Goal: Task Accomplishment & Management: Manage account settings

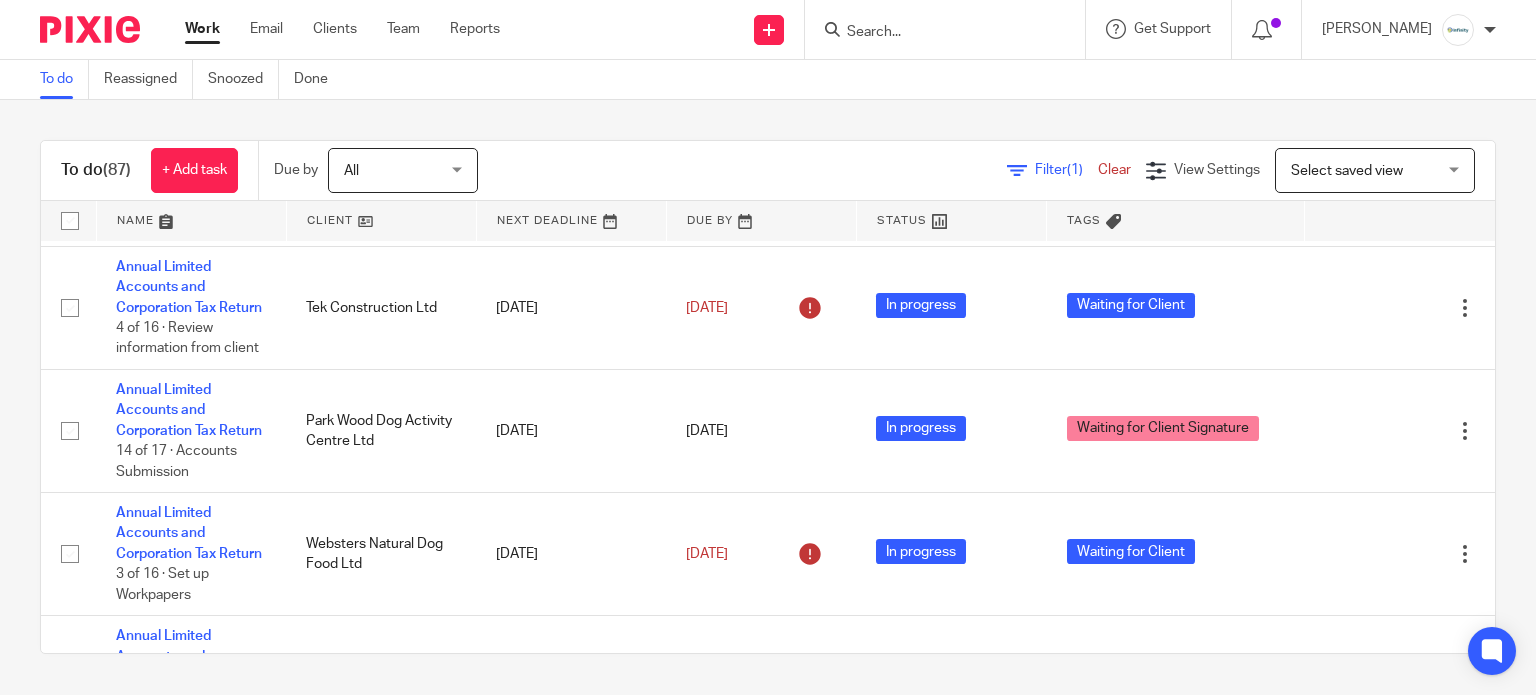
scroll to position [3200, 0]
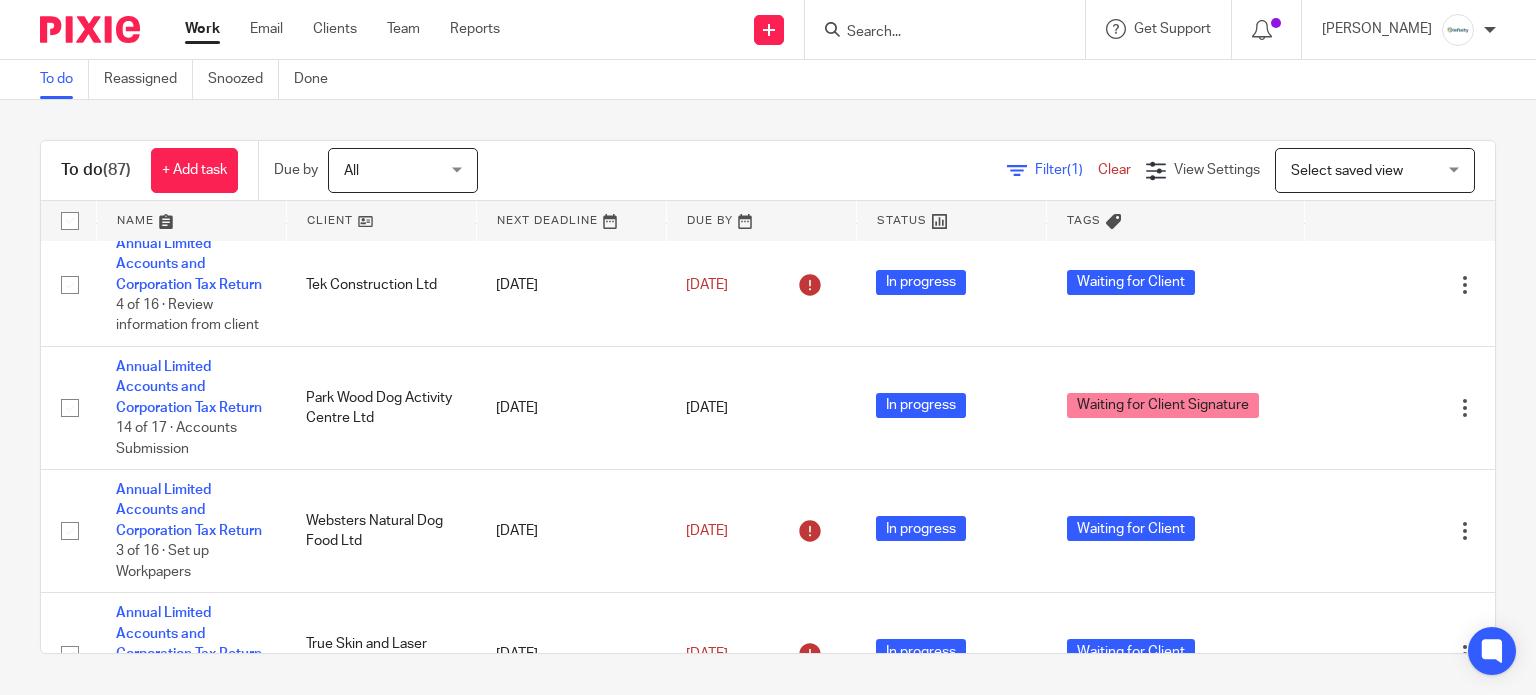
click at [1013, 36] on input "Search" at bounding box center [935, 33] width 180 height 18
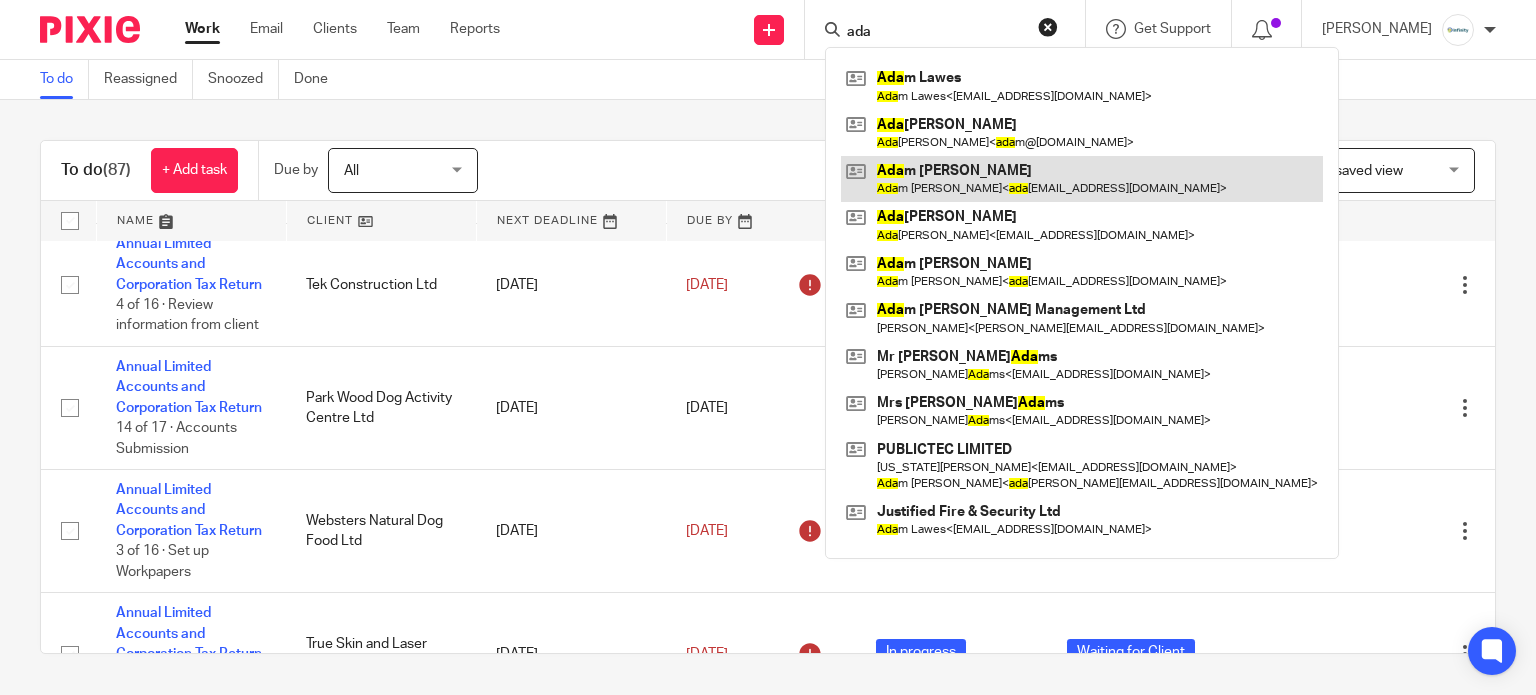
type input "ada"
click at [973, 175] on link at bounding box center [1082, 179] width 482 height 46
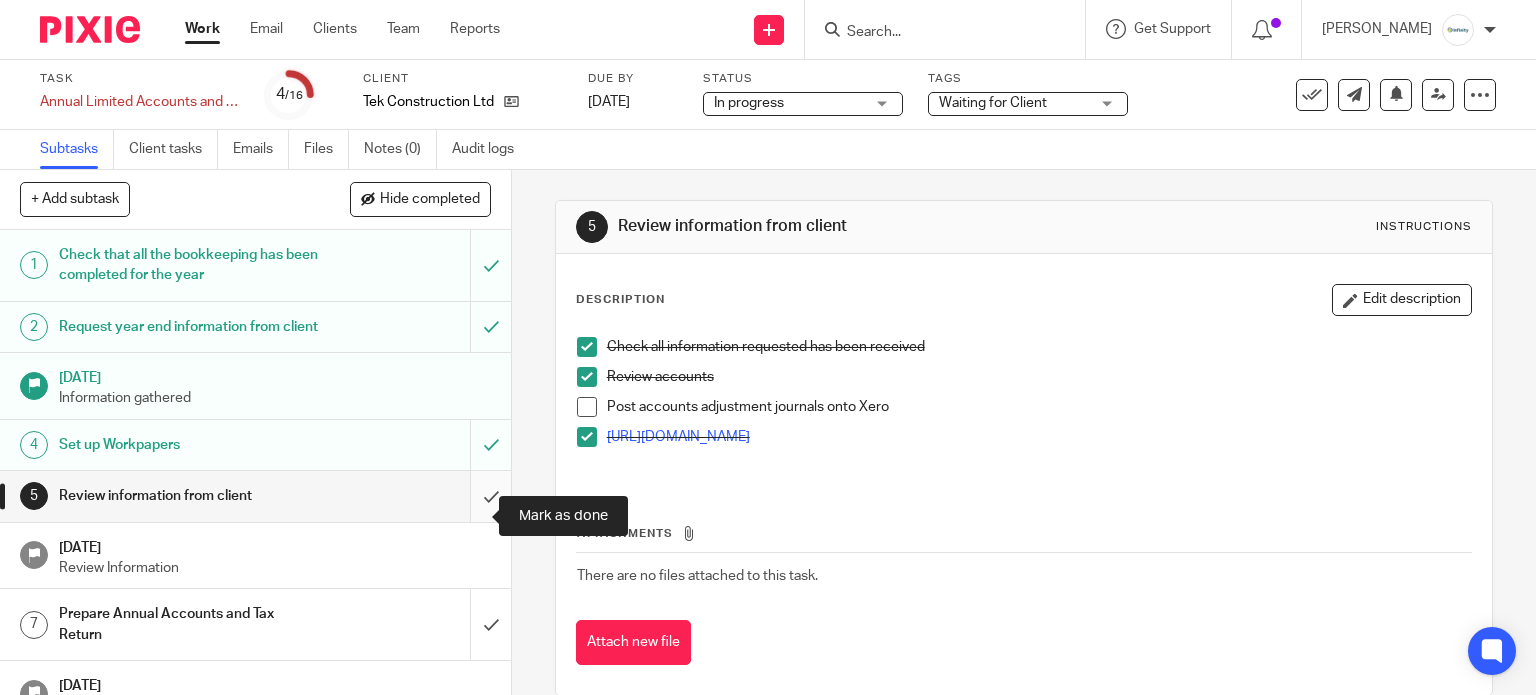
click at [475, 504] on input "submit" at bounding box center [255, 496] width 511 height 50
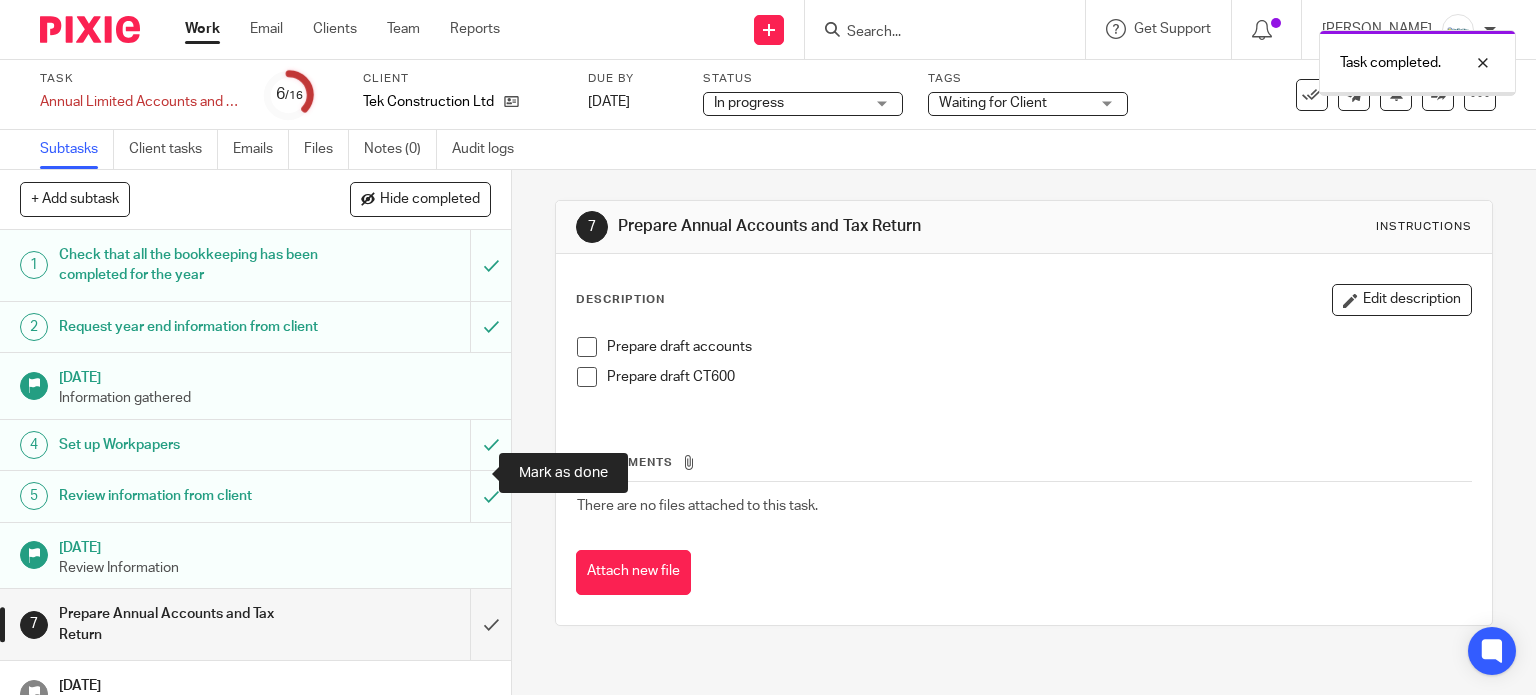
scroll to position [266, 0]
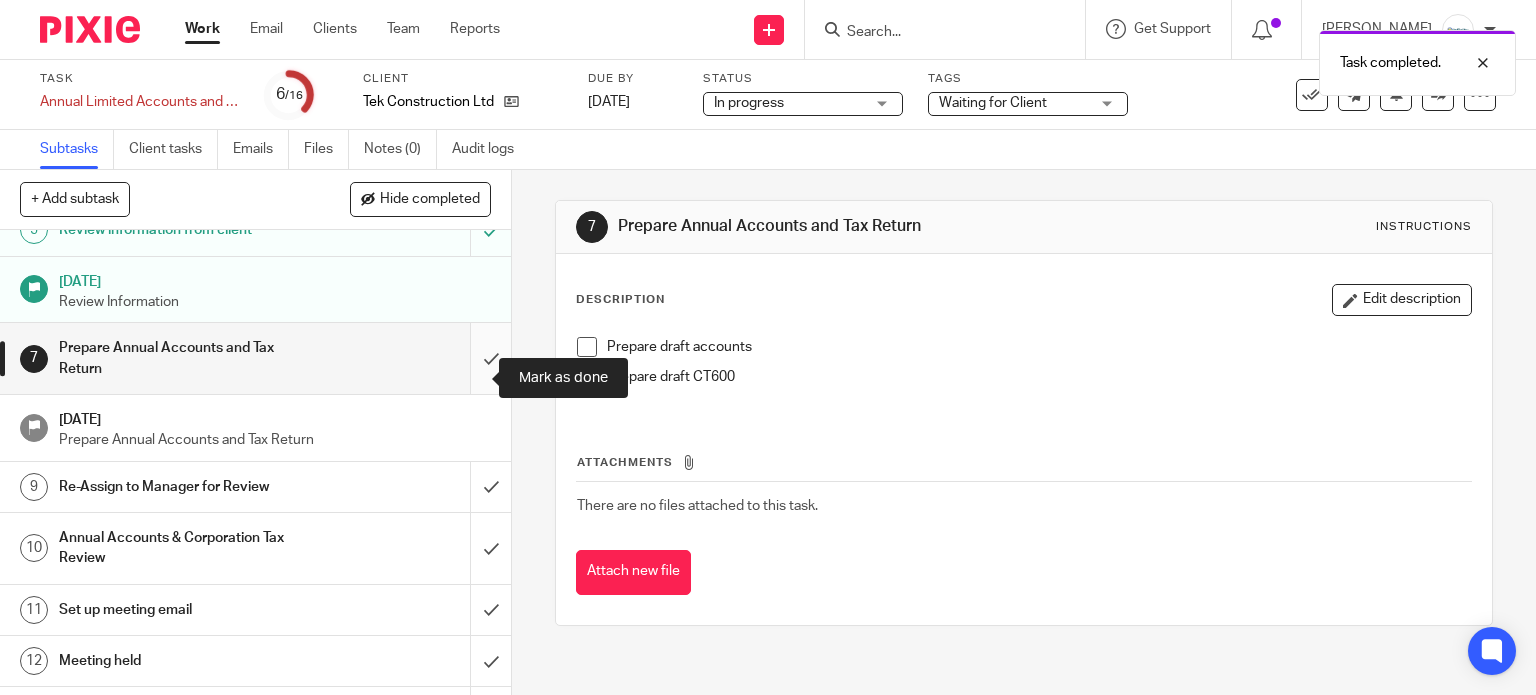
click at [467, 379] on input "submit" at bounding box center [255, 358] width 511 height 71
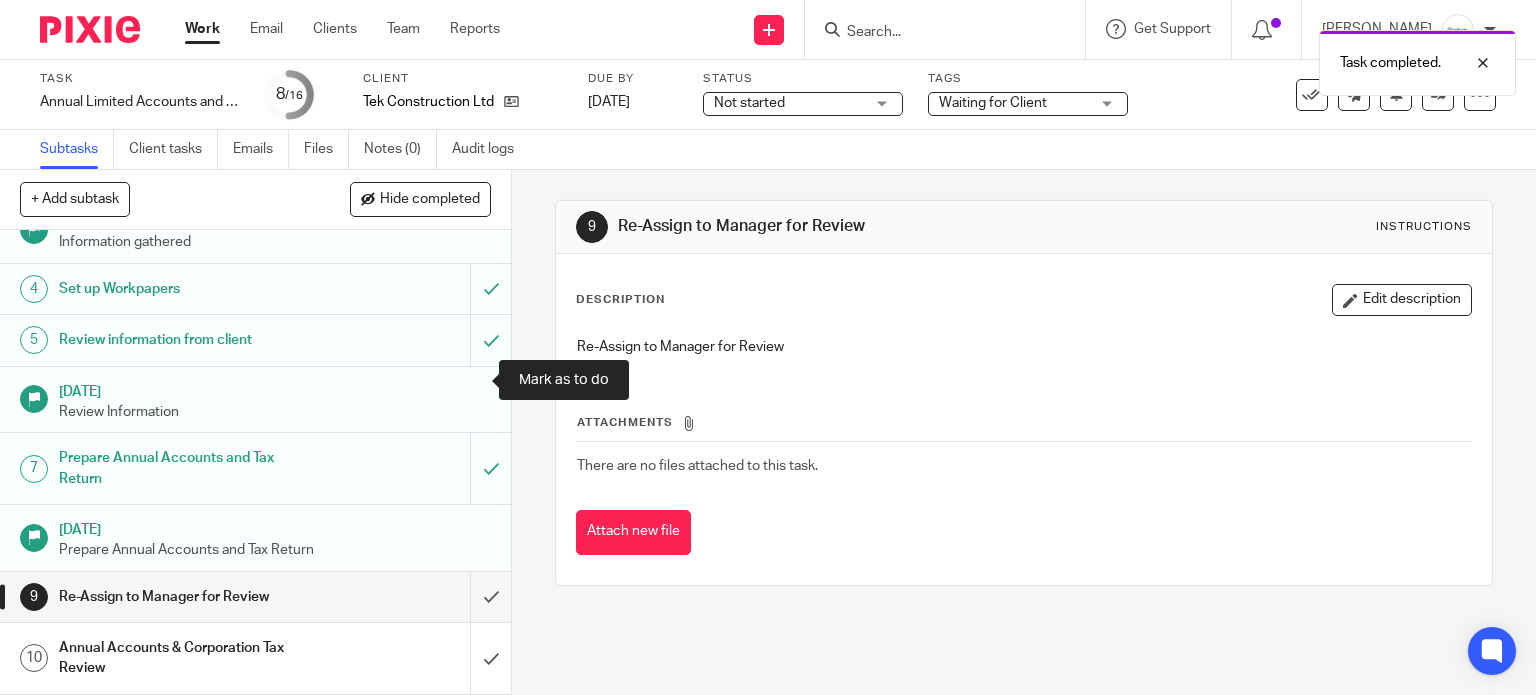
scroll to position [266, 0]
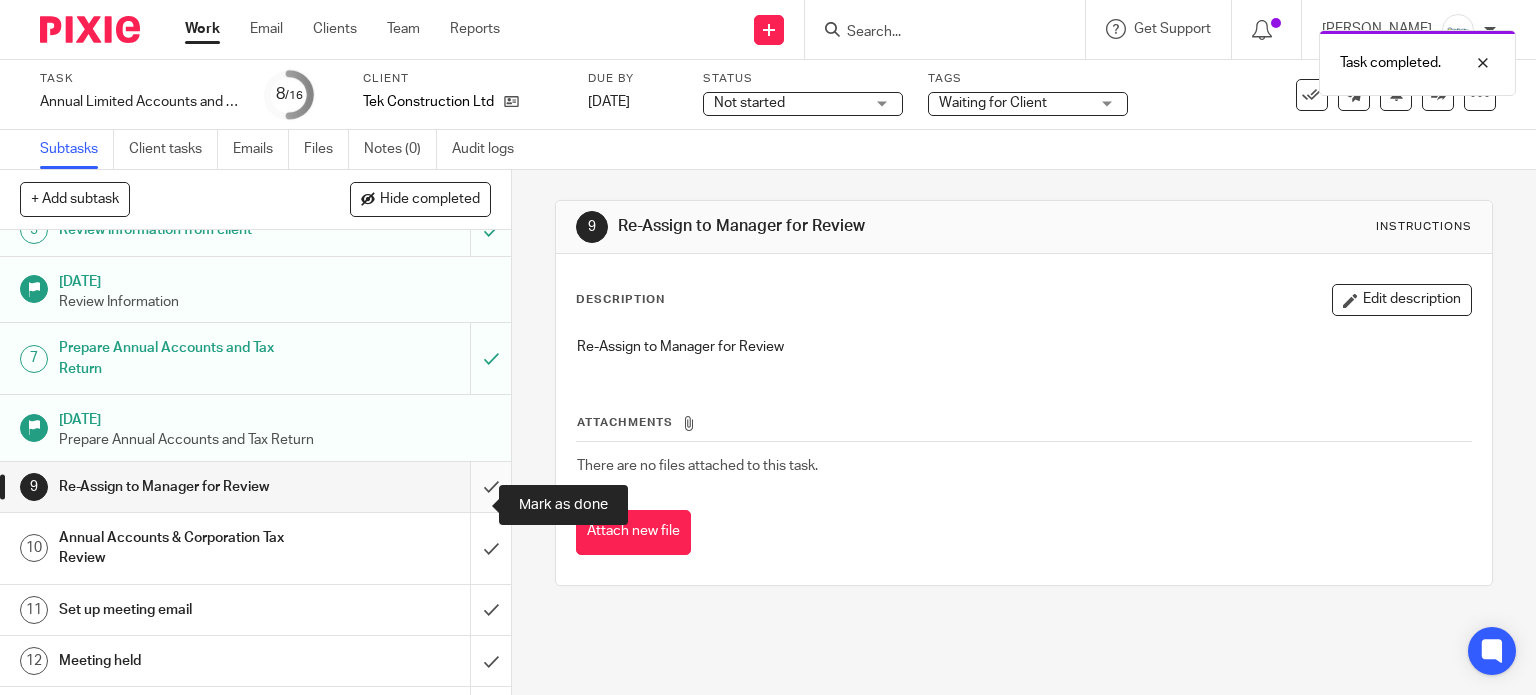
click at [469, 506] on input "submit" at bounding box center [255, 487] width 511 height 50
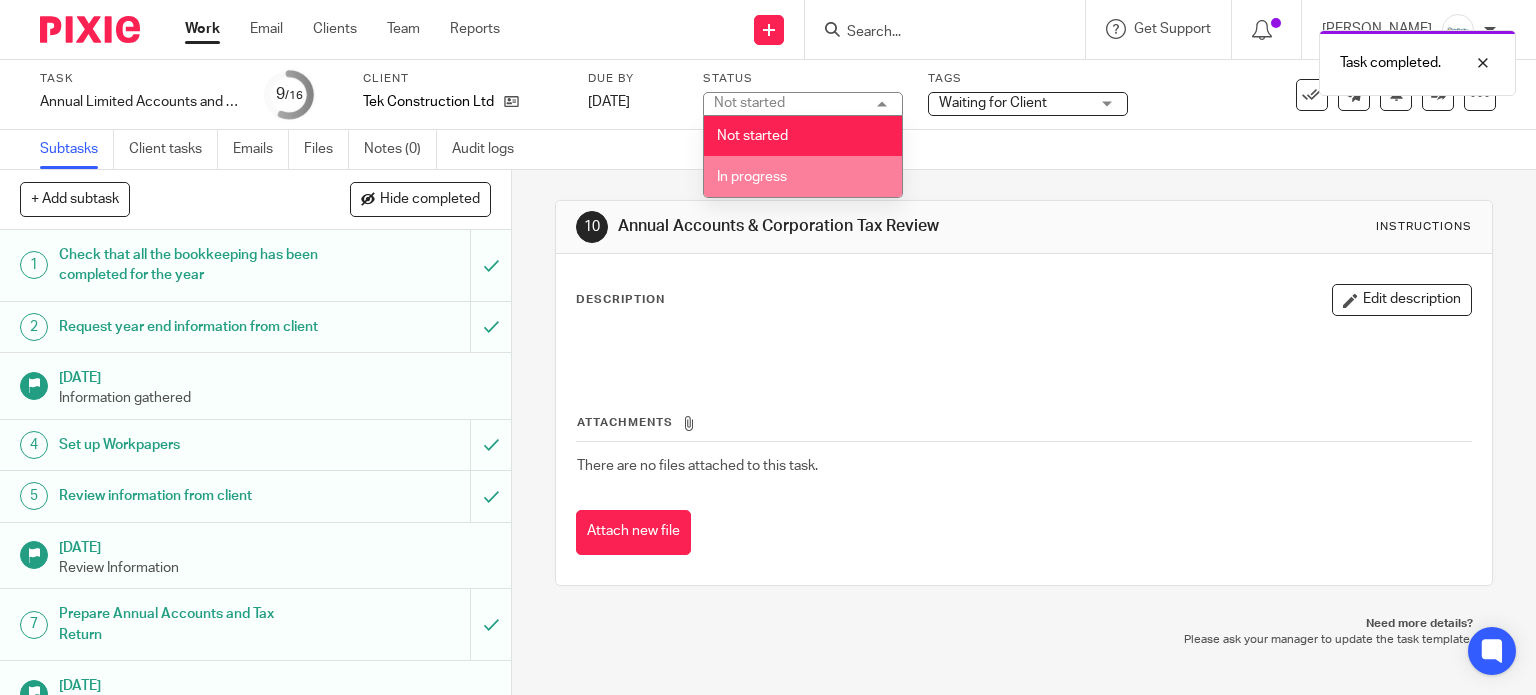
click at [785, 175] on span "In progress" at bounding box center [752, 177] width 70 height 14
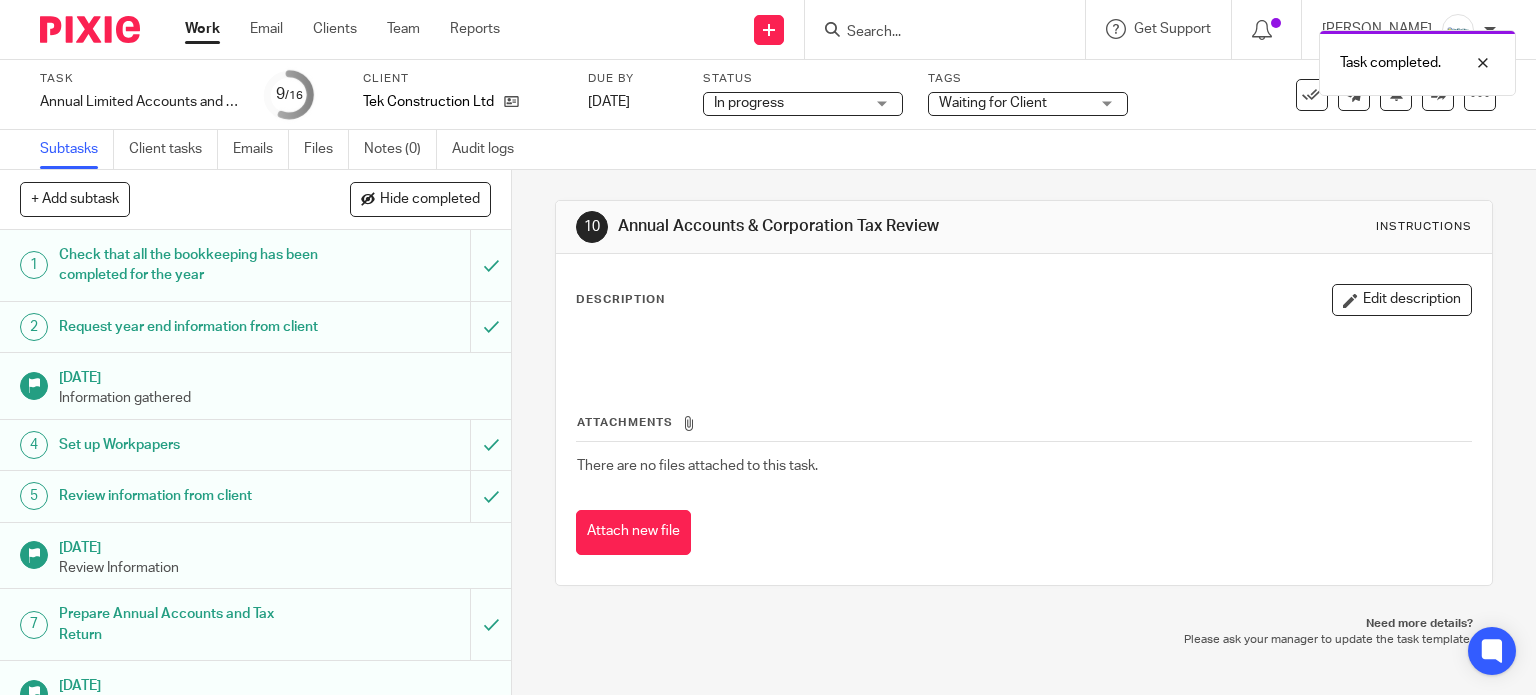
click at [991, 111] on span "Waiting for Client" at bounding box center [1014, 103] width 150 height 21
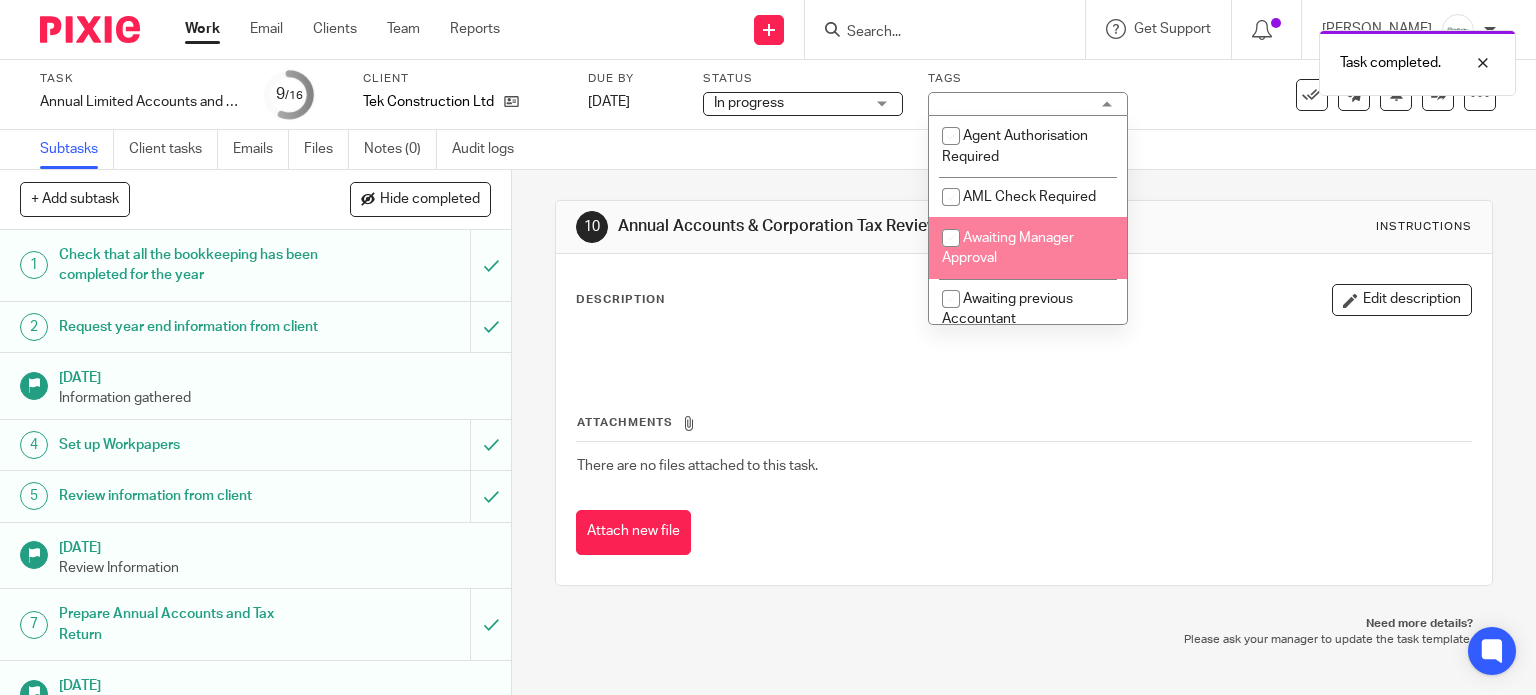
click at [995, 257] on span "Awaiting Manager Approval" at bounding box center [1008, 248] width 132 height 35
checkbox input "true"
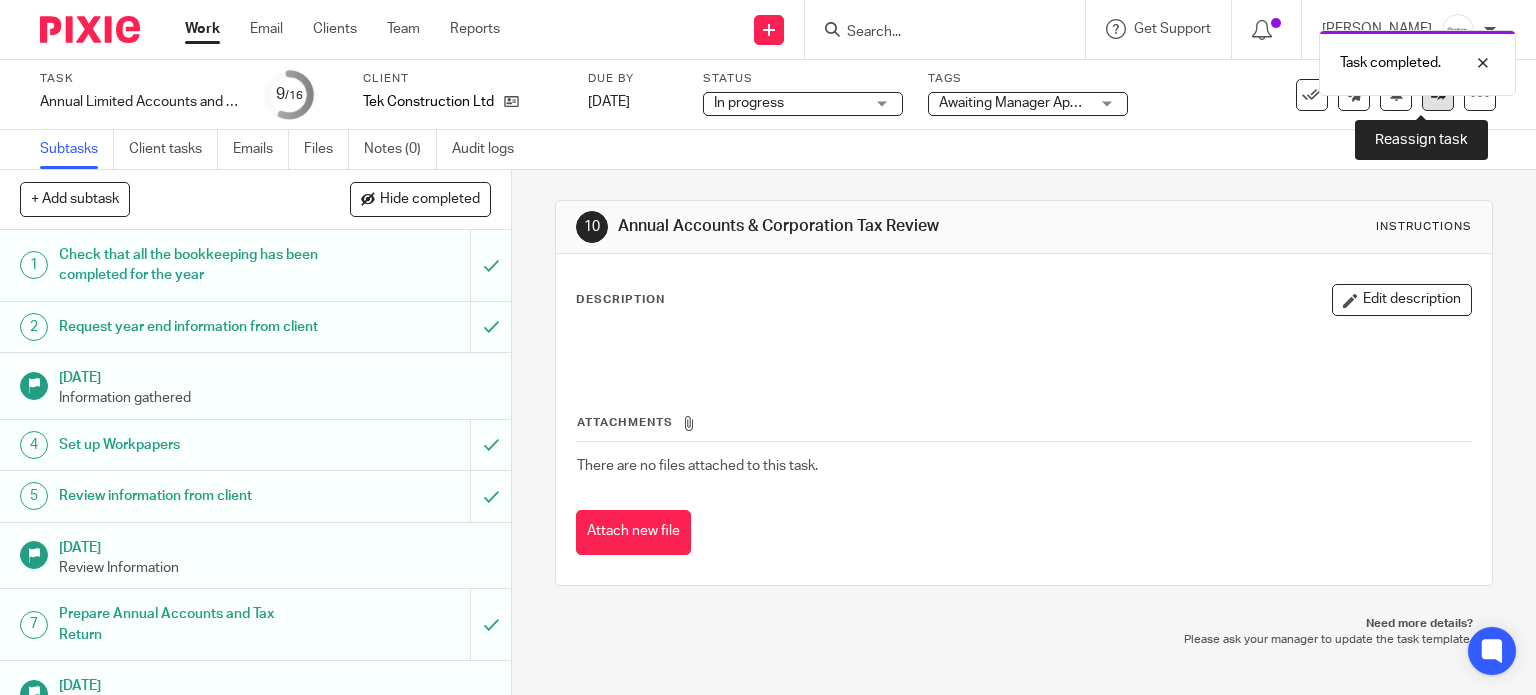
click at [1422, 106] on link at bounding box center [1438, 95] width 32 height 32
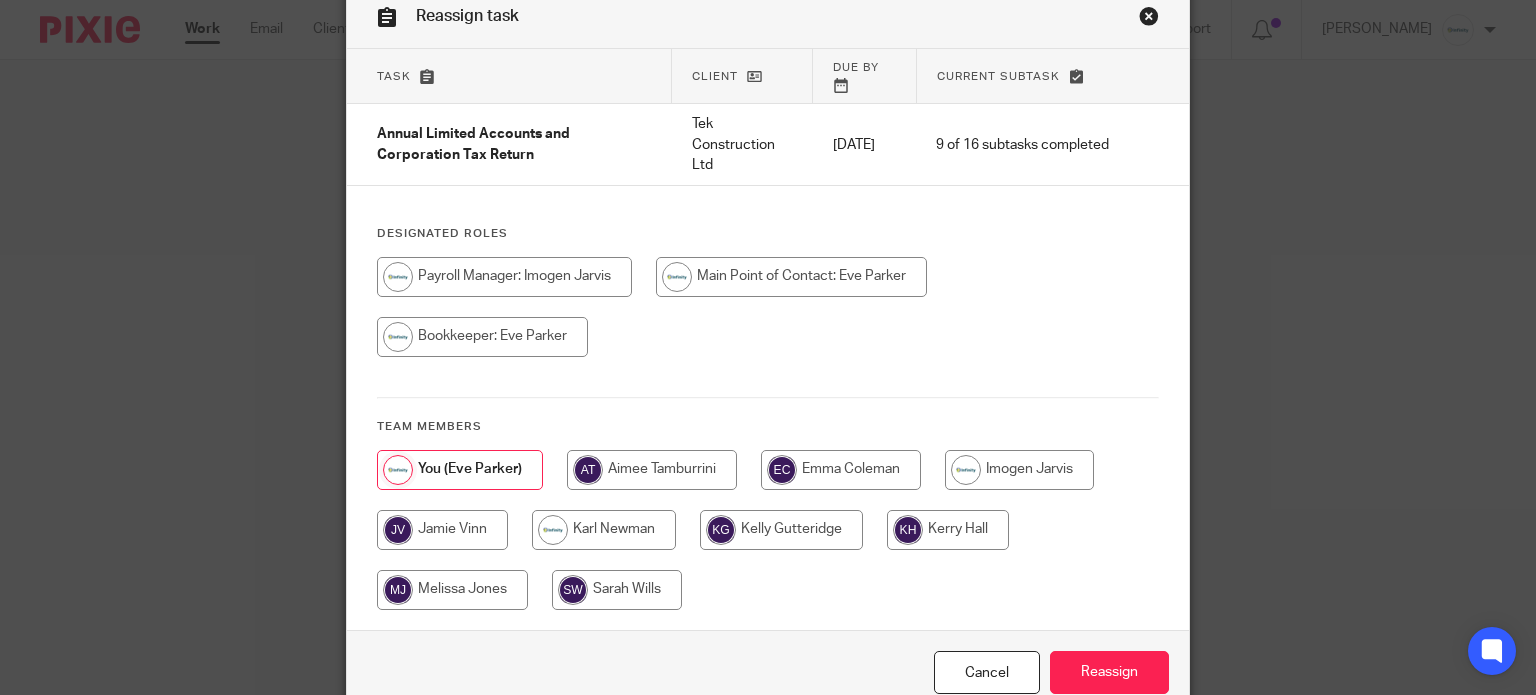
scroll to position [133, 0]
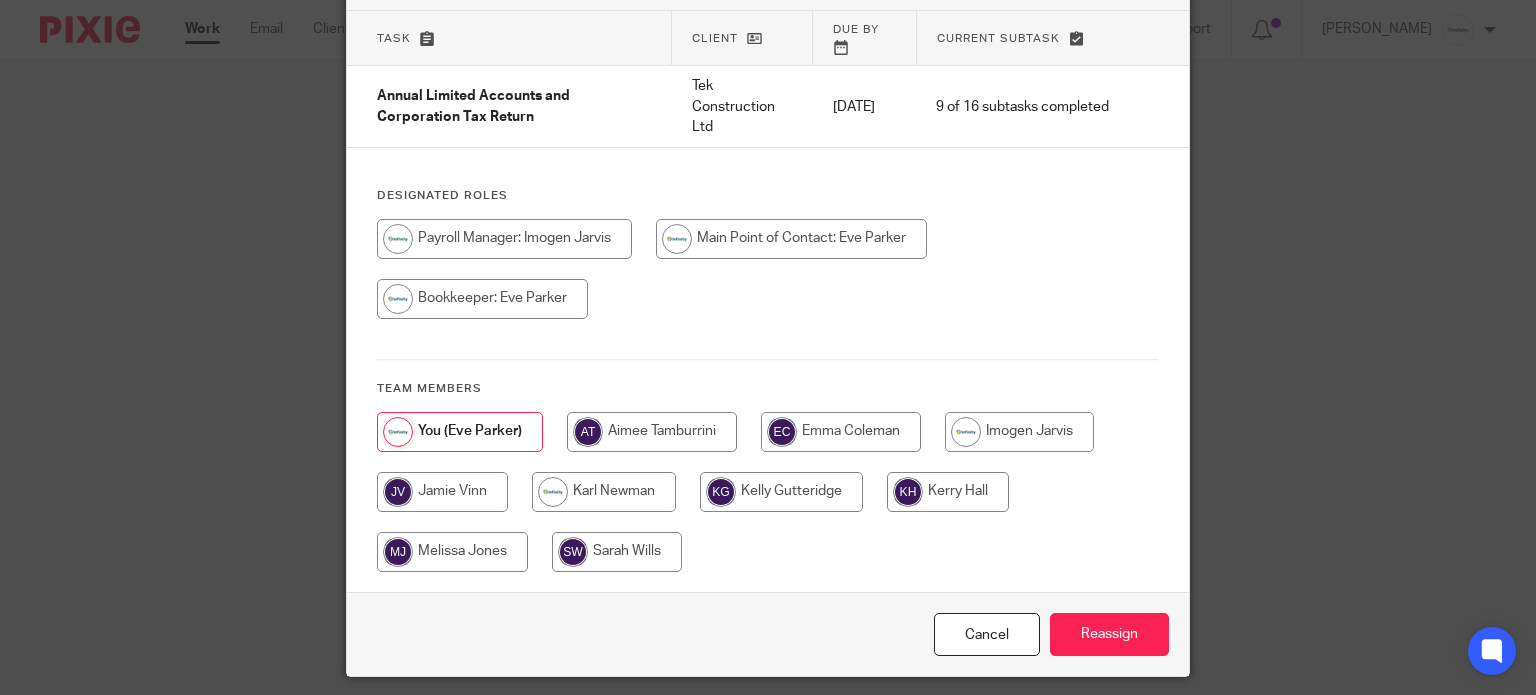
click at [660, 415] on input "radio" at bounding box center [652, 432] width 170 height 40
radio input "true"
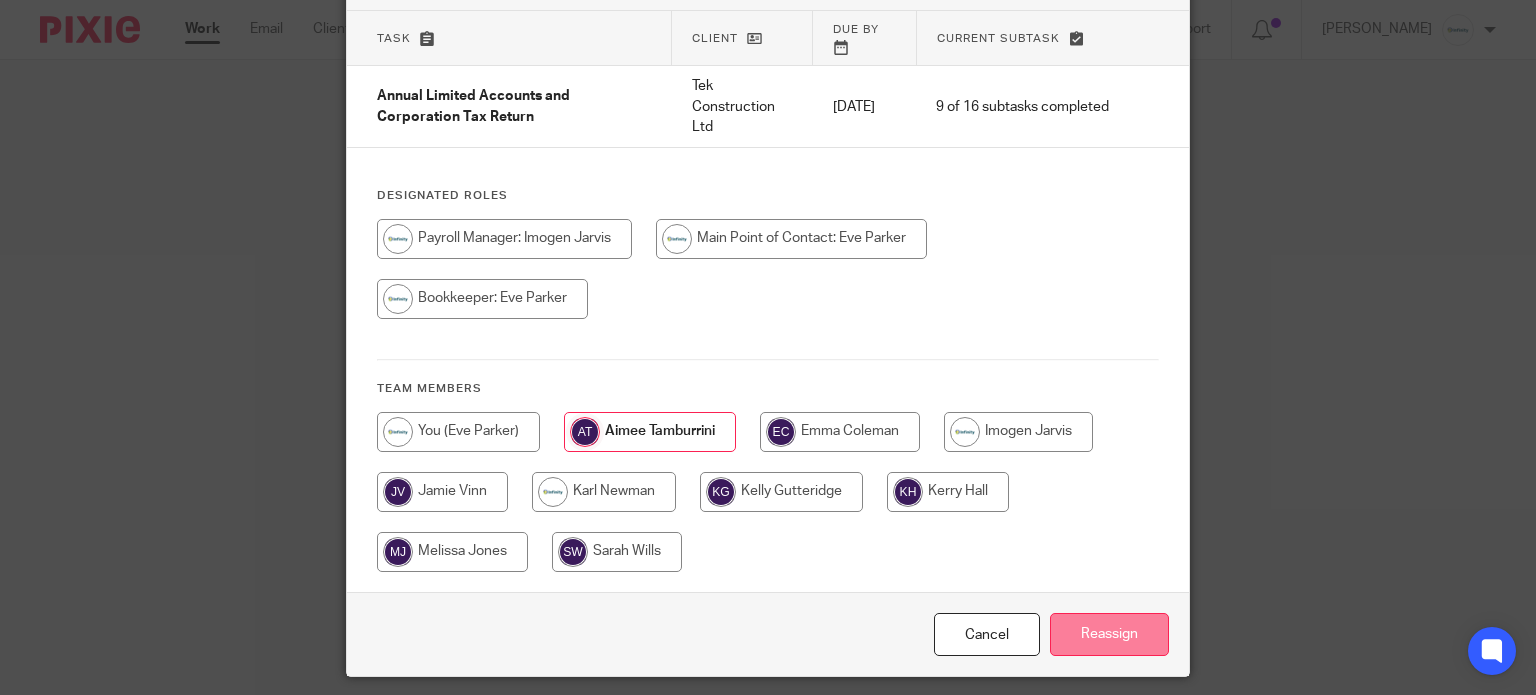
click at [1104, 623] on input "Reassign" at bounding box center [1109, 634] width 119 height 43
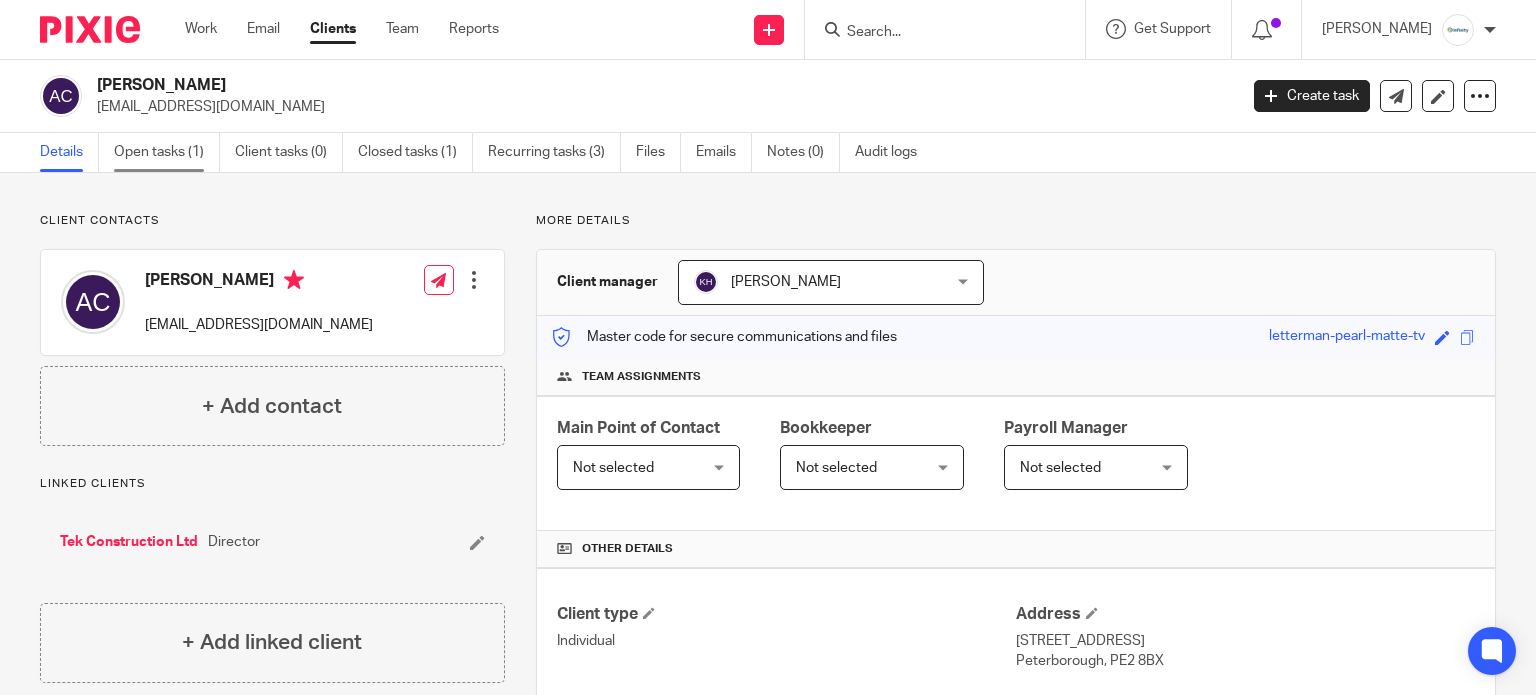
click at [179, 161] on link "Open tasks (1)" at bounding box center [167, 152] width 106 height 39
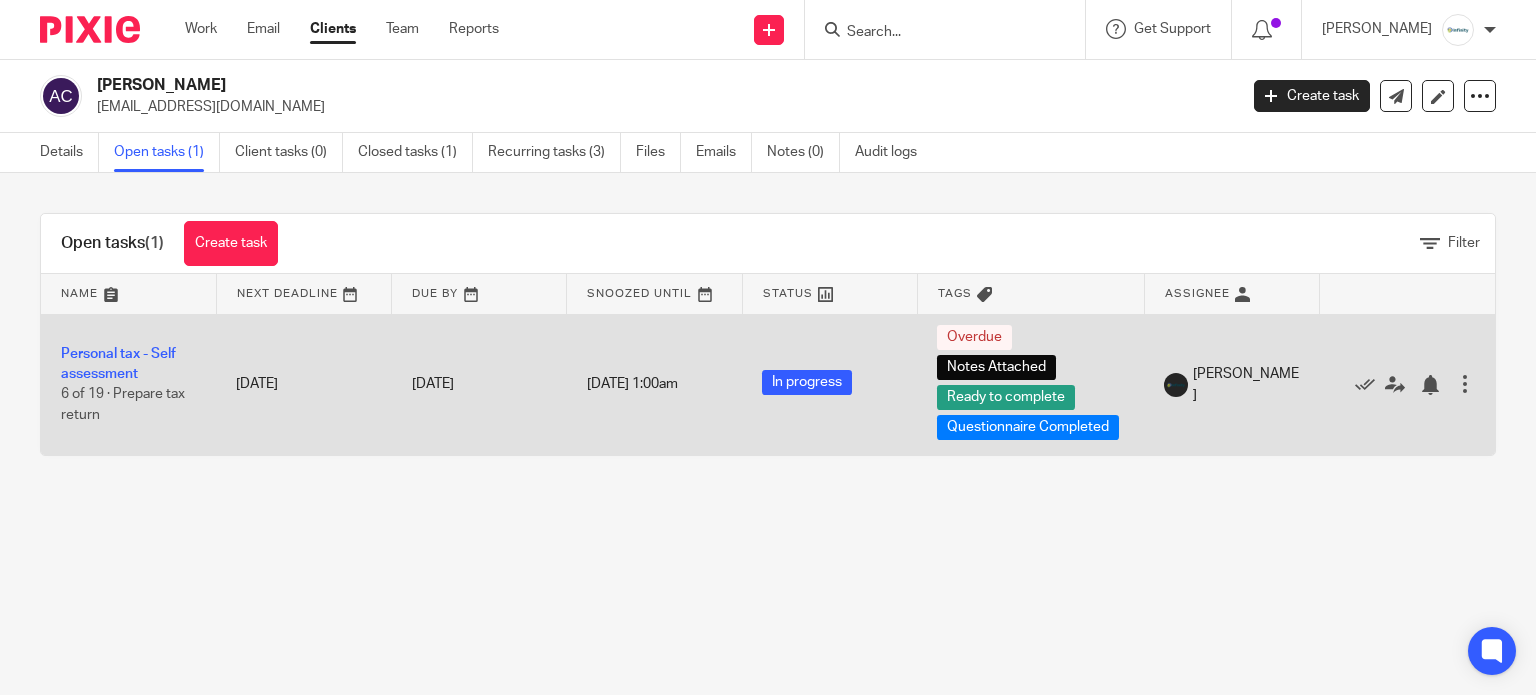
click at [128, 363] on td "Personal tax - Self assessment 6 of 19 · Prepare tax return" at bounding box center [128, 384] width 175 height 141
click at [144, 355] on link "Personal tax - Self assessment" at bounding box center [118, 364] width 115 height 34
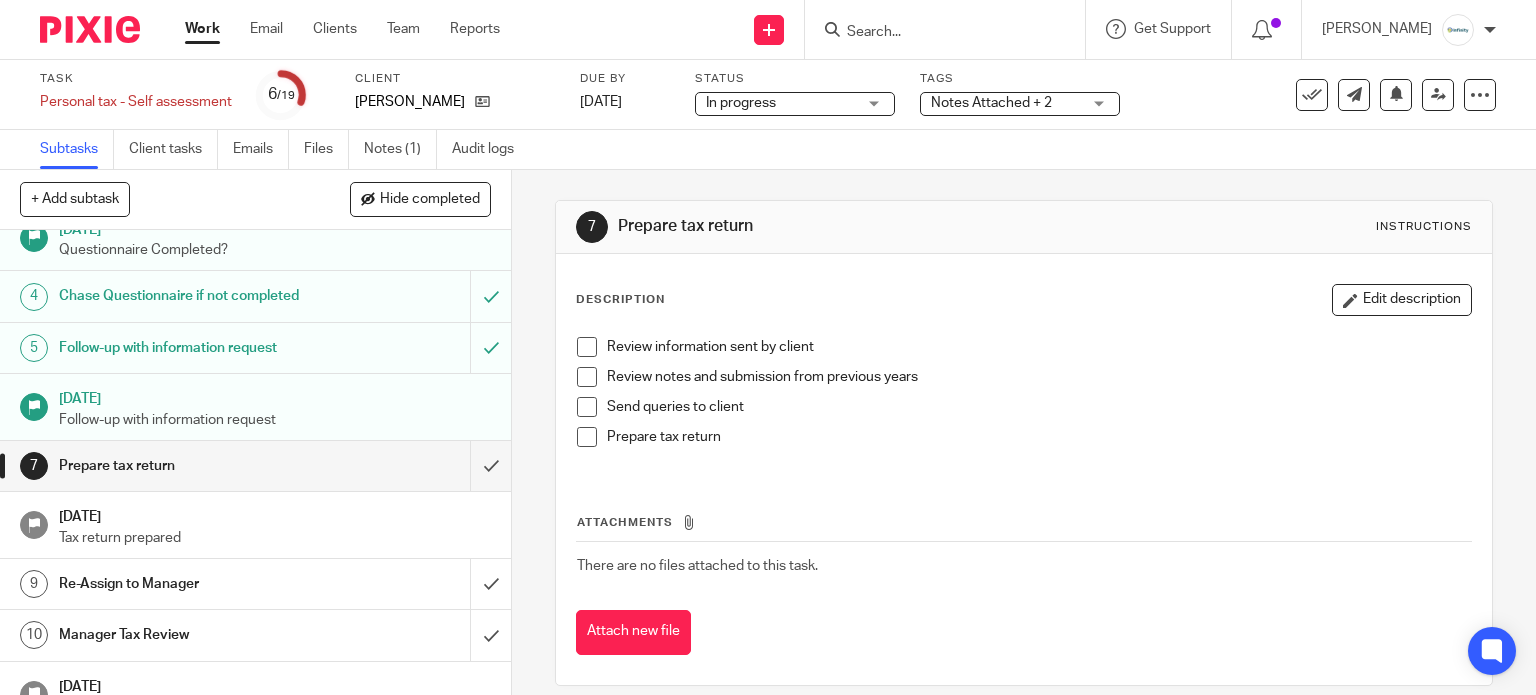
scroll to position [266, 0]
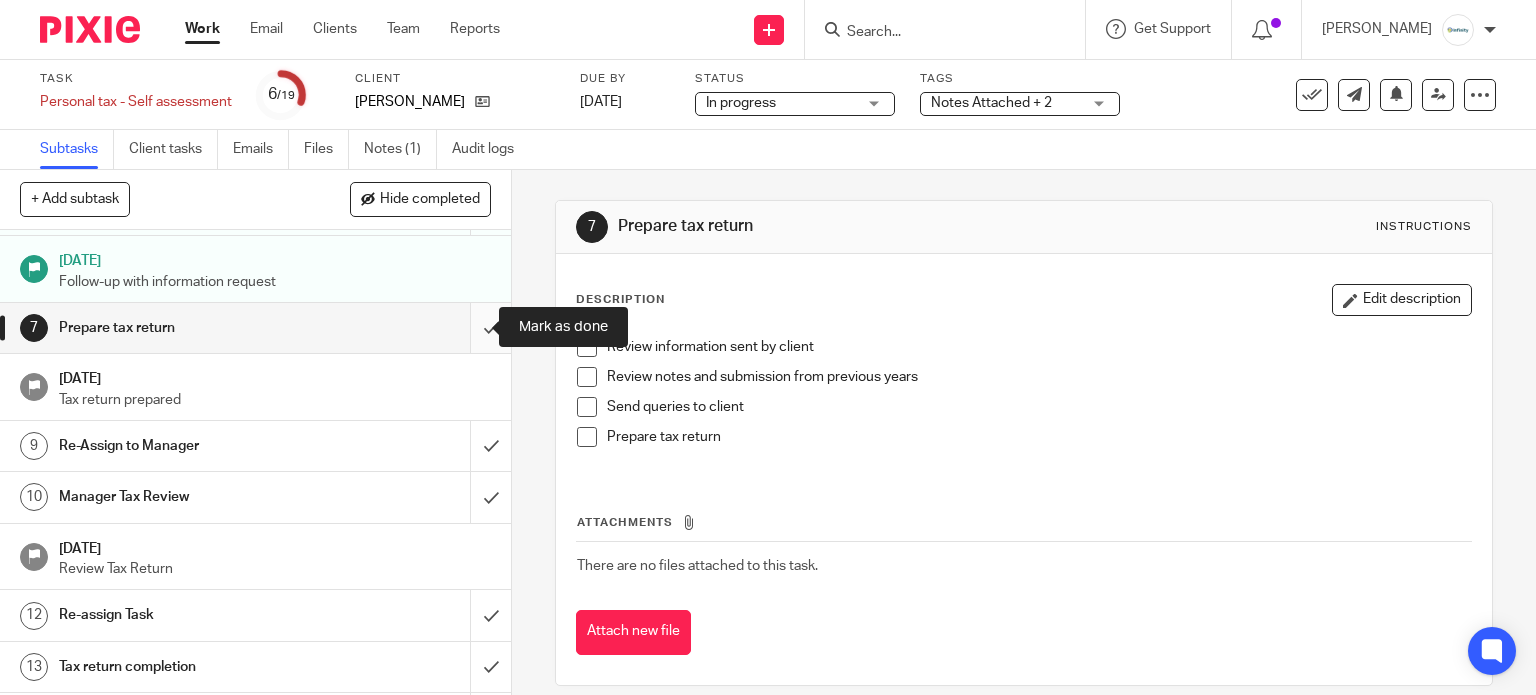
click at [453, 322] on input "submit" at bounding box center [255, 328] width 511 height 50
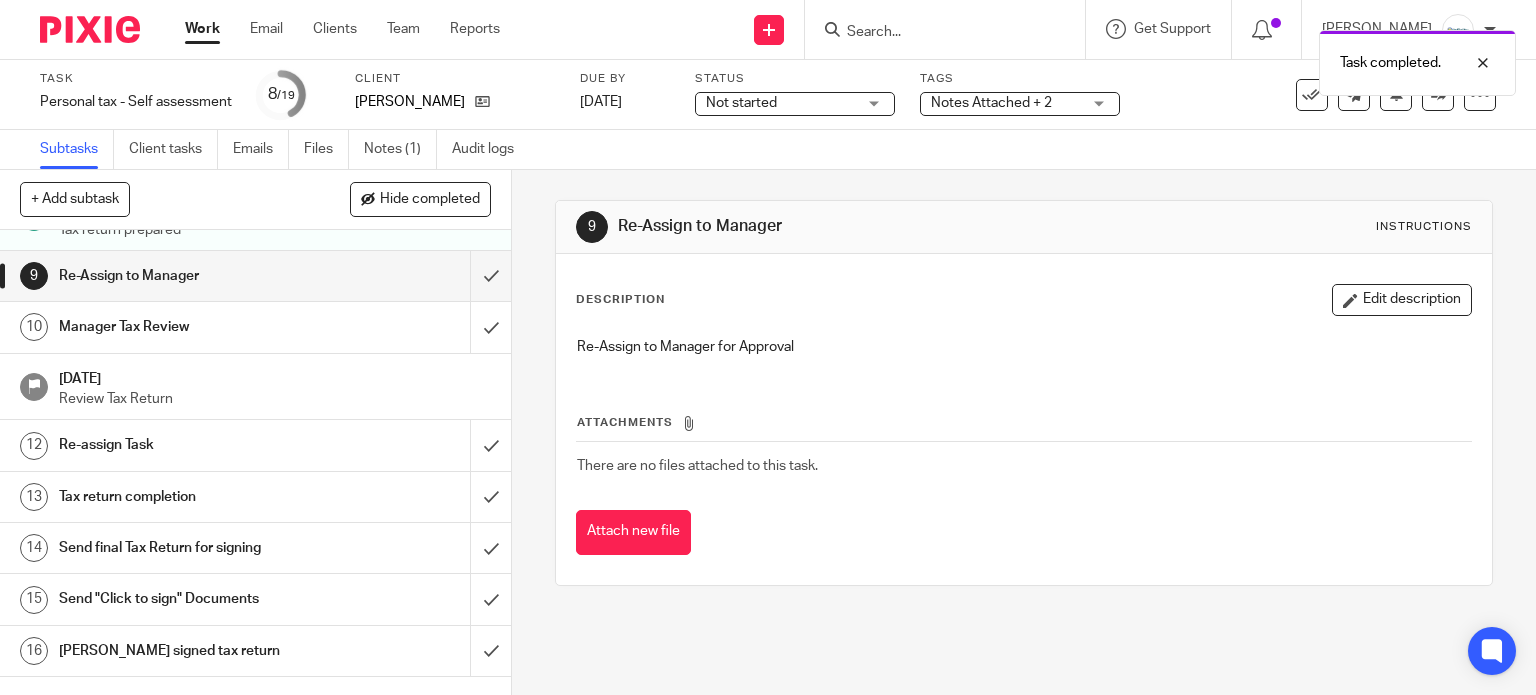
scroll to position [400, 0]
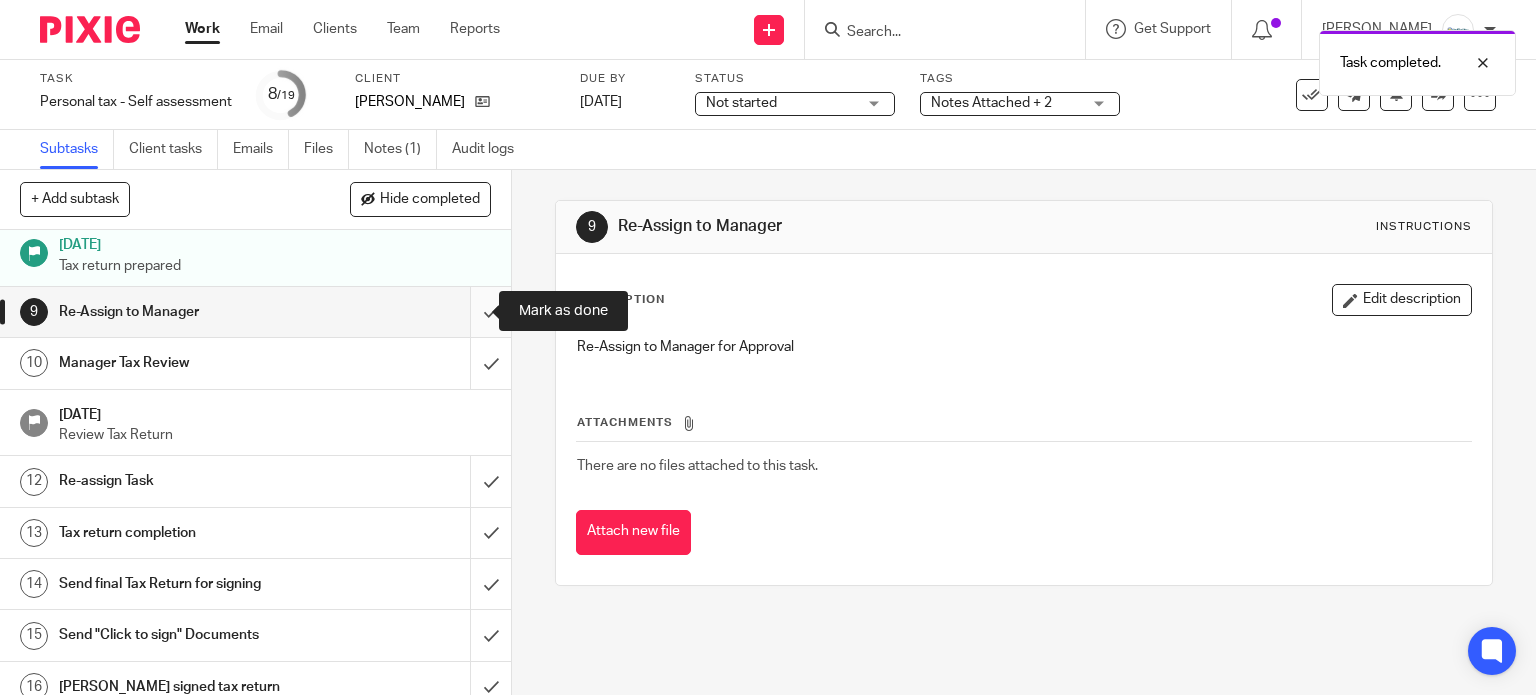
click at [456, 311] on input "submit" at bounding box center [255, 312] width 511 height 50
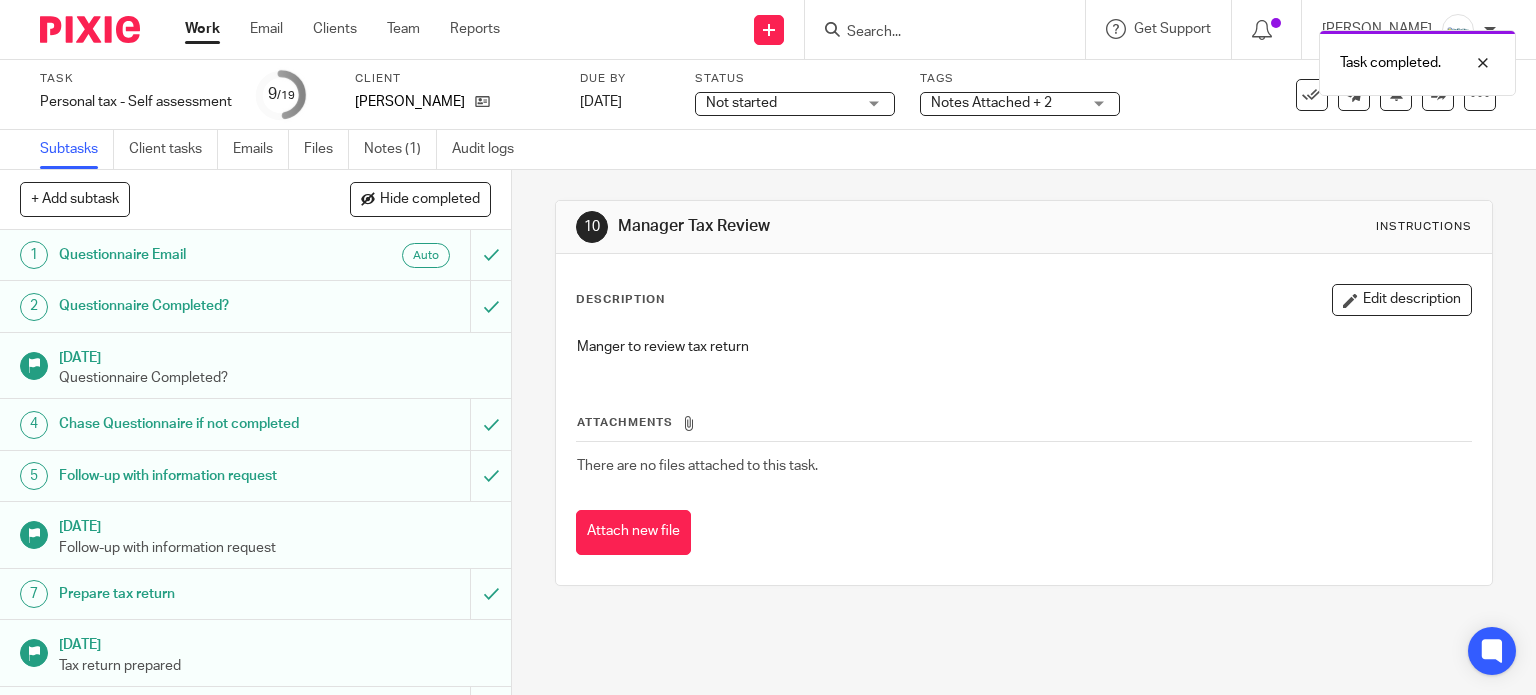
click at [858, 95] on div "Not started Not started" at bounding box center [795, 104] width 200 height 24
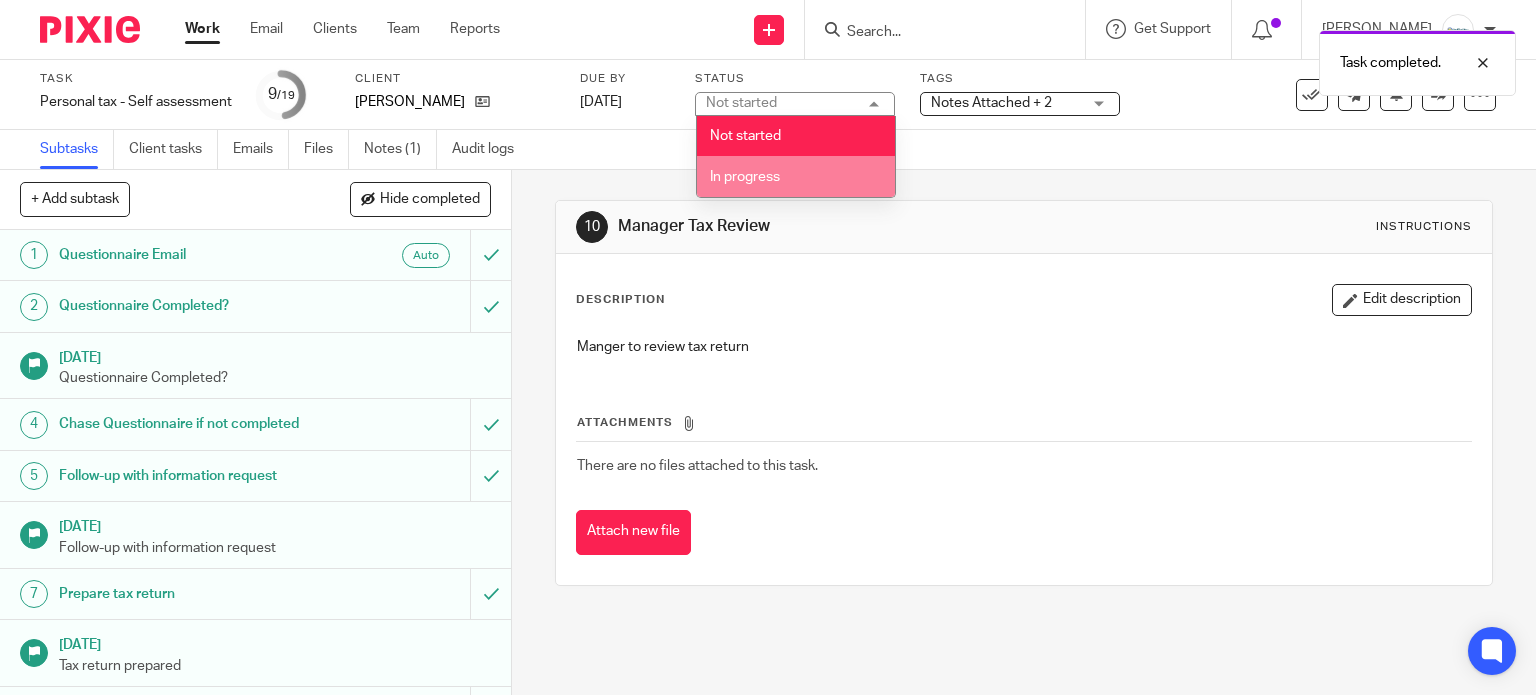
click at [794, 171] on li "In progress" at bounding box center [796, 176] width 198 height 41
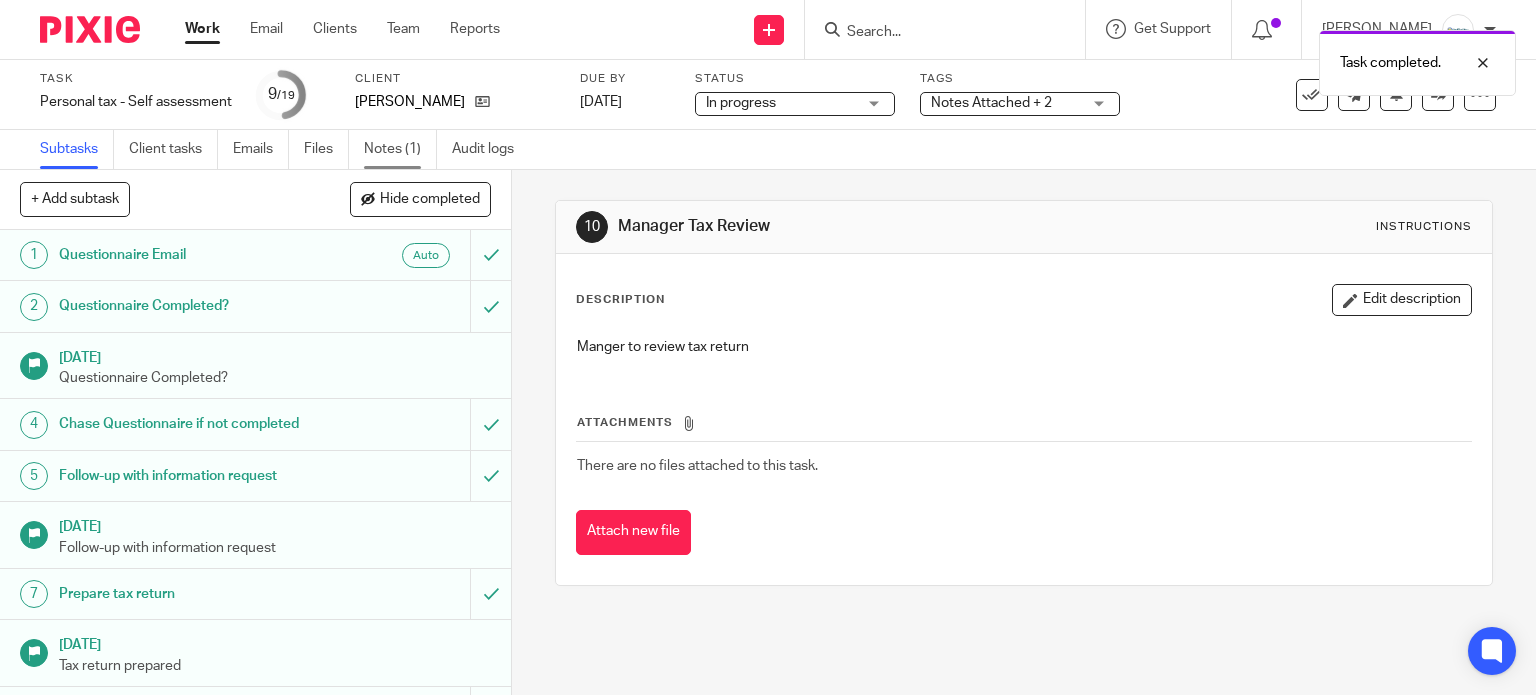
click at [408, 139] on link "Notes (1)" at bounding box center [400, 149] width 73 height 39
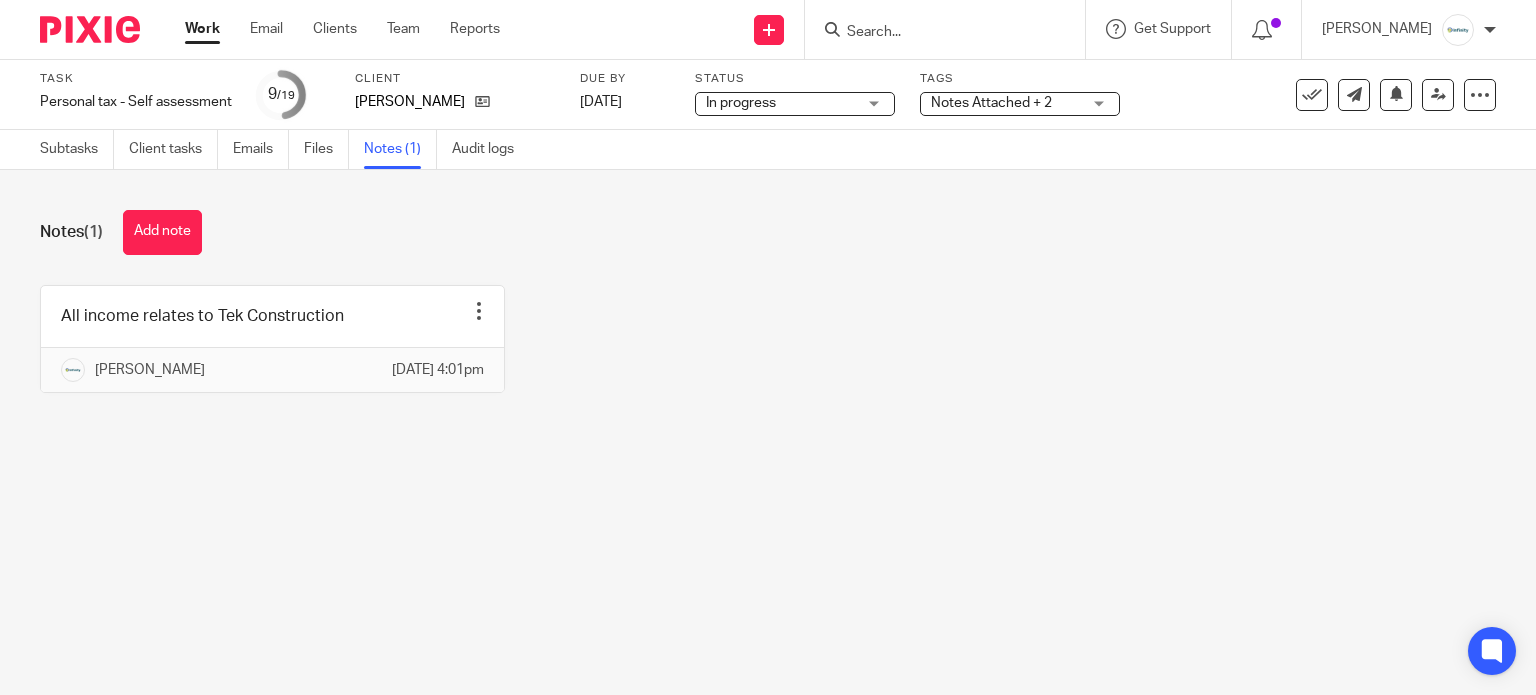
click at [969, 103] on span "Notes Attached + 2" at bounding box center [991, 103] width 121 height 14
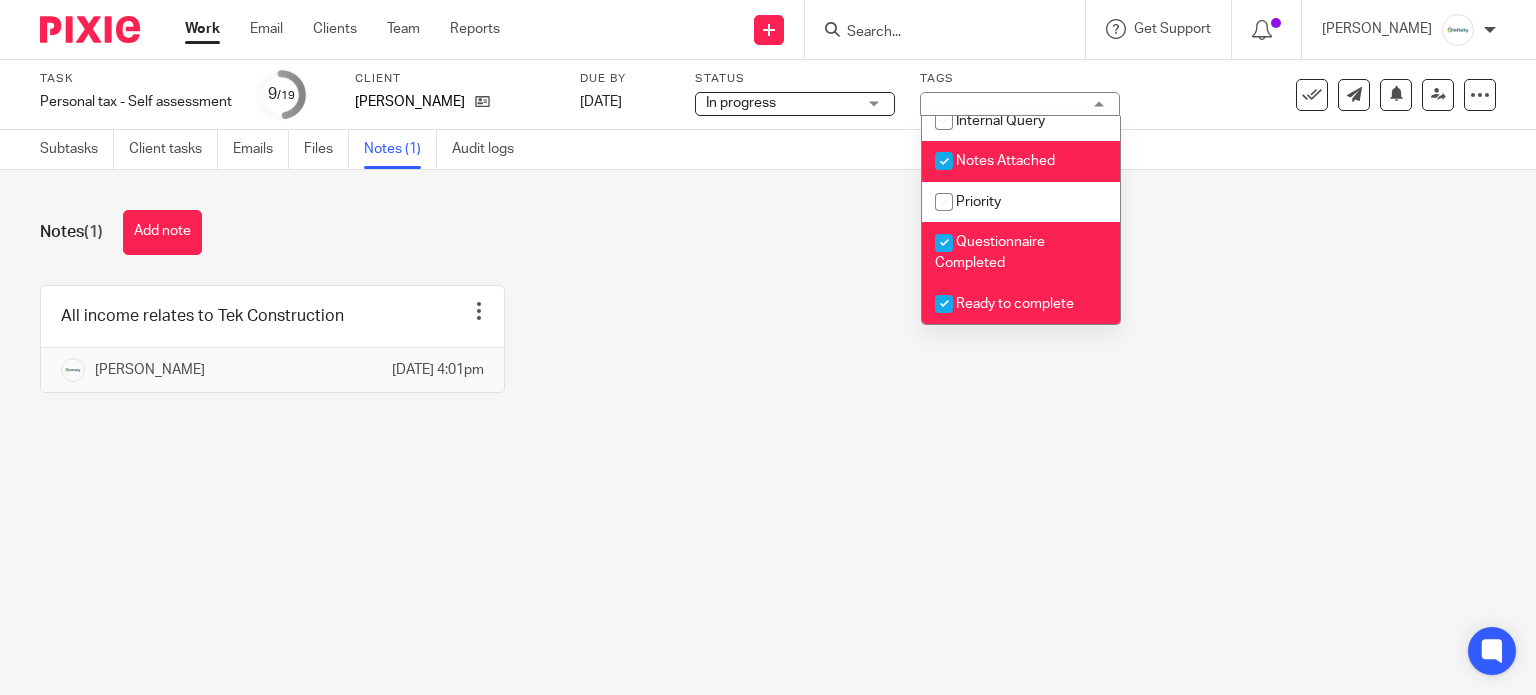
scroll to position [400, 0]
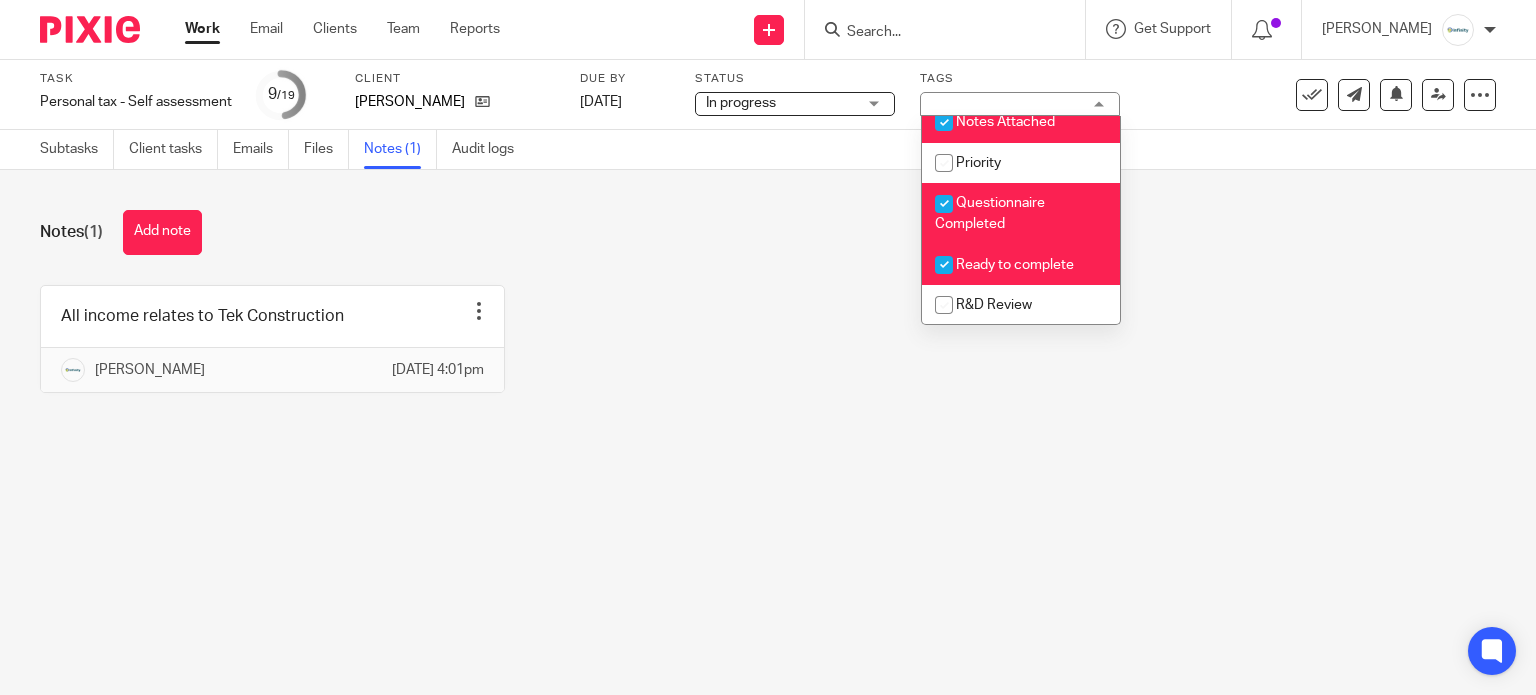
click at [988, 262] on li "Ready to complete" at bounding box center [1021, 264] width 198 height 41
checkbox input "false"
click at [981, 199] on li "Questionnaire Completed" at bounding box center [1021, 213] width 198 height 61
checkbox input "false"
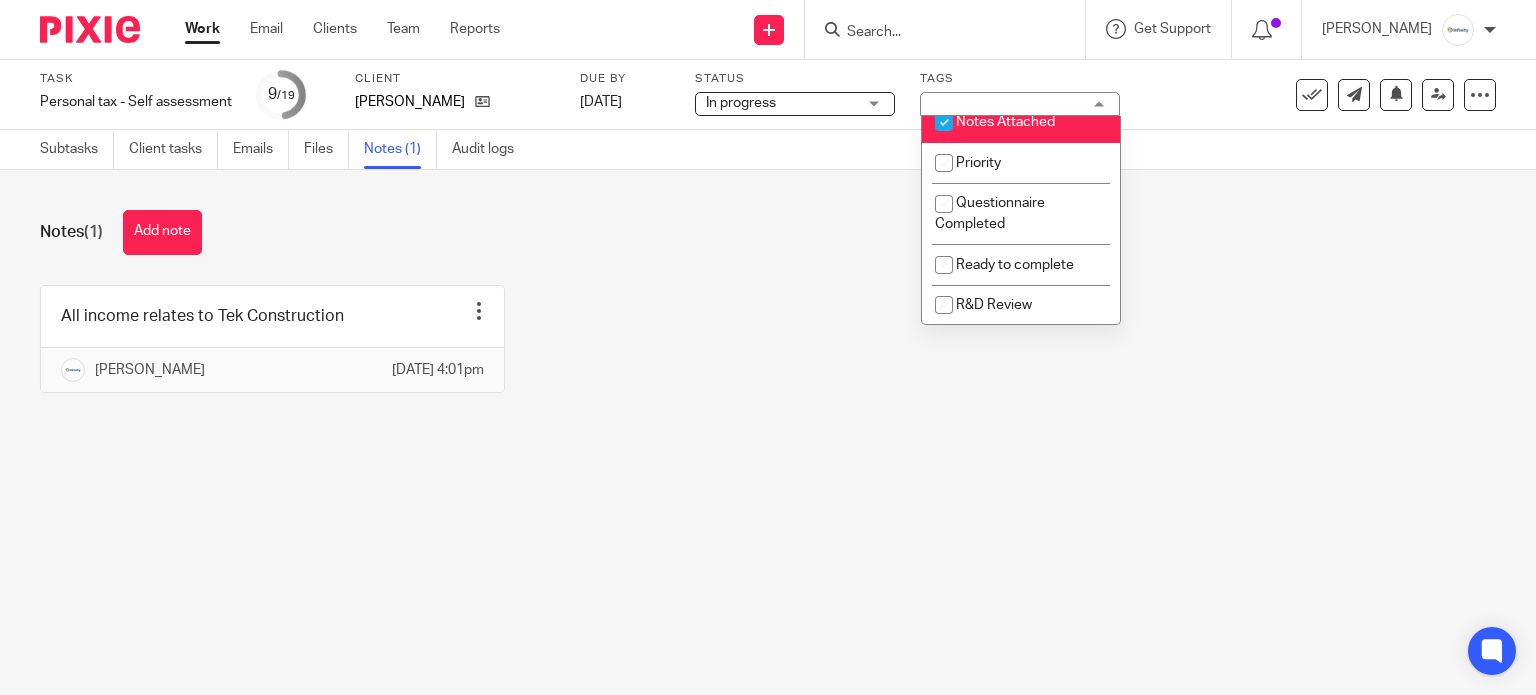
click at [981, 119] on li "Notes Attached" at bounding box center [1021, 122] width 198 height 41
checkbox input "false"
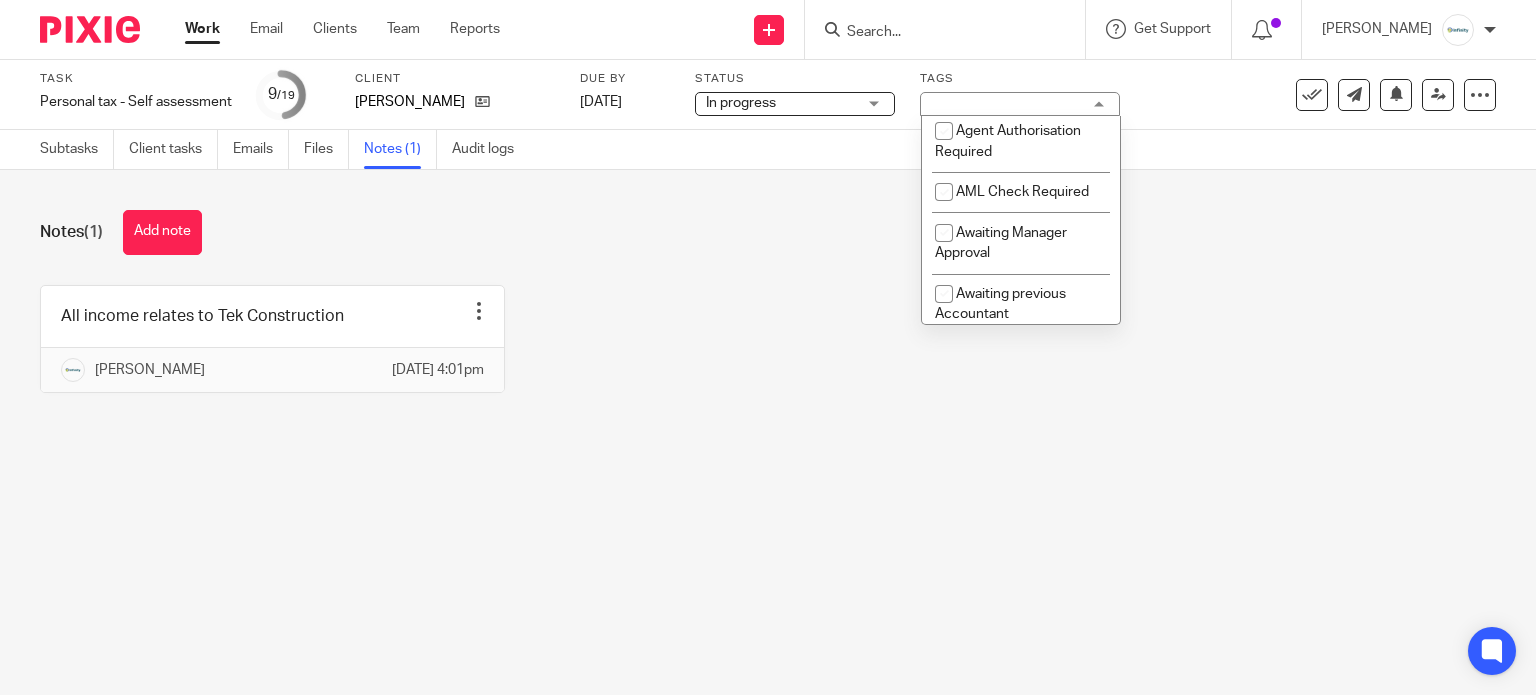
scroll to position [0, 0]
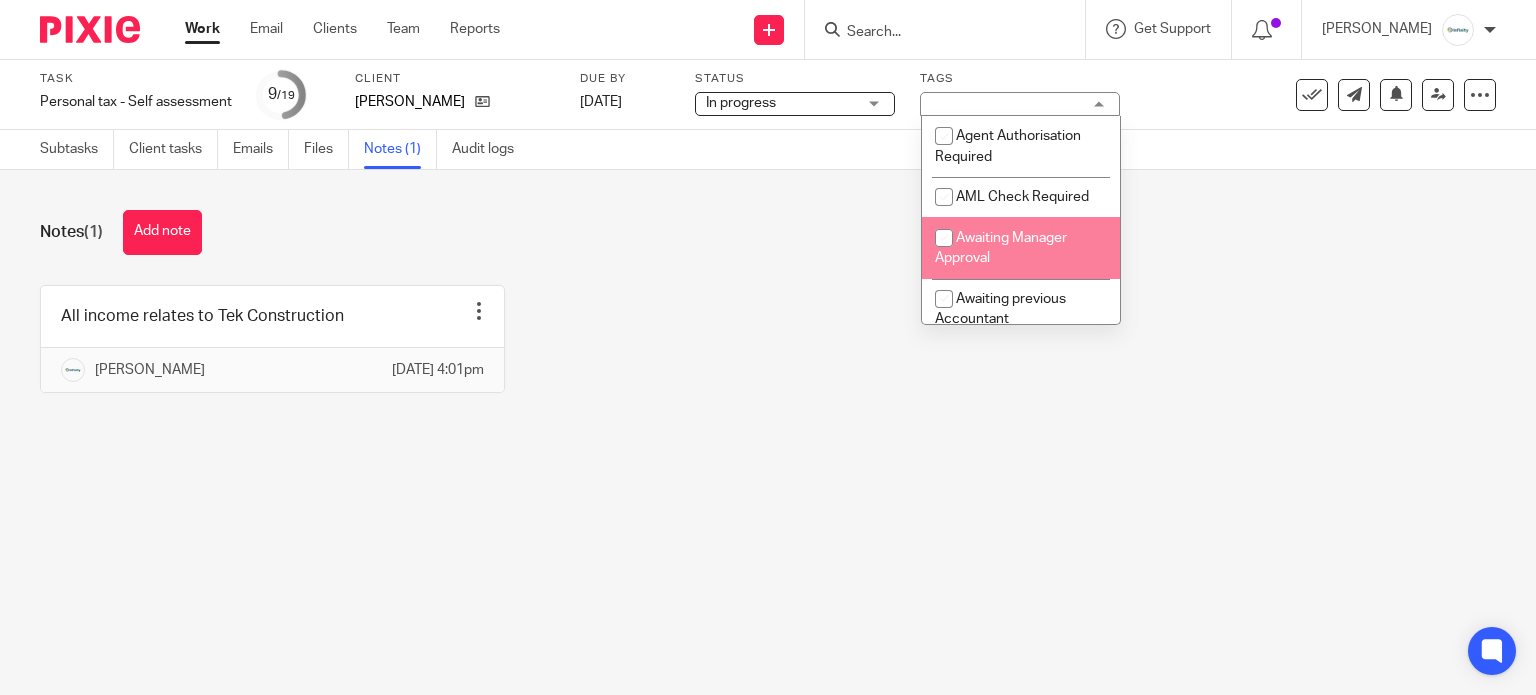
click at [1019, 251] on li "Awaiting Manager Approval" at bounding box center [1021, 247] width 198 height 61
checkbox input "true"
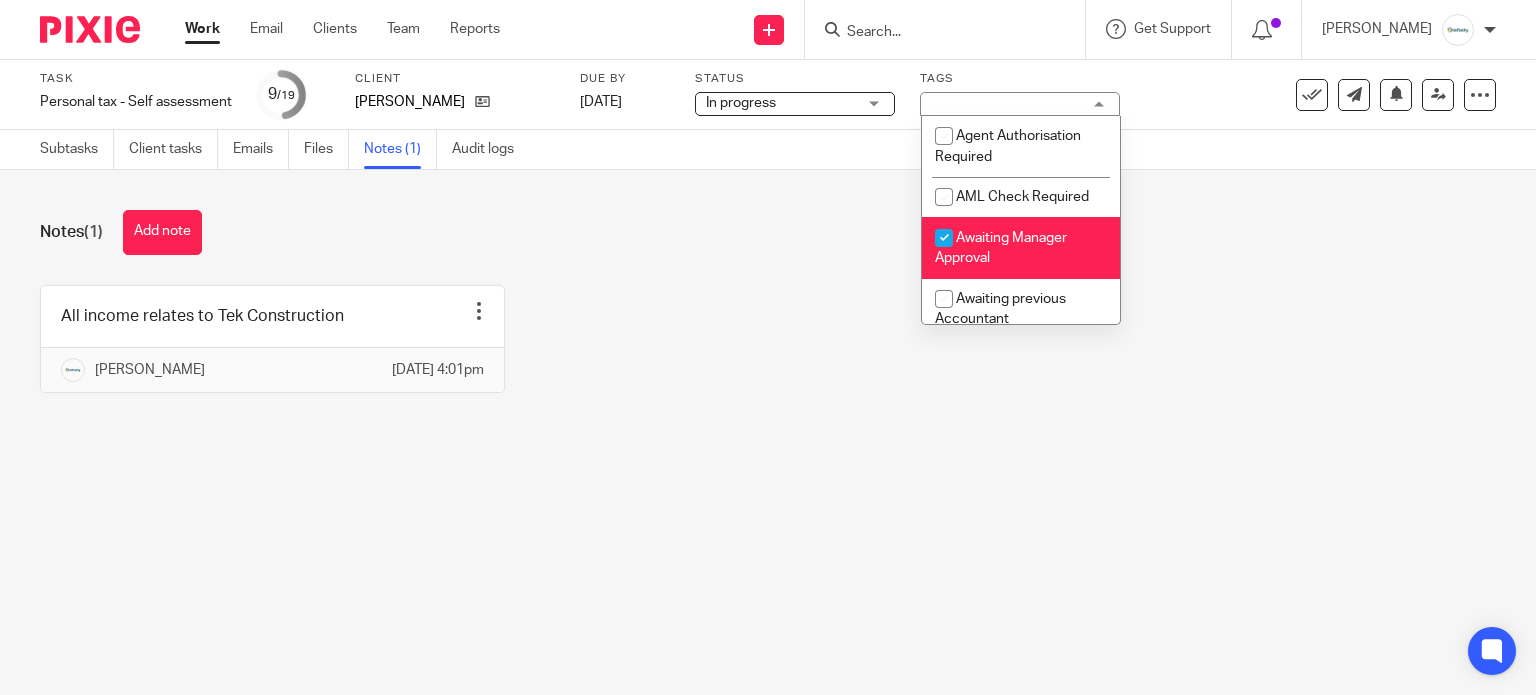
click at [1226, 299] on div "All income relates to Tek Construction Edit note Delete note Eve Parker 22 Jul …" at bounding box center [752, 354] width 1487 height 138
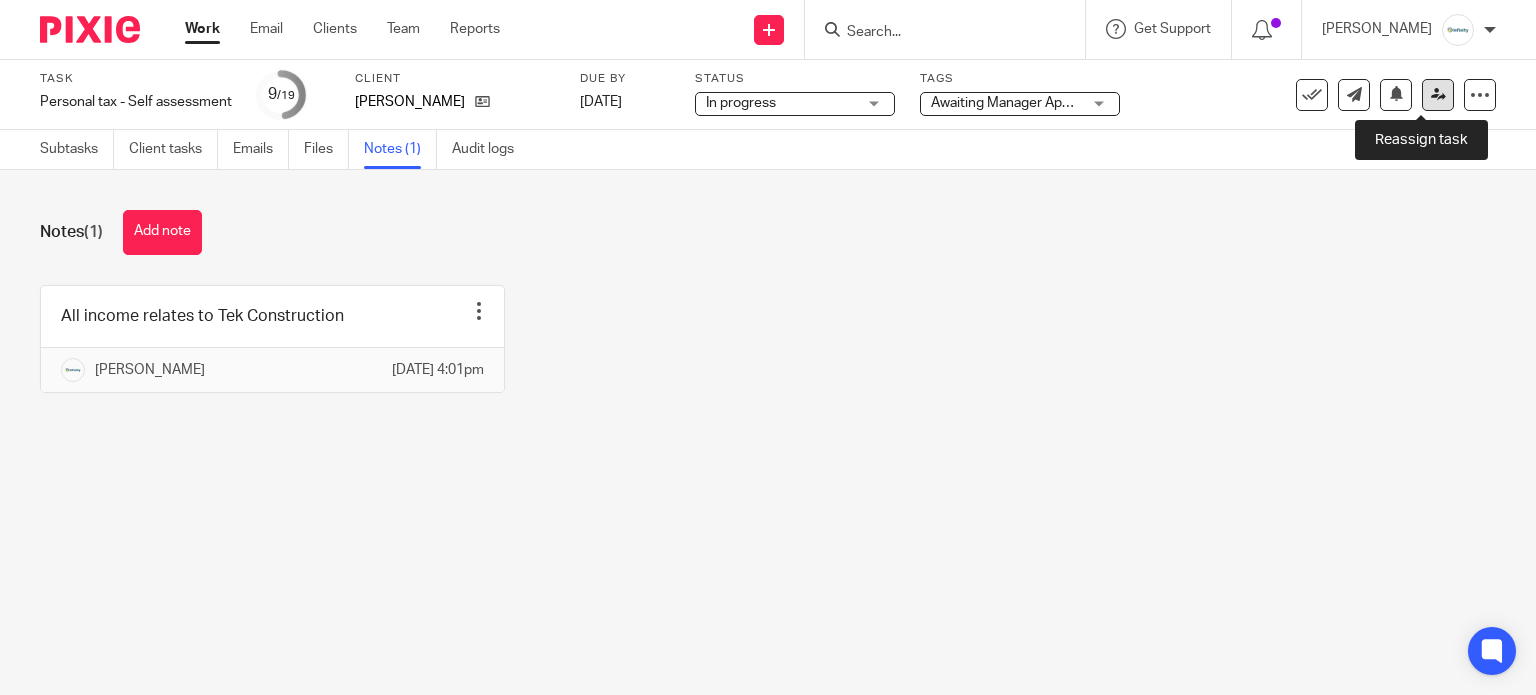
click at [1431, 90] on icon at bounding box center [1438, 94] width 15 height 15
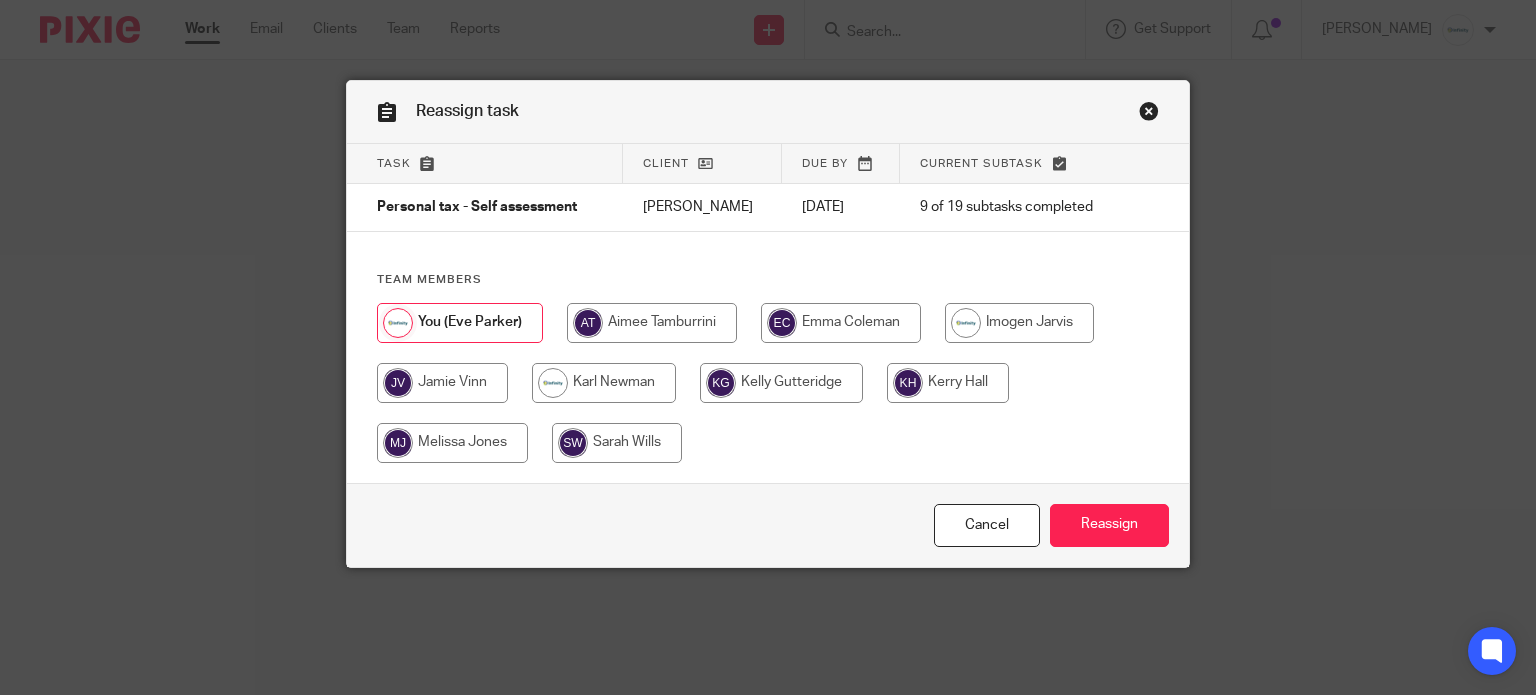
click at [628, 317] on input "radio" at bounding box center [652, 323] width 170 height 40
radio input "true"
click at [1121, 513] on input "Reassign" at bounding box center [1109, 525] width 119 height 43
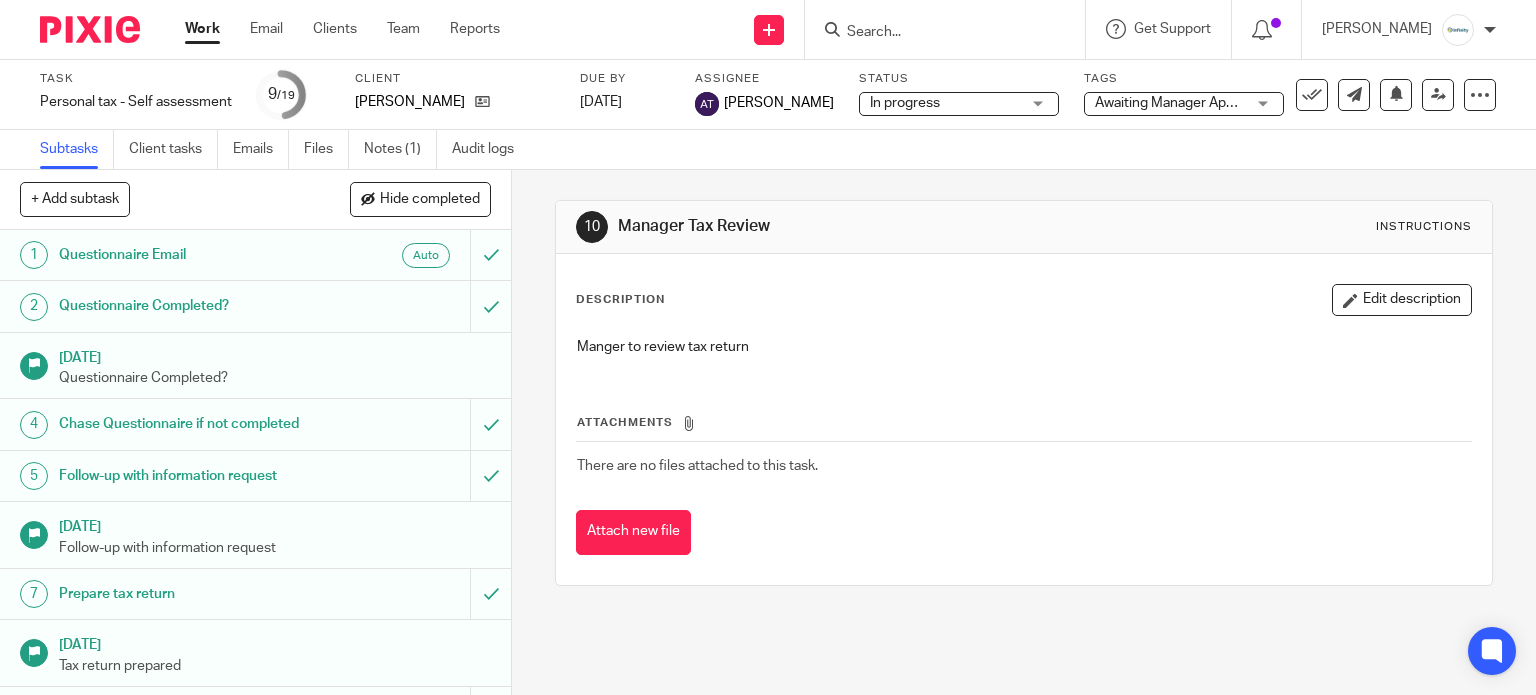
click at [216, 39] on div "Work Email Clients Team Reports Work Email Clients Team Reports Settings" at bounding box center [347, 29] width 365 height 59
click at [206, 30] on link "Work" at bounding box center [202, 29] width 35 height 20
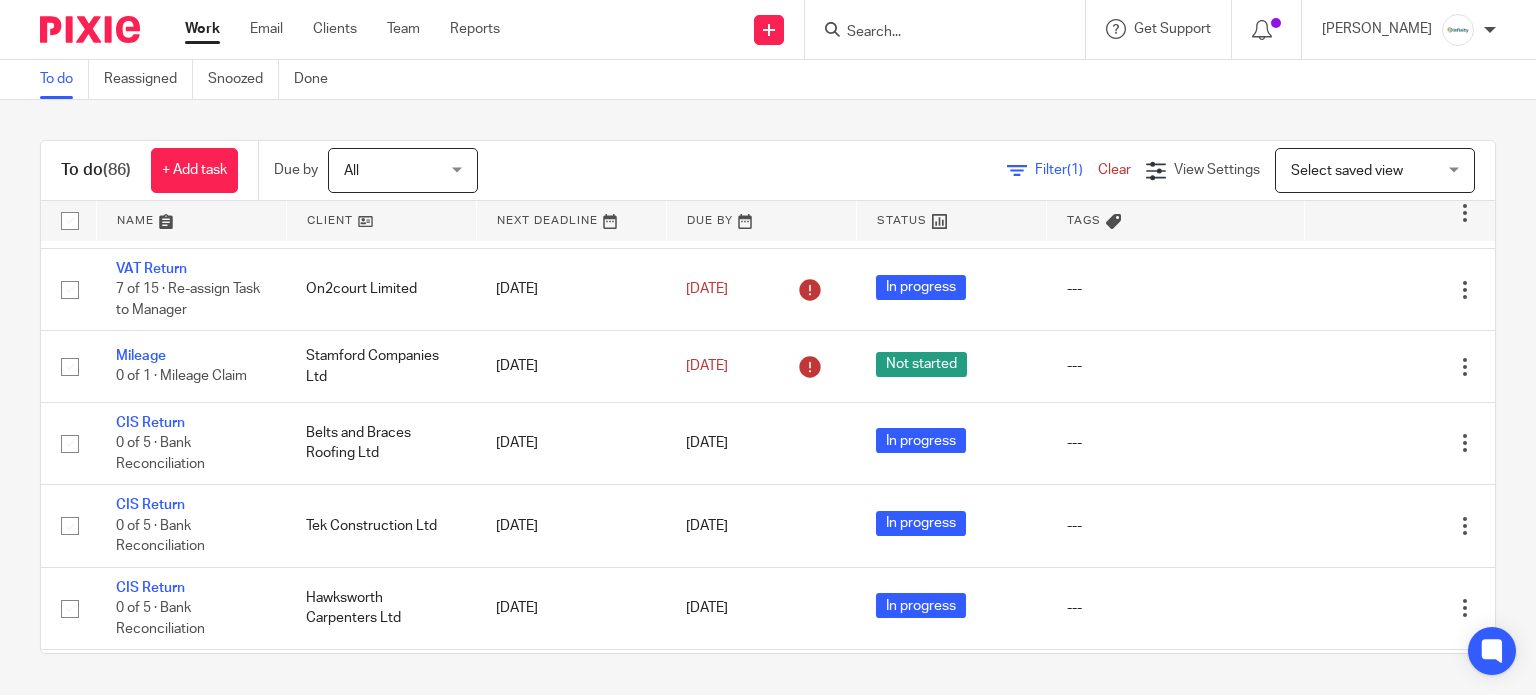
scroll to position [266, 0]
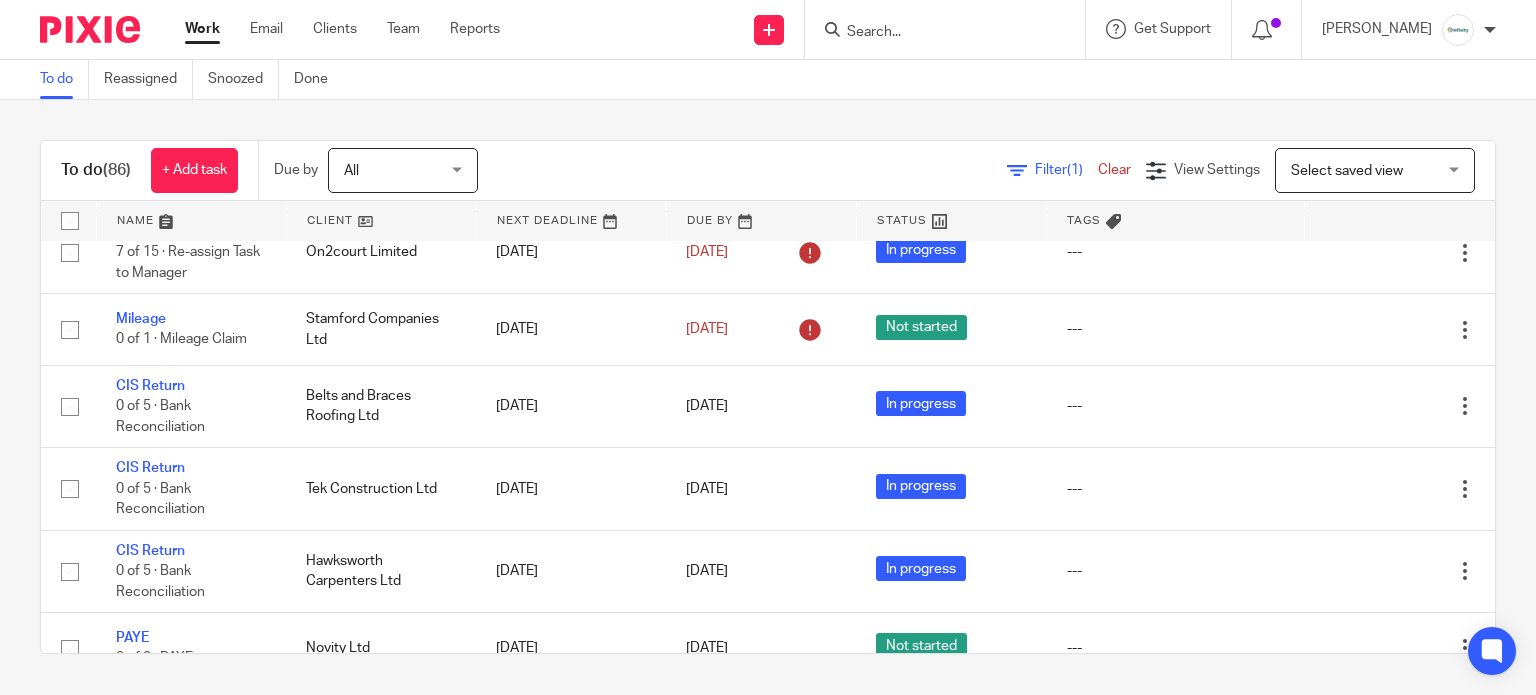
click at [1002, 27] on input "Search" at bounding box center [935, 33] width 180 height 18
type input "exq"
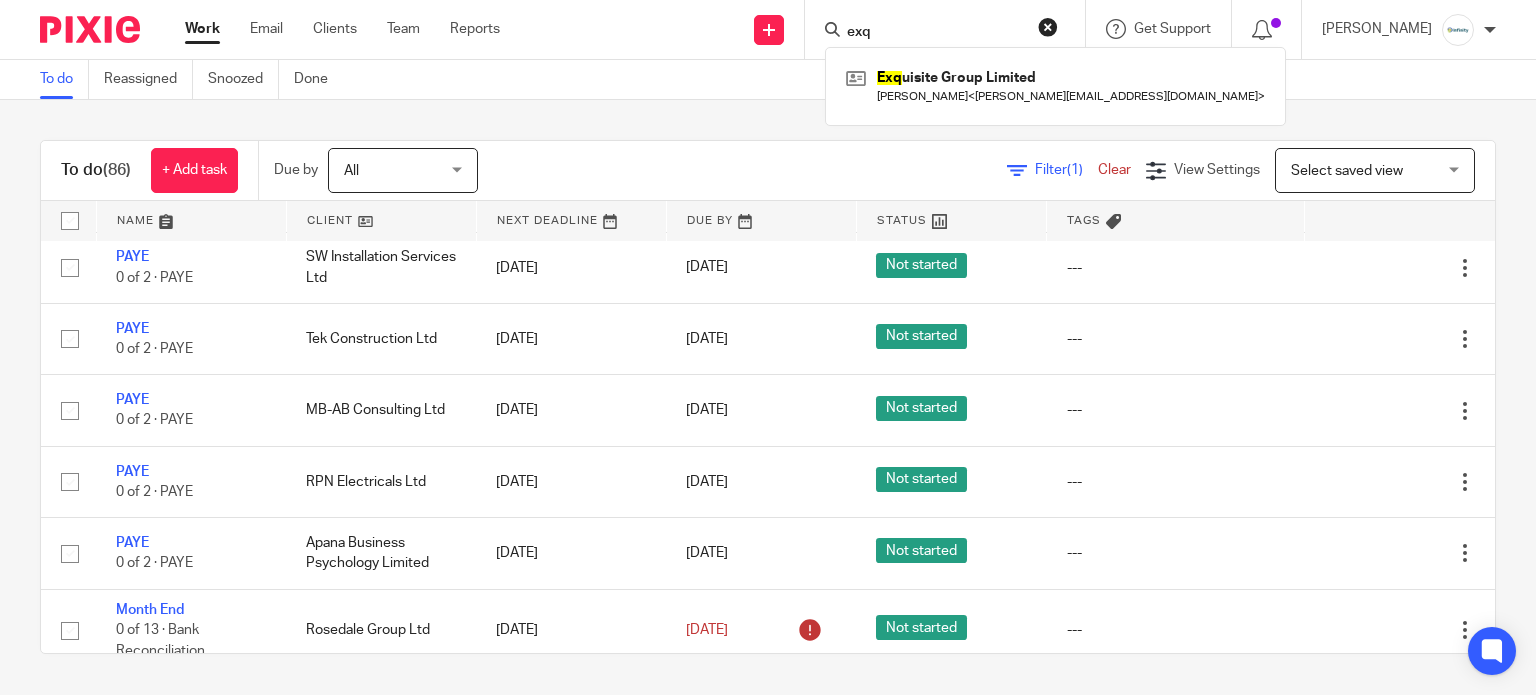
scroll to position [933, 0]
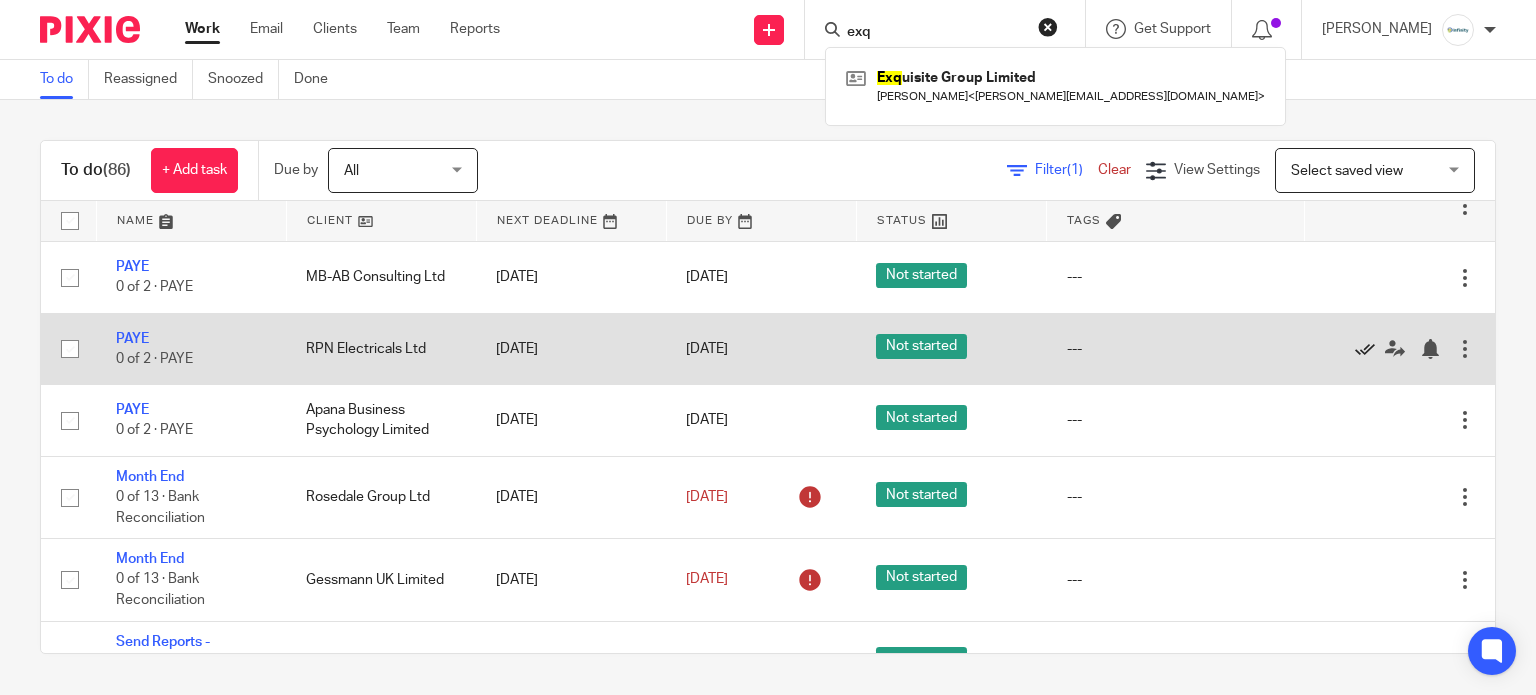
click at [1355, 351] on icon at bounding box center [1365, 349] width 20 height 20
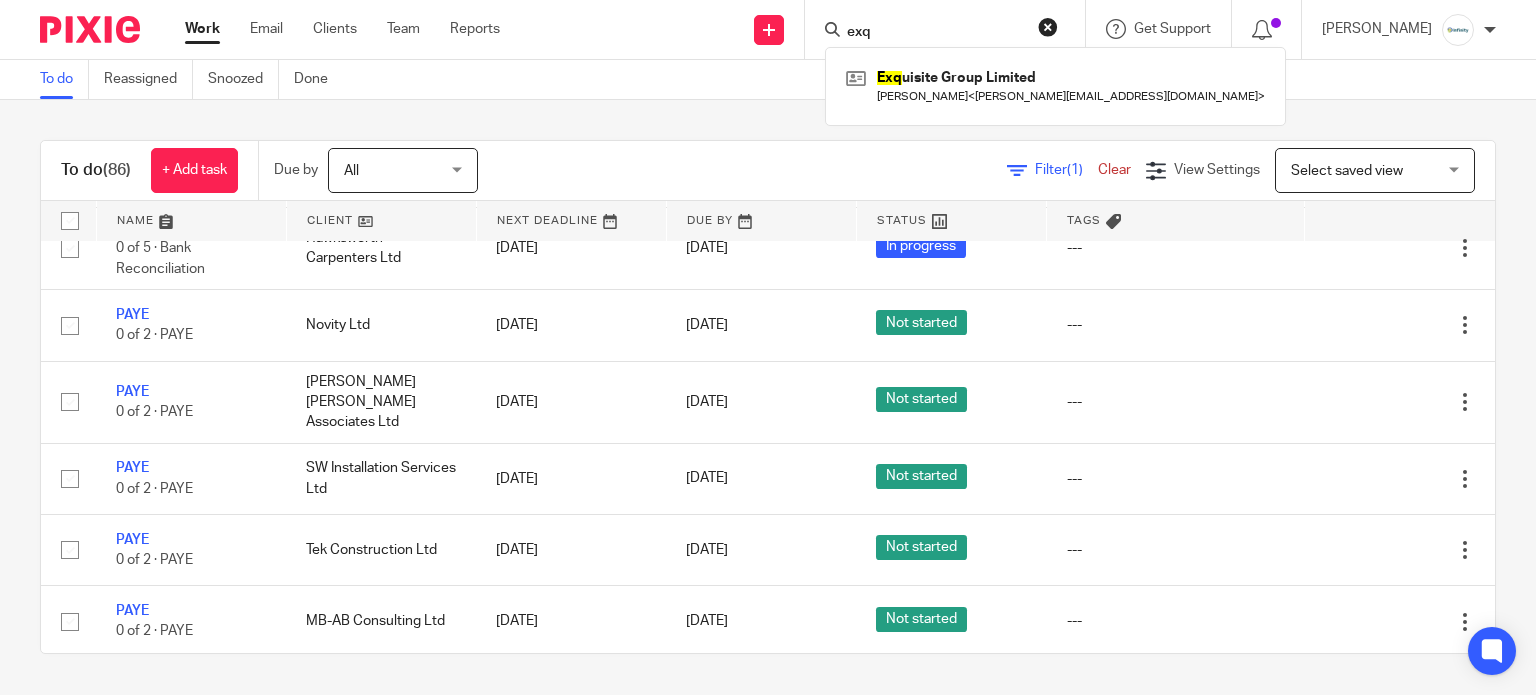
scroll to position [533, 0]
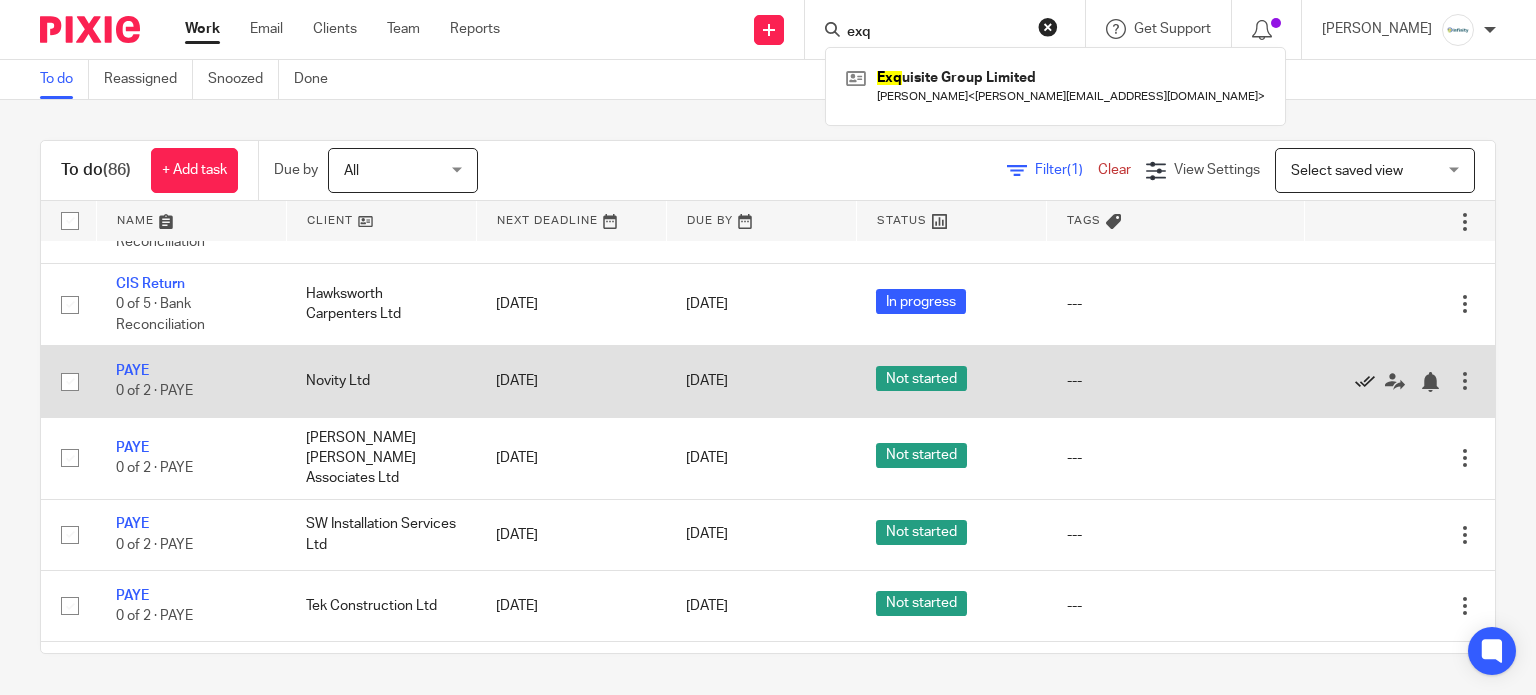
click at [1355, 392] on icon at bounding box center [1365, 382] width 20 height 20
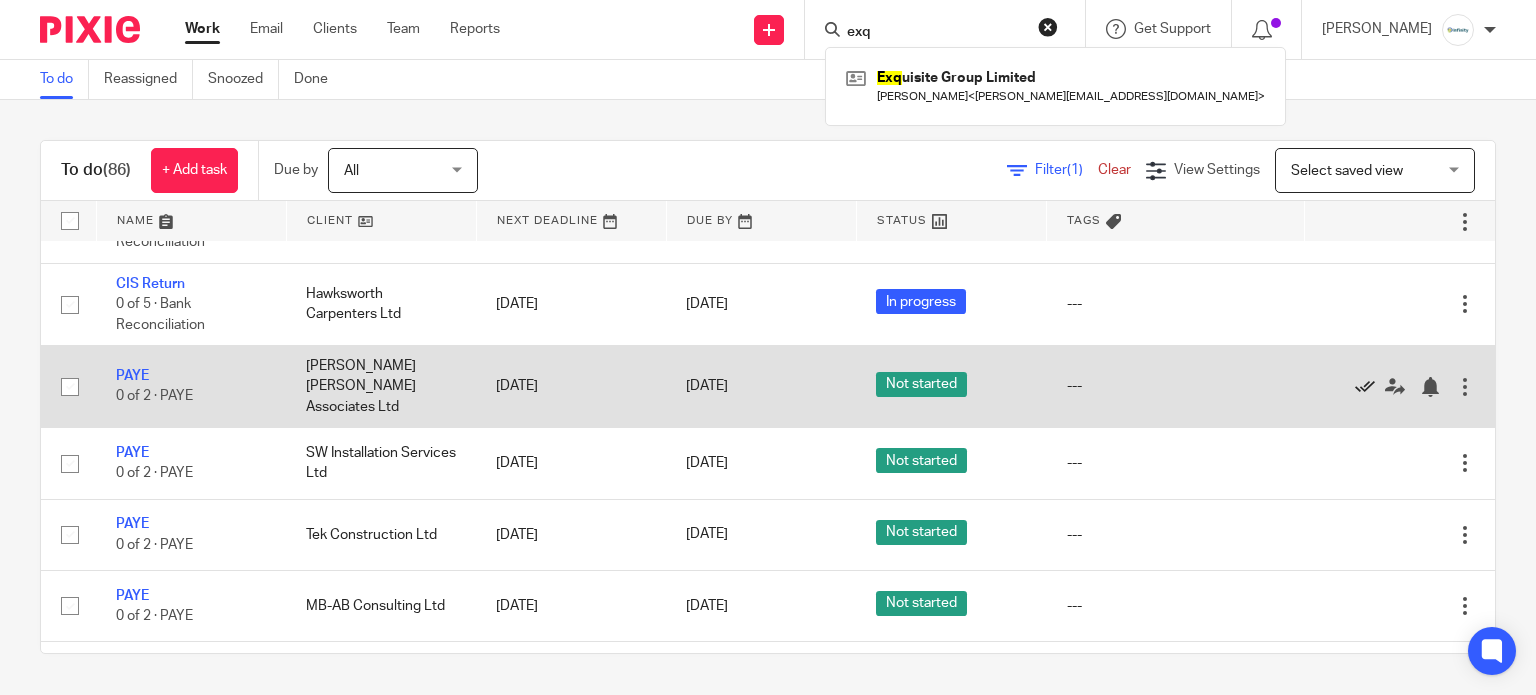
click at [1355, 391] on icon at bounding box center [1365, 387] width 20 height 20
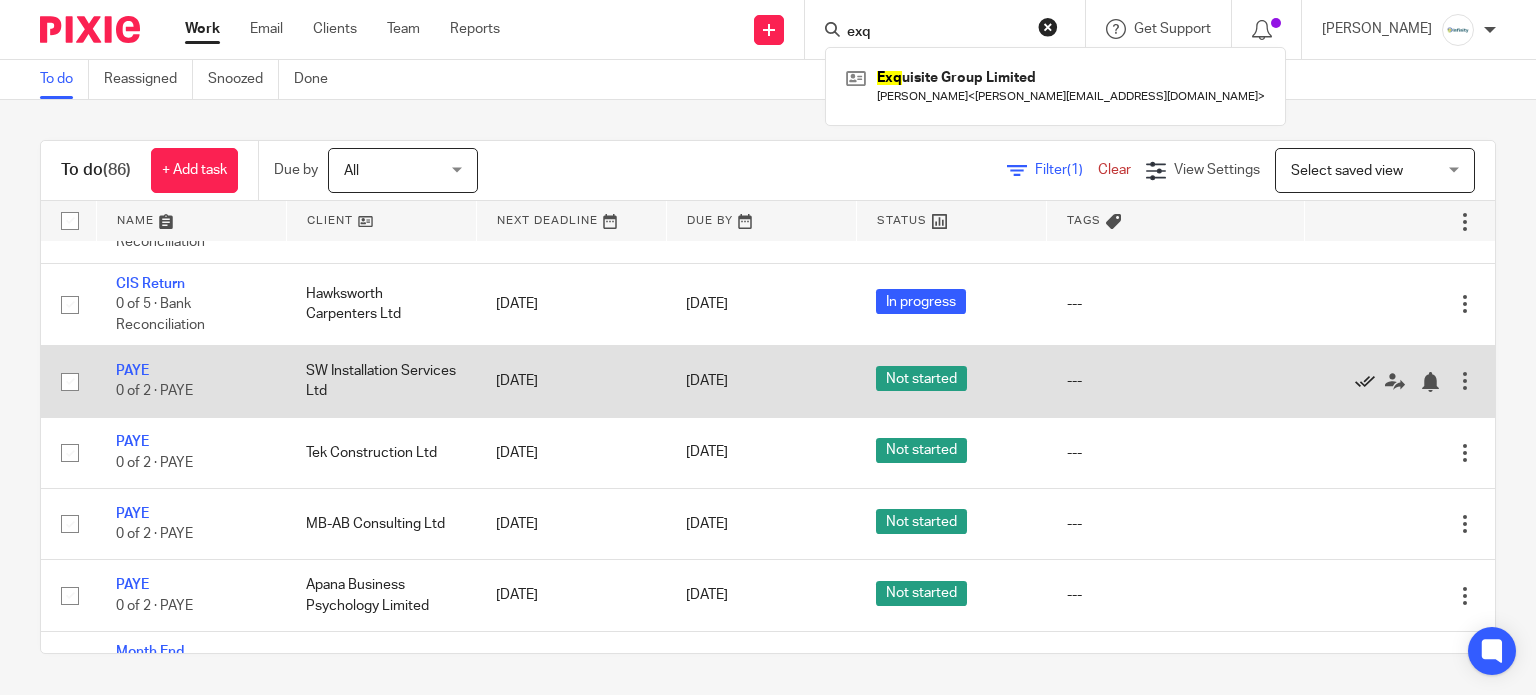
click at [1355, 392] on icon at bounding box center [1365, 382] width 20 height 20
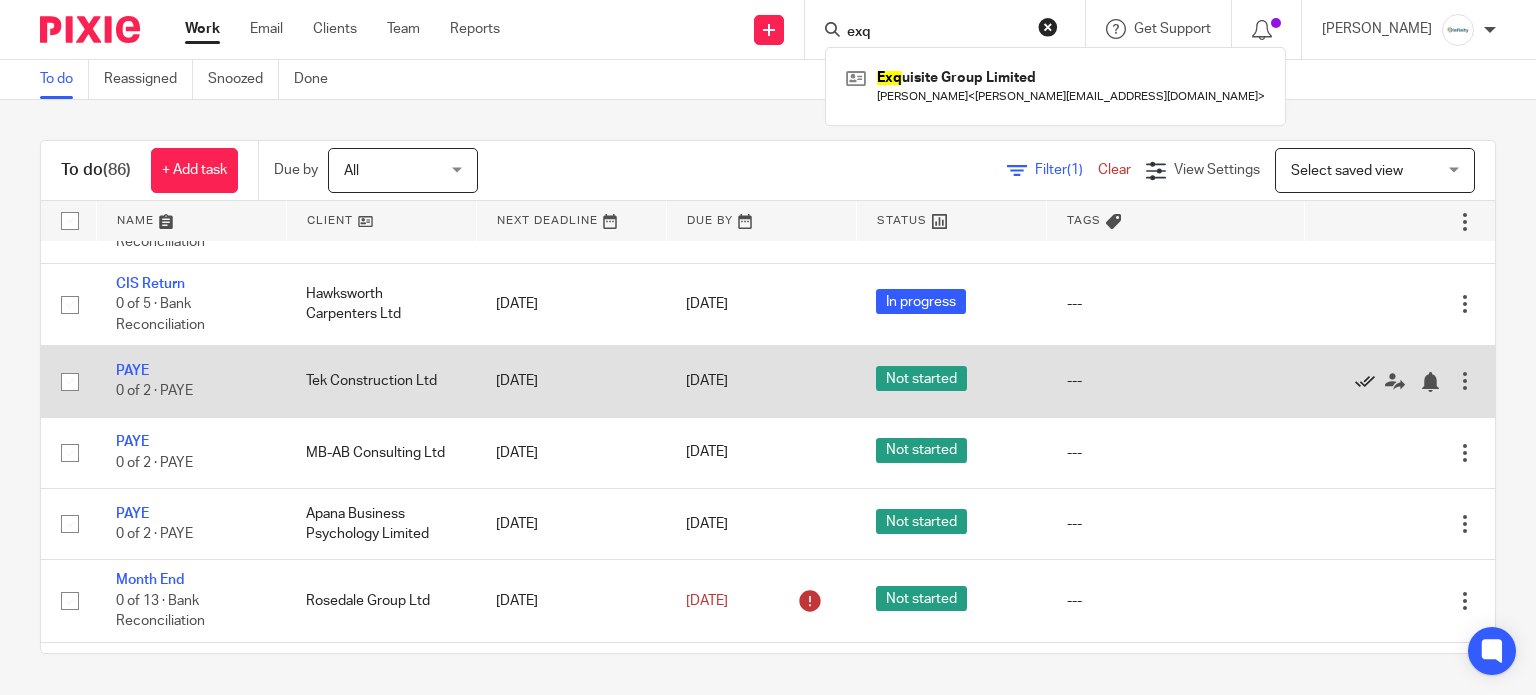
click at [1355, 392] on icon at bounding box center [1365, 382] width 20 height 20
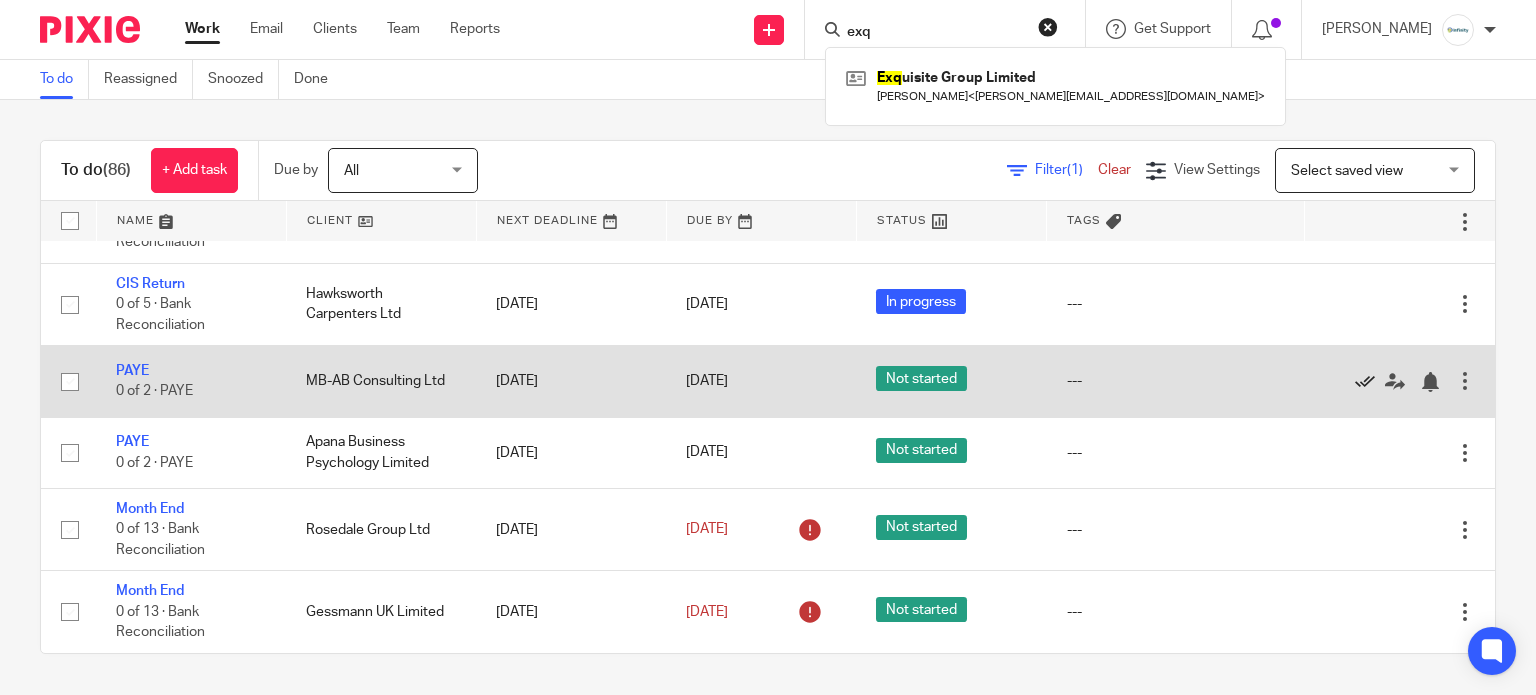
click at [1355, 392] on icon at bounding box center [1365, 382] width 20 height 20
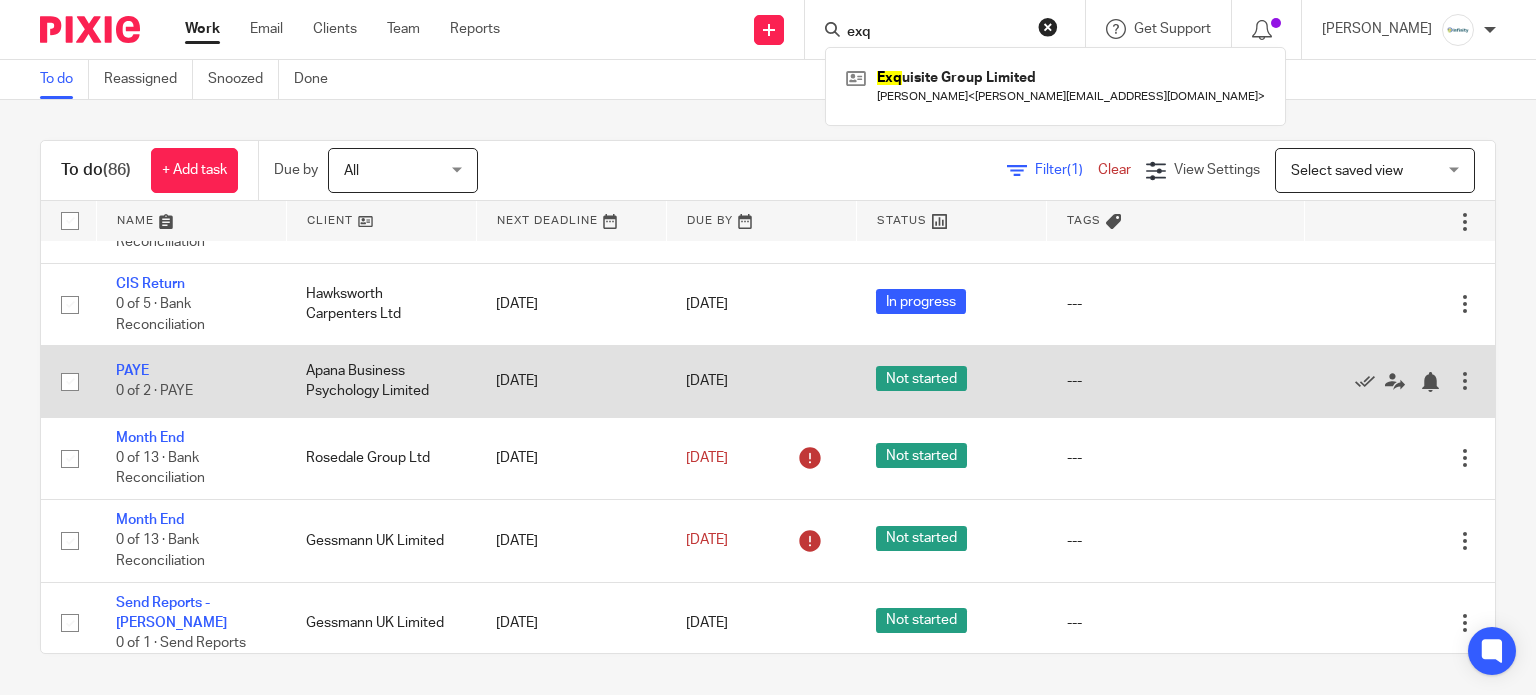
click at [1325, 383] on div "Edit task Delete" at bounding box center [1400, 381] width 150 height 50
click at [1355, 392] on icon at bounding box center [1365, 382] width 20 height 20
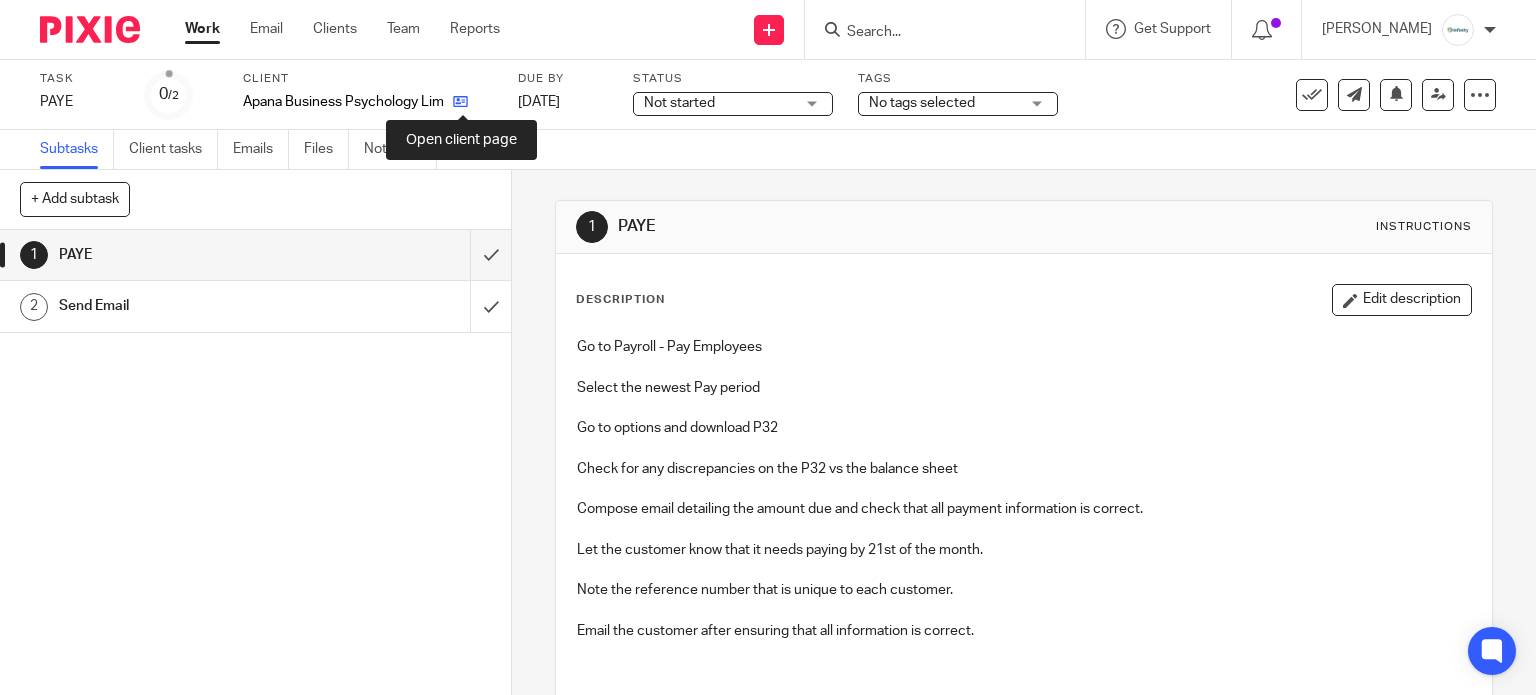
click at [463, 106] on icon at bounding box center [460, 101] width 15 height 15
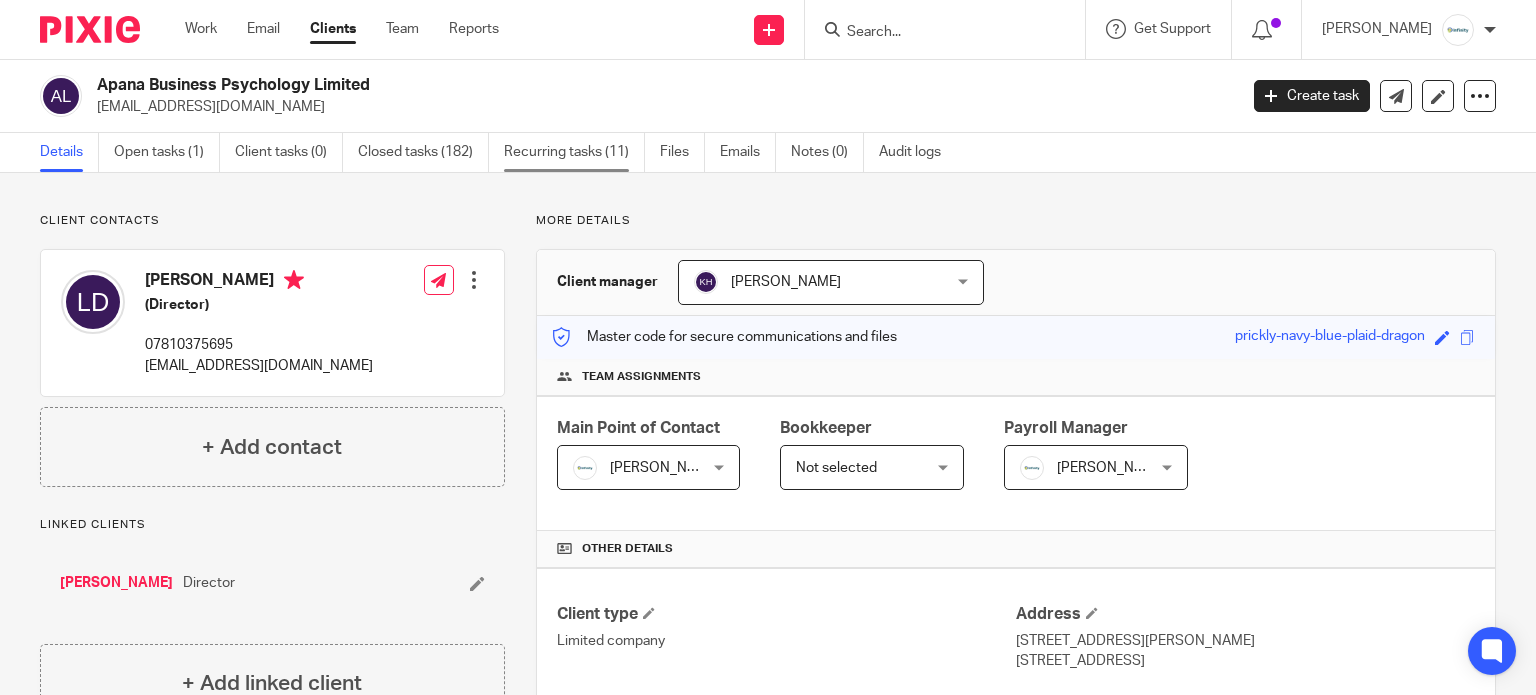
click at [556, 144] on link "Recurring tasks (11)" at bounding box center [574, 152] width 141 height 39
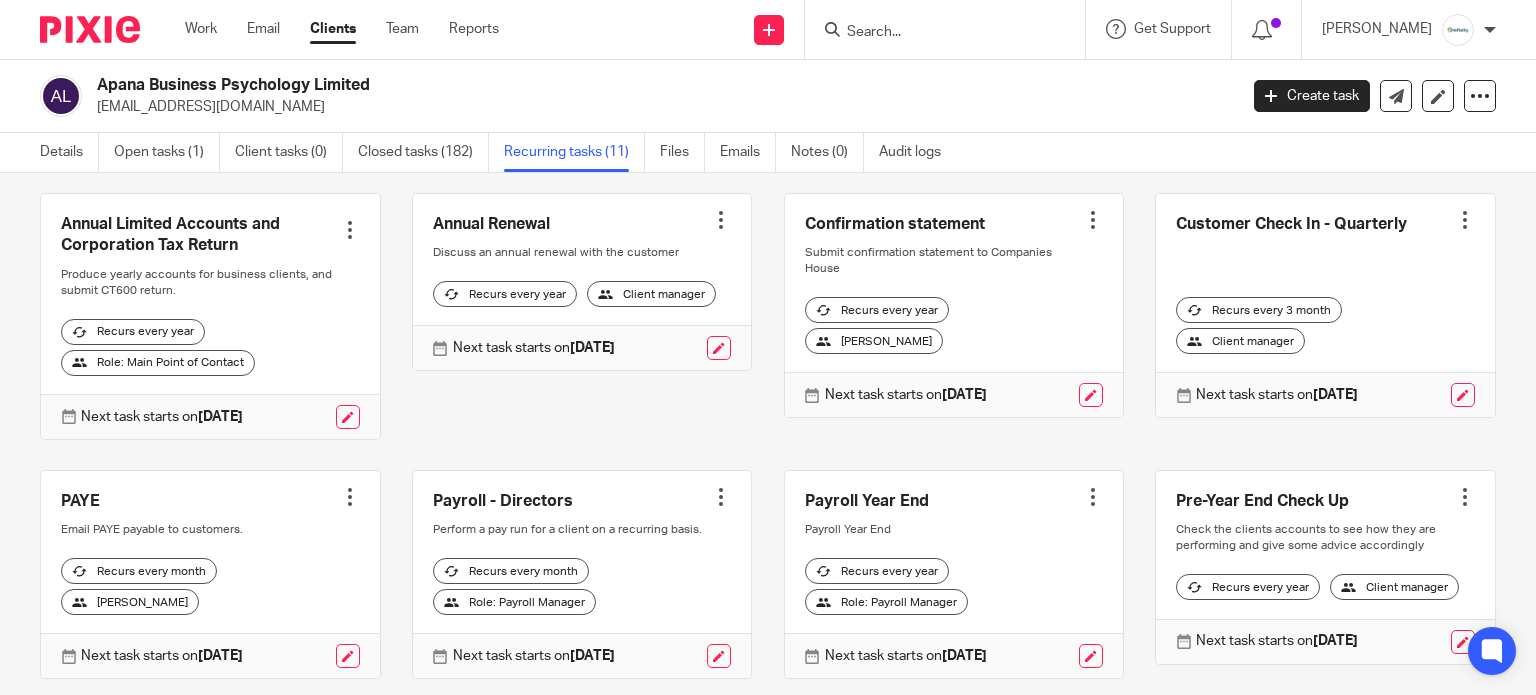
scroll to position [133, 0]
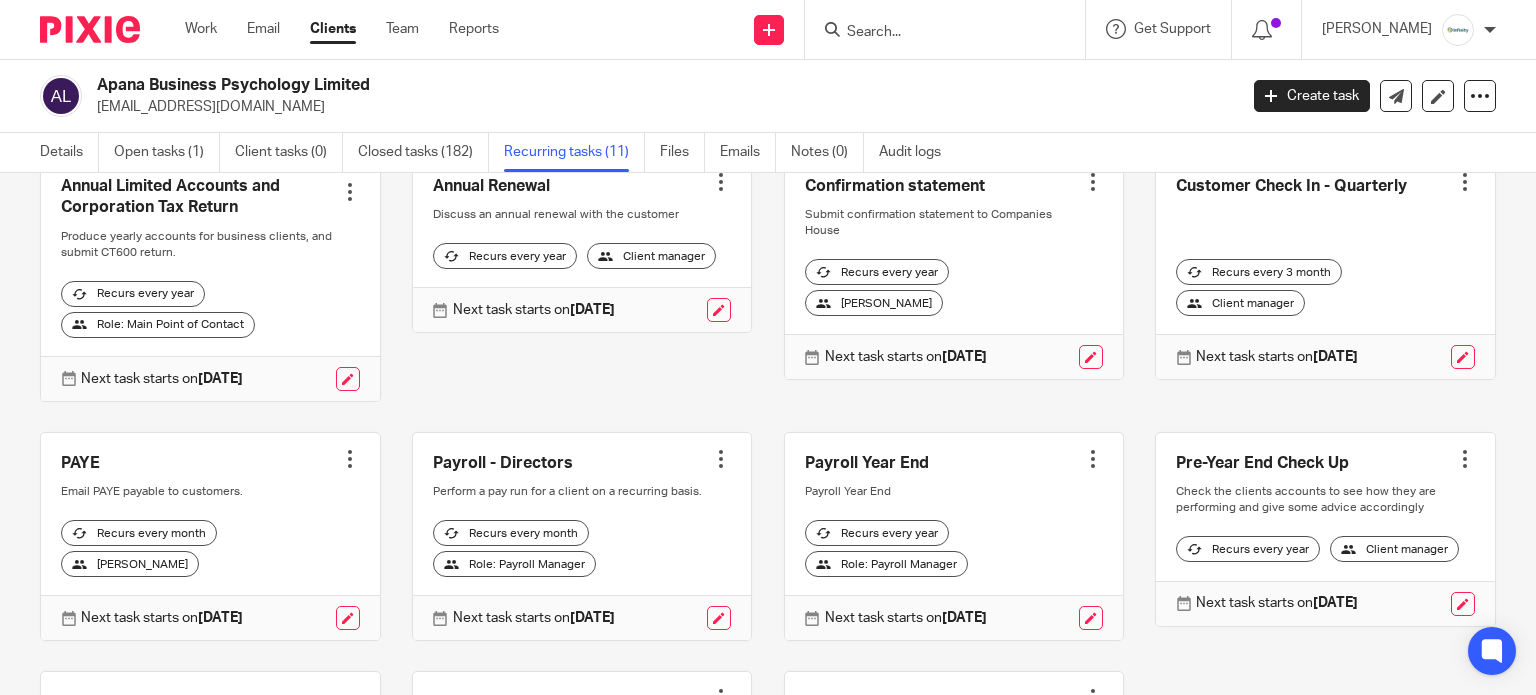
click at [351, 469] on div at bounding box center [350, 459] width 20 height 20
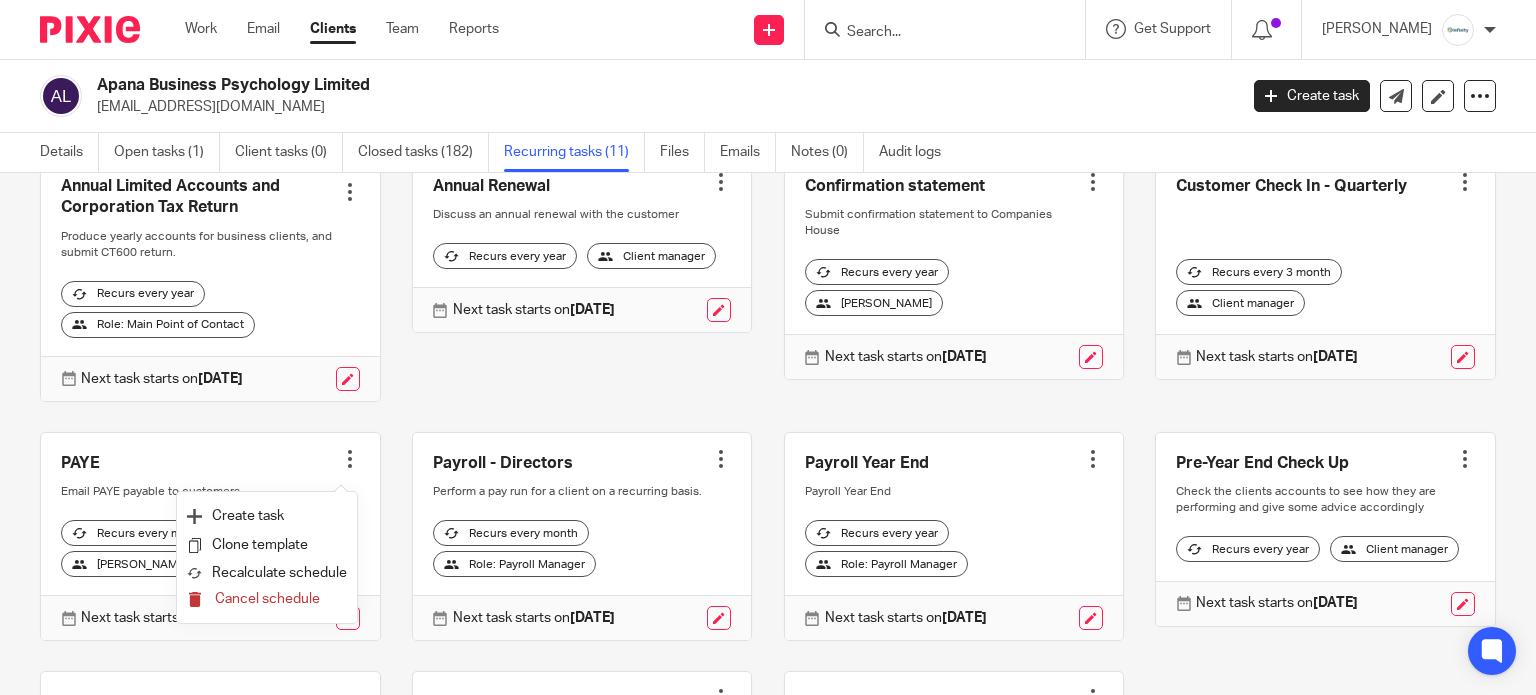
click at [290, 595] on span "Cancel schedule" at bounding box center [267, 599] width 105 height 14
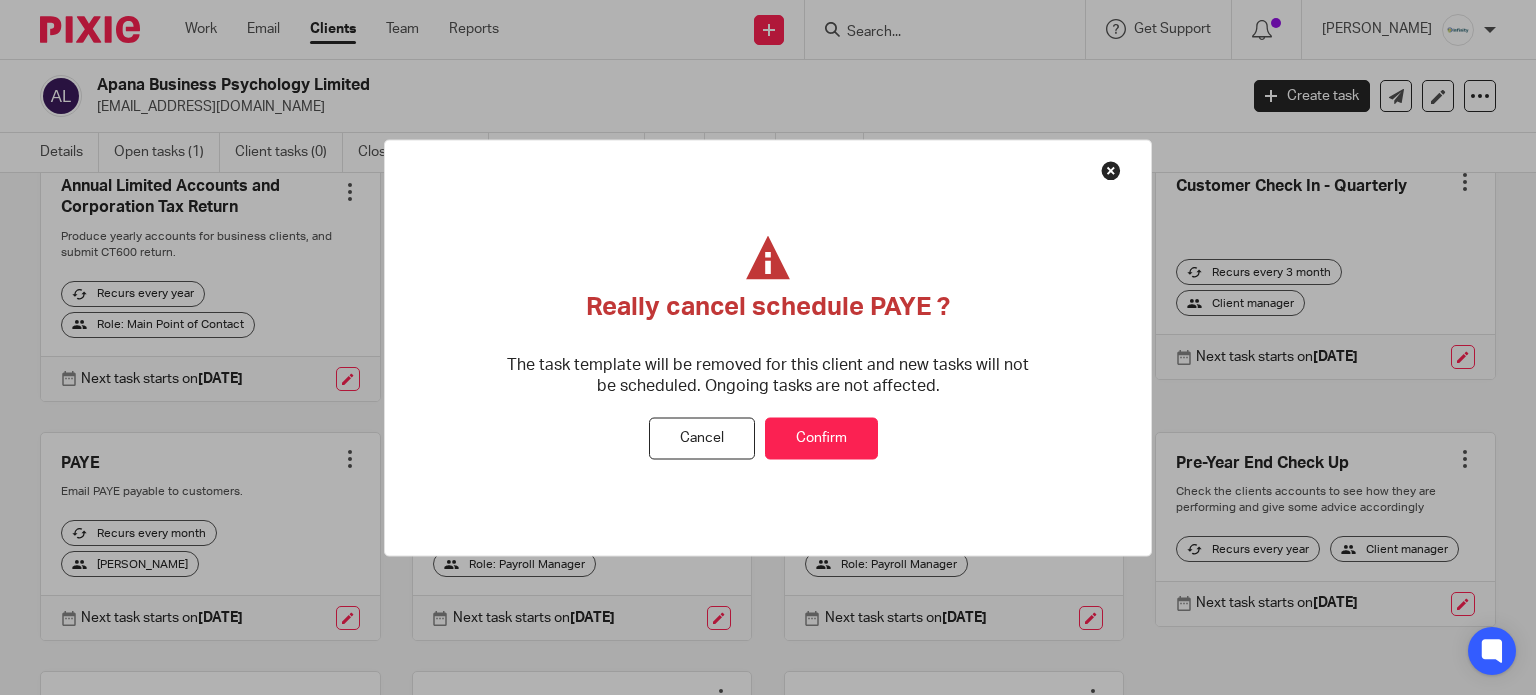
click at [856, 450] on button "Confirm" at bounding box center [821, 438] width 113 height 43
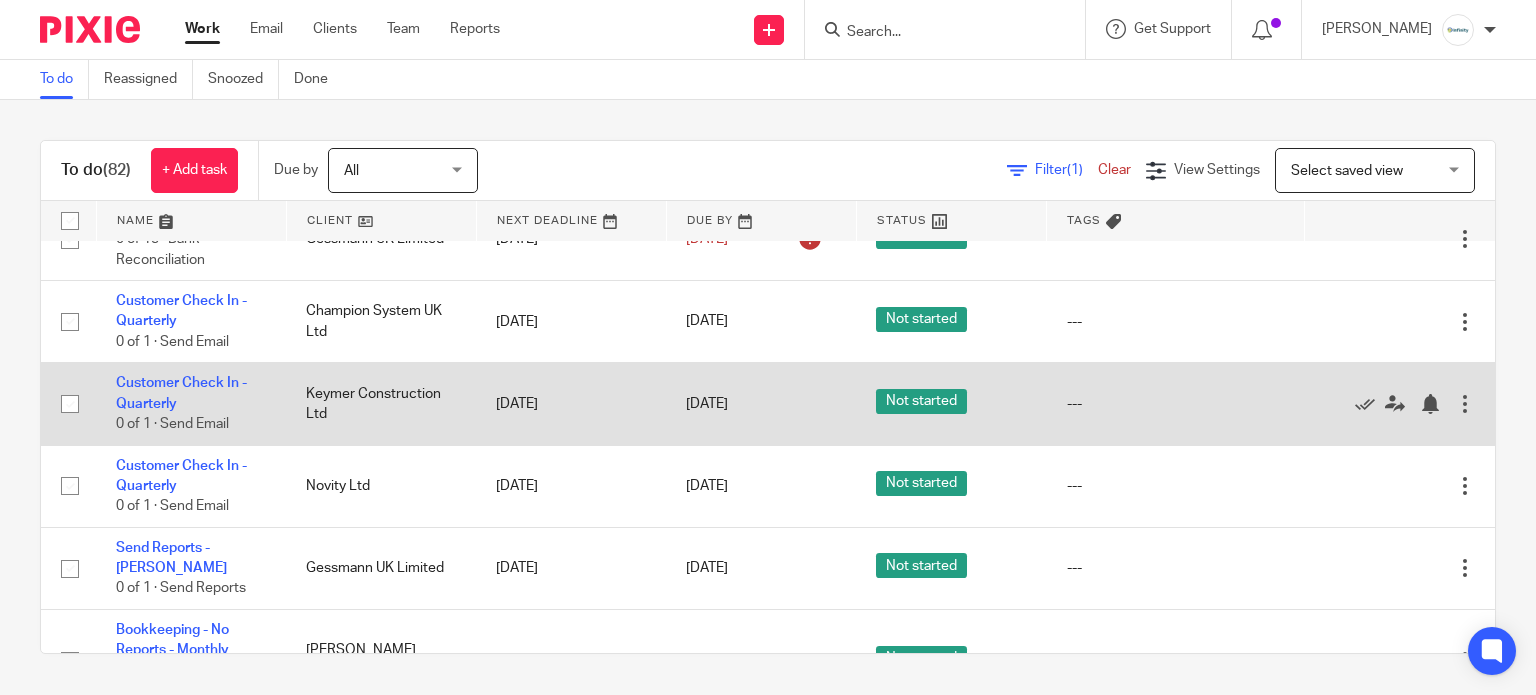
scroll to position [800, 0]
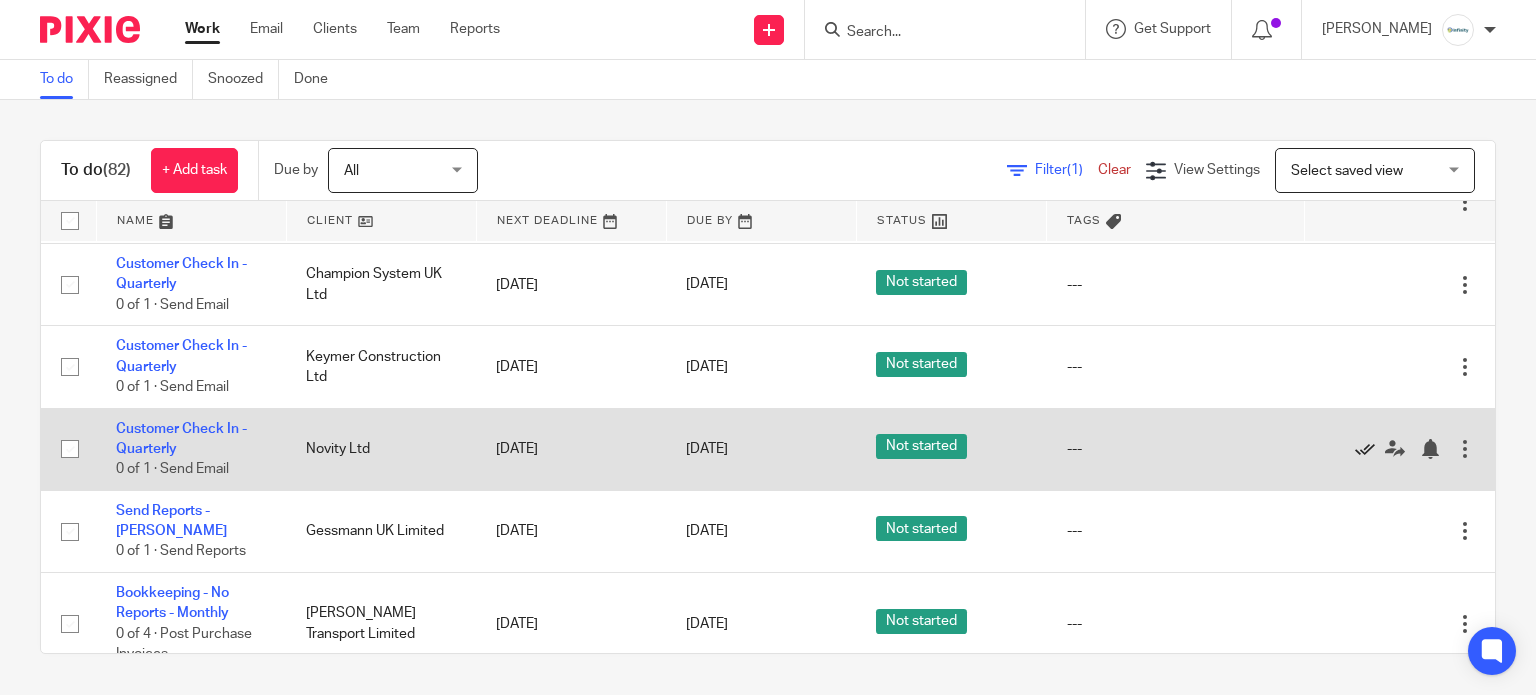
click at [1355, 459] on icon at bounding box center [1365, 449] width 20 height 20
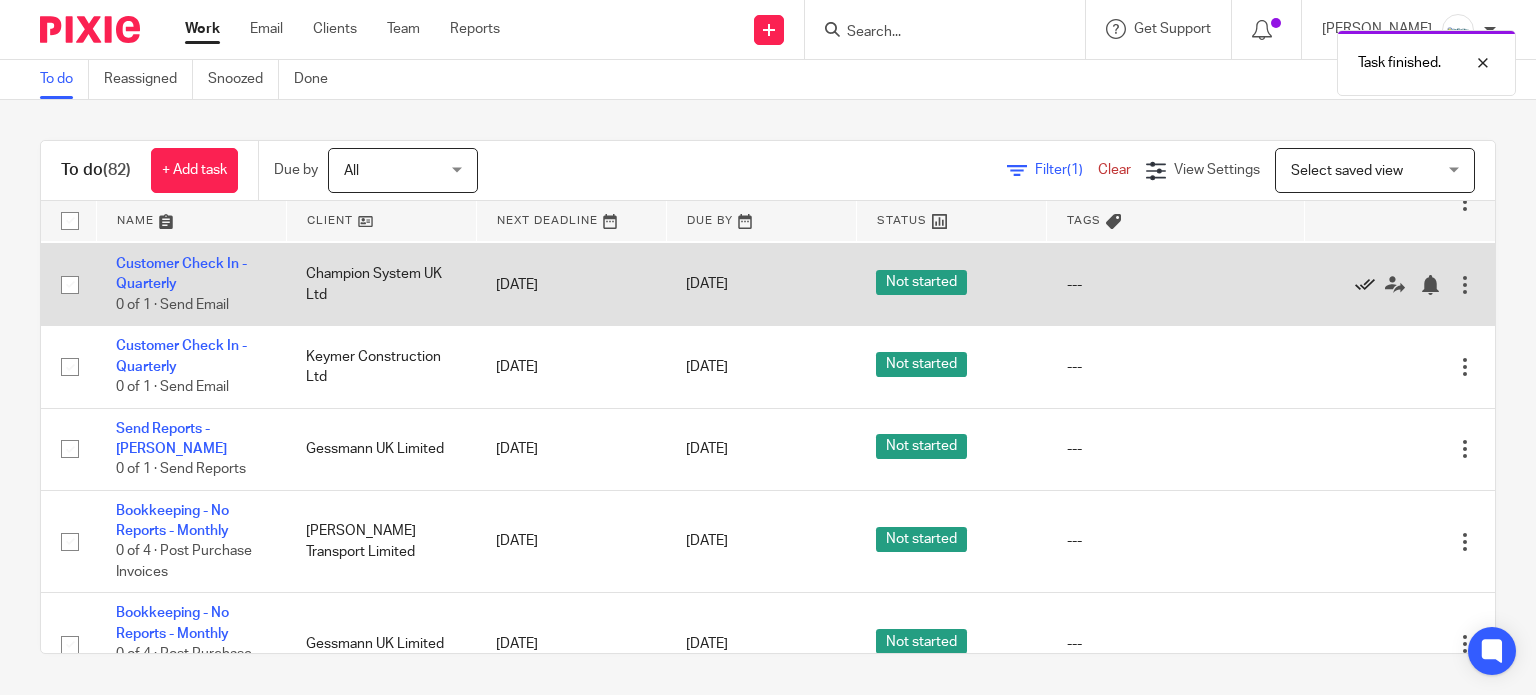
click at [1355, 295] on icon at bounding box center [1365, 285] width 20 height 20
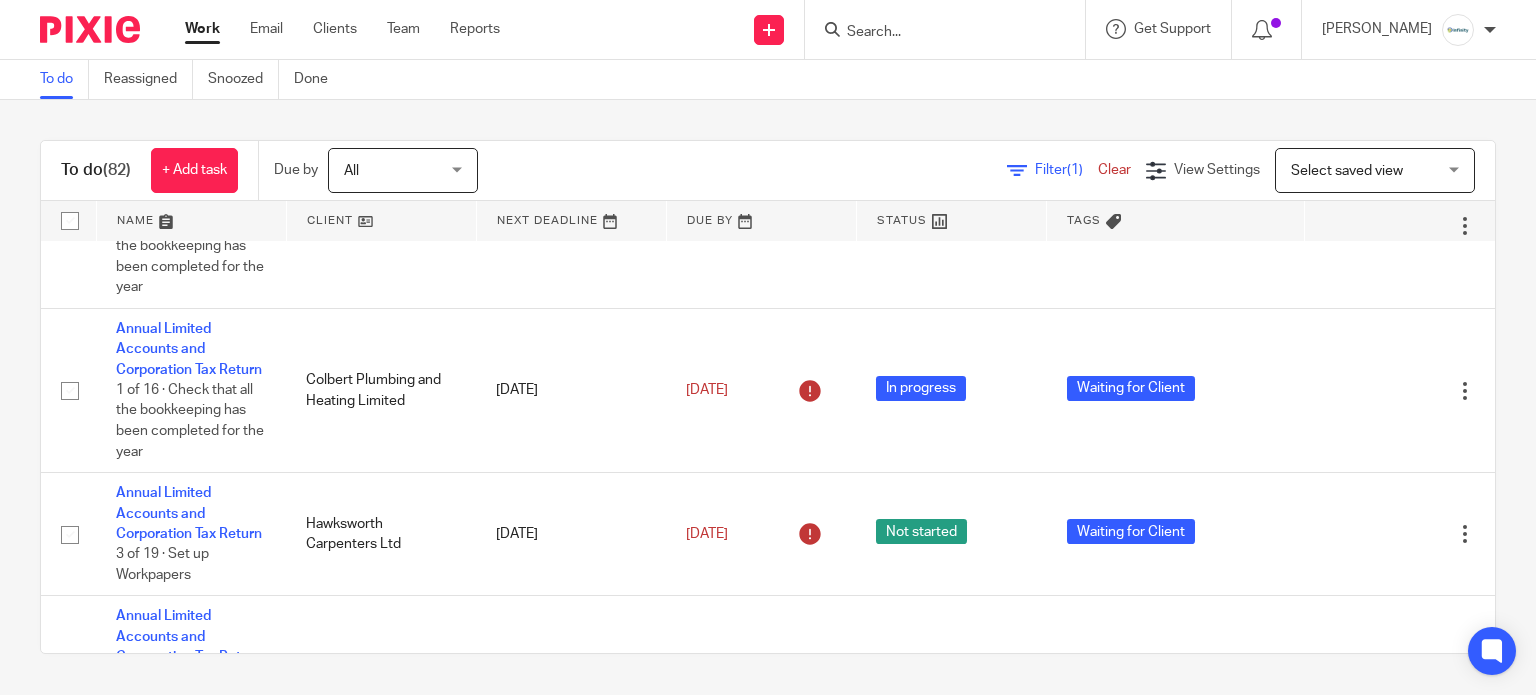
scroll to position [7511, 0]
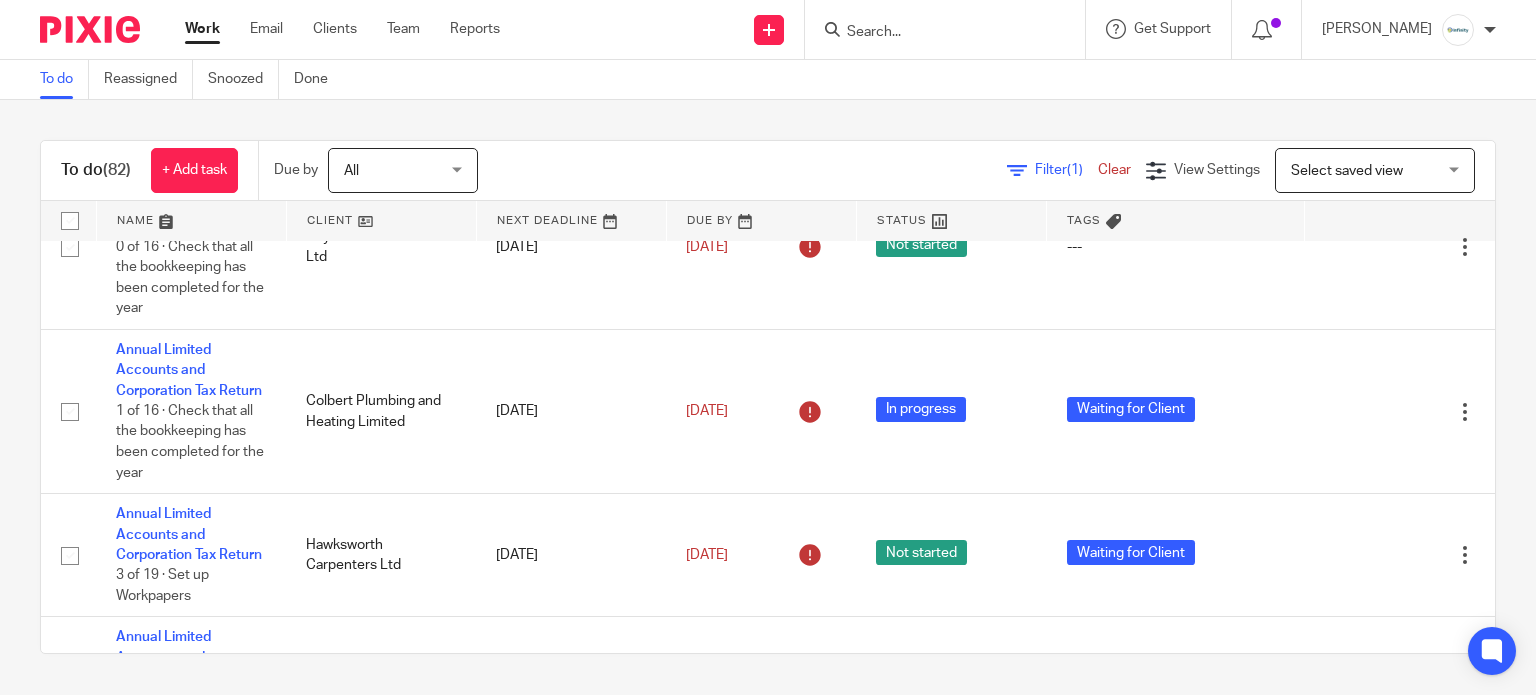
click at [976, 25] on input "Search" at bounding box center [935, 33] width 180 height 18
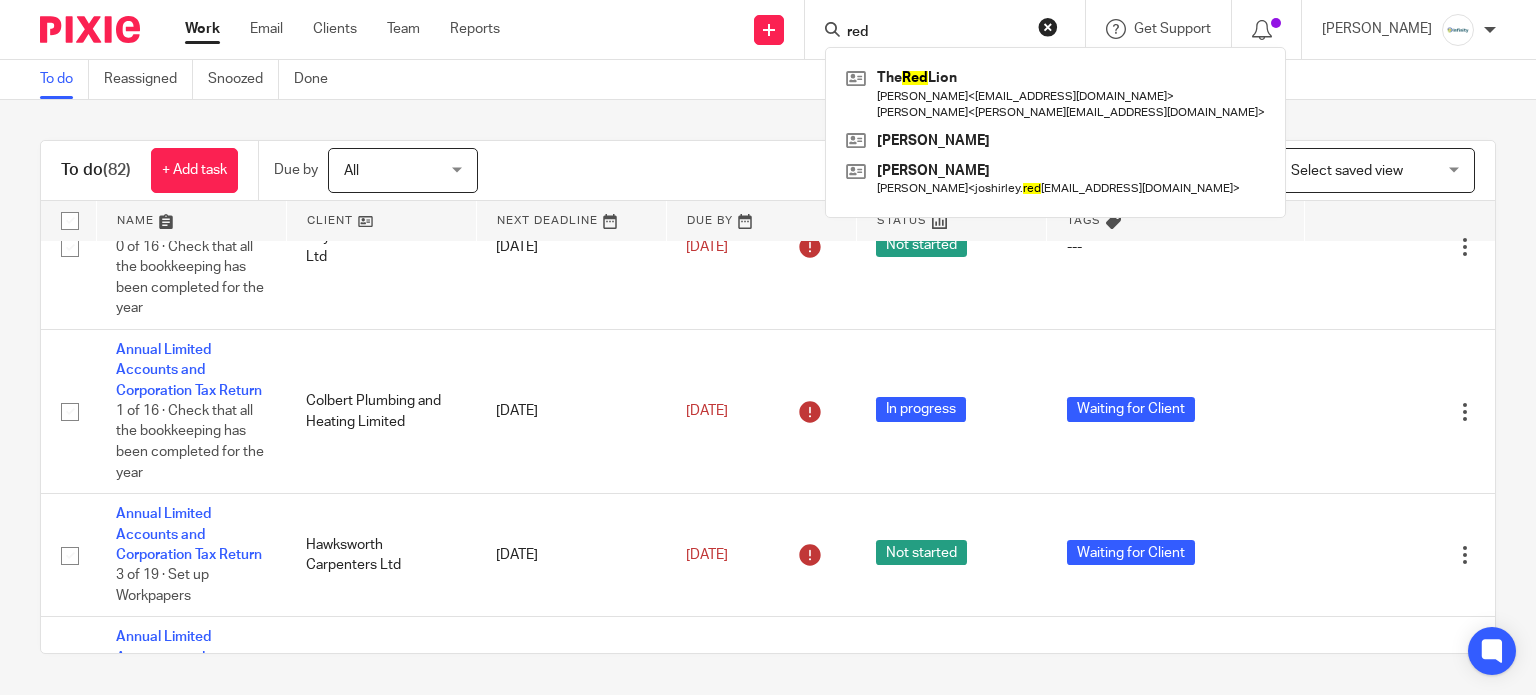
type input "red"
click at [739, 87] on div "To do Reassigned Snoozed Done" at bounding box center [768, 80] width 1536 height 40
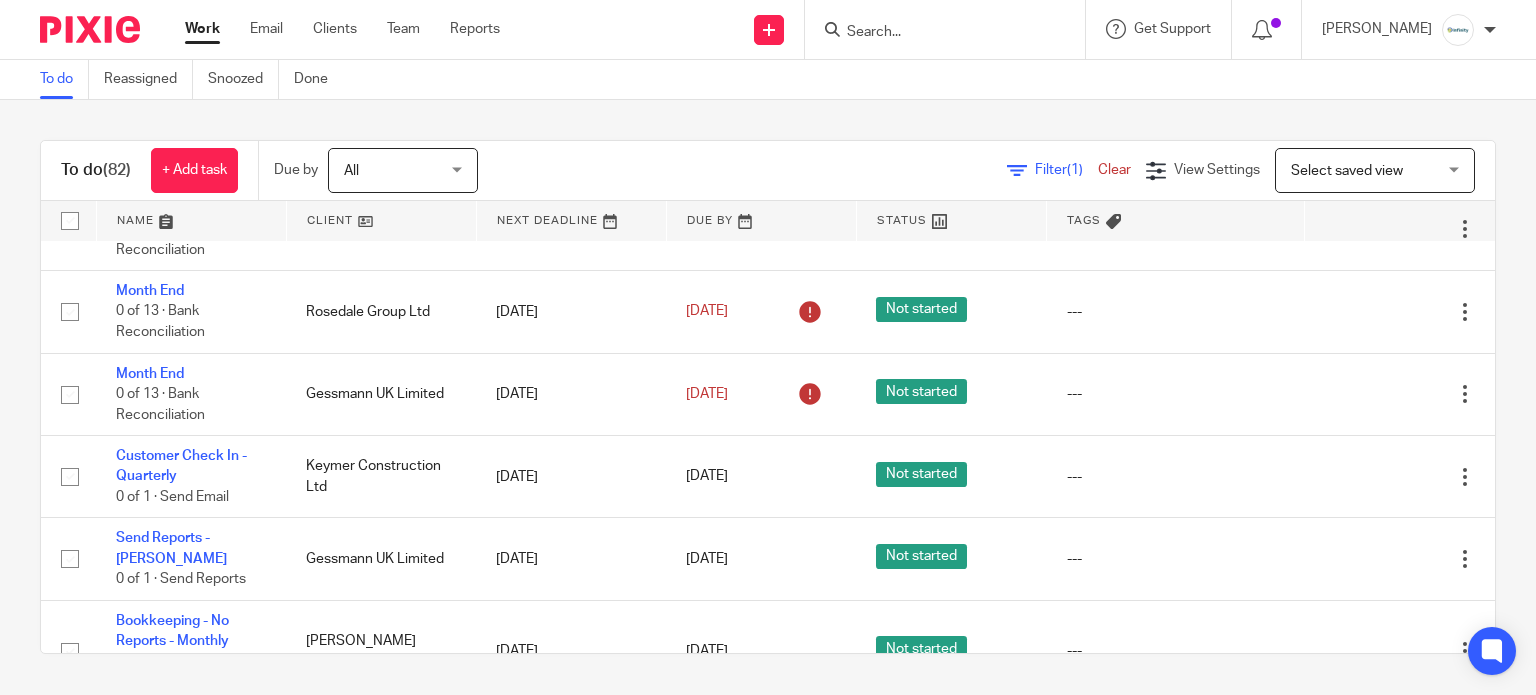
scroll to position [666, 0]
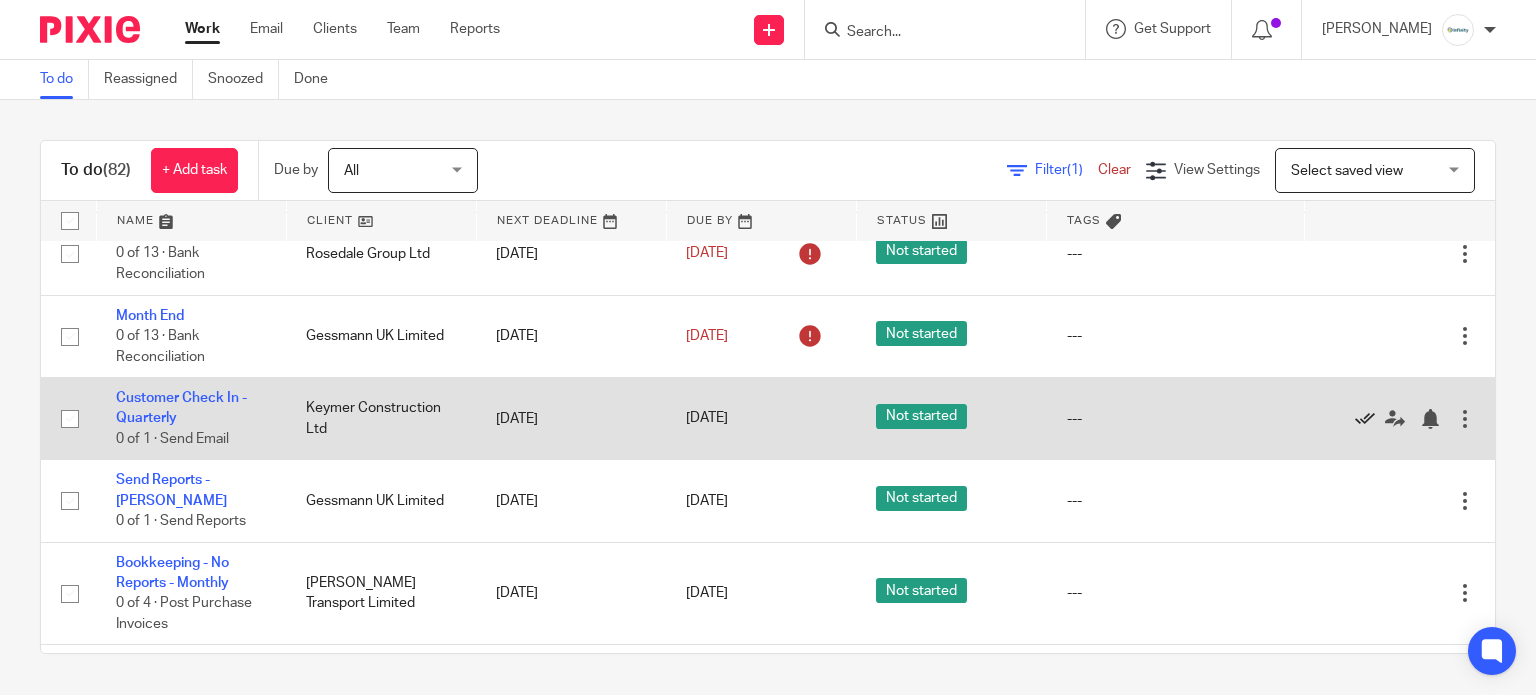
click at [1355, 429] on icon at bounding box center [1365, 419] width 20 height 20
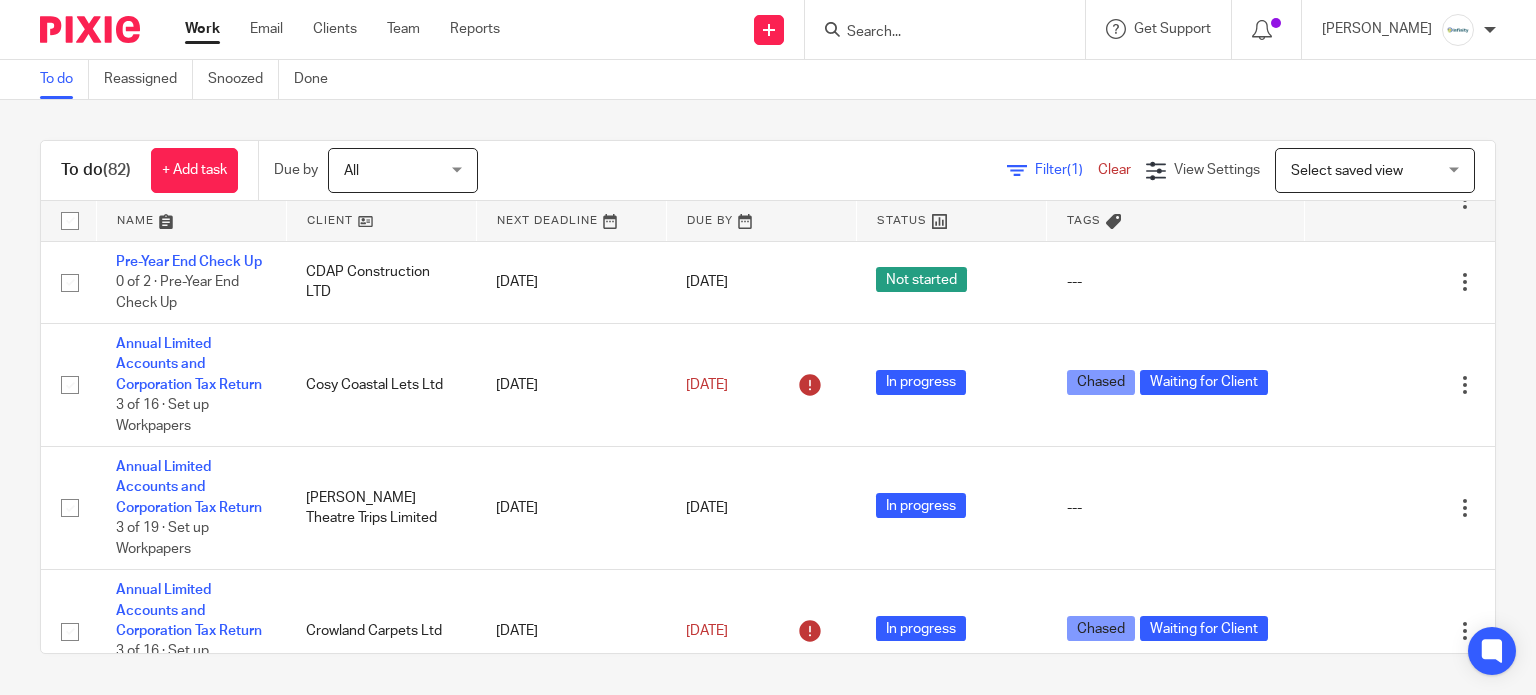
scroll to position [1733, 0]
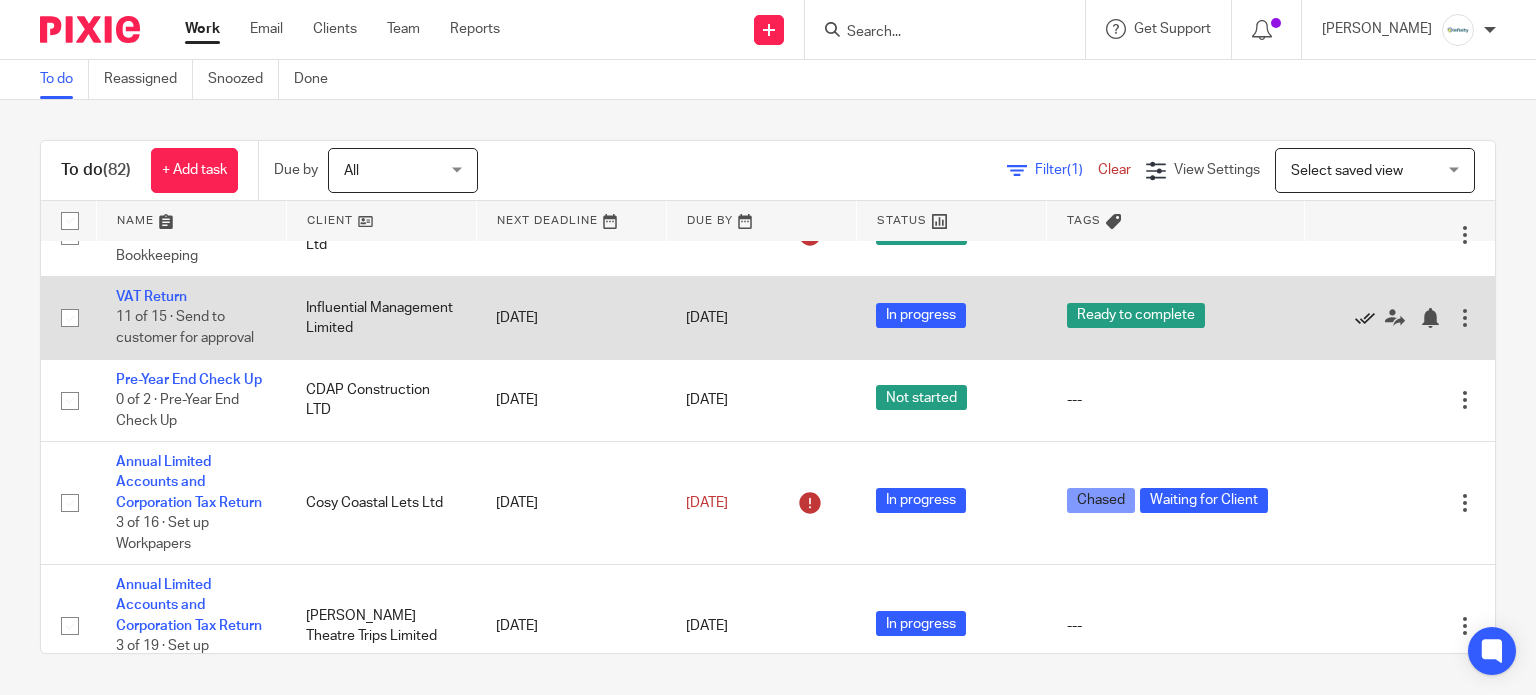
click at [1355, 328] on icon at bounding box center [1365, 318] width 20 height 20
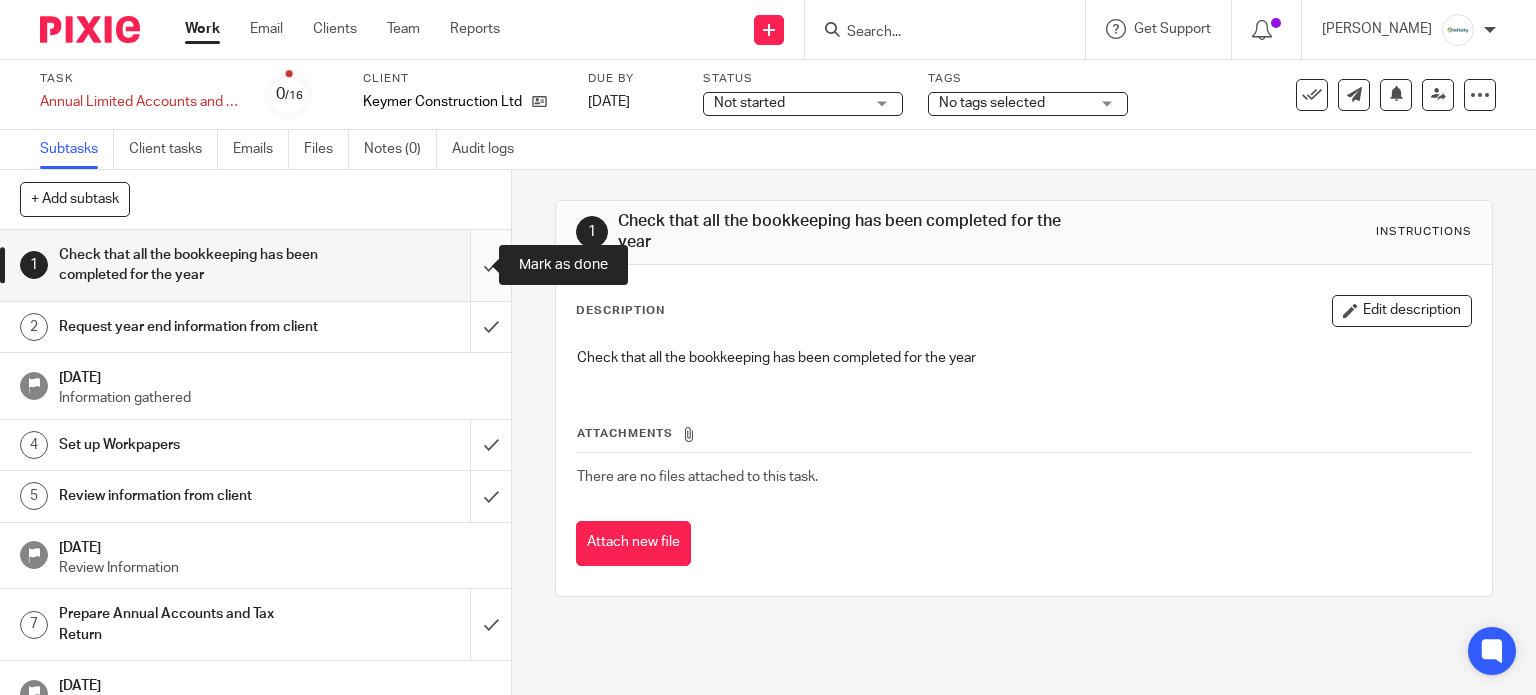
click at [460, 261] on input "submit" at bounding box center [255, 265] width 511 height 71
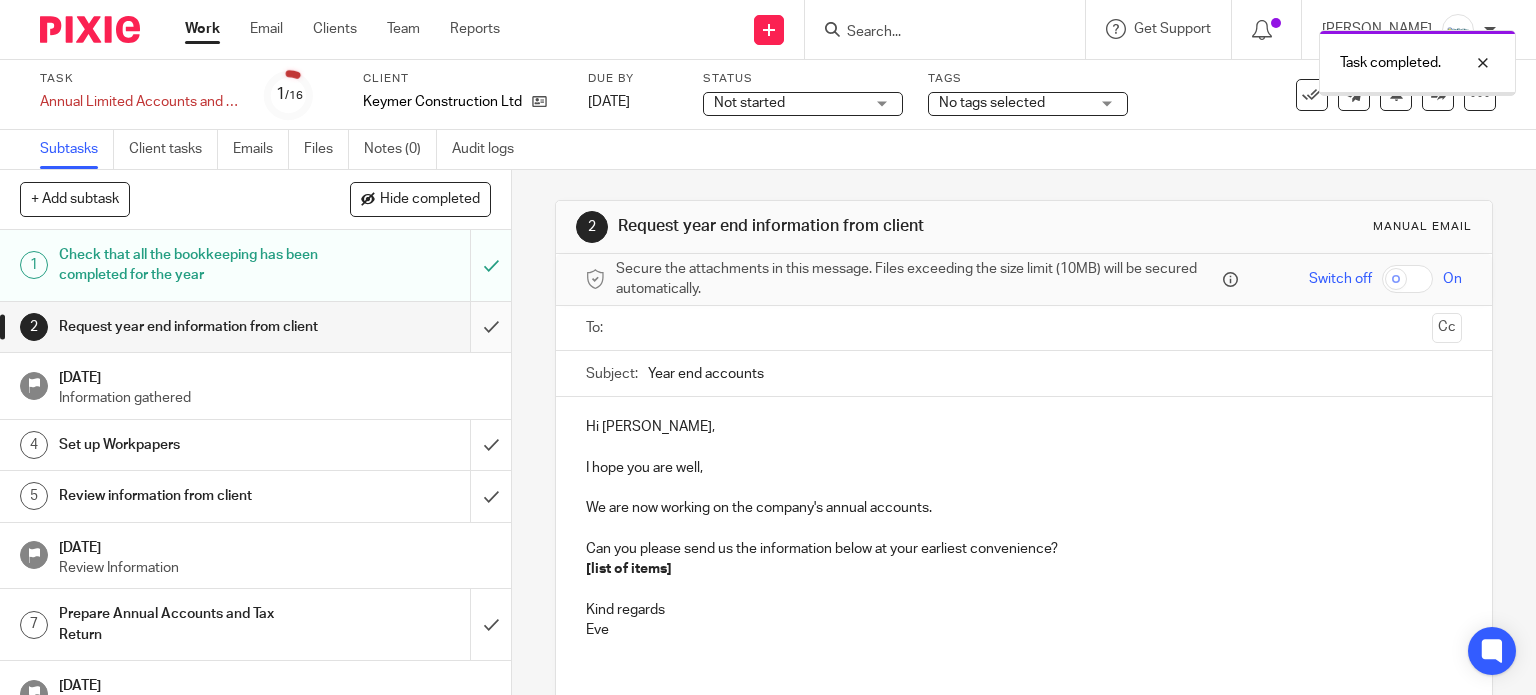
click at [471, 335] on input "submit" at bounding box center [255, 327] width 511 height 50
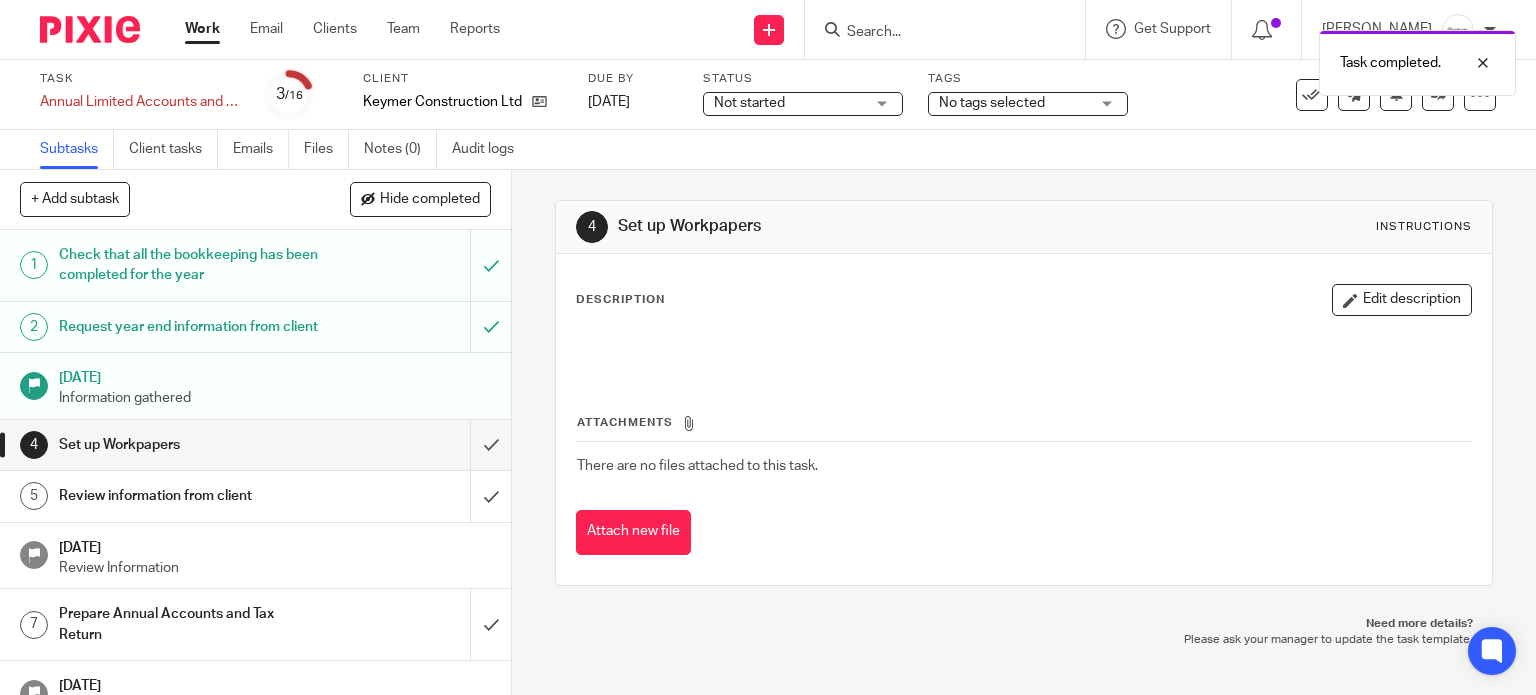
click at [806, 101] on span "Not started" at bounding box center [789, 103] width 150 height 21
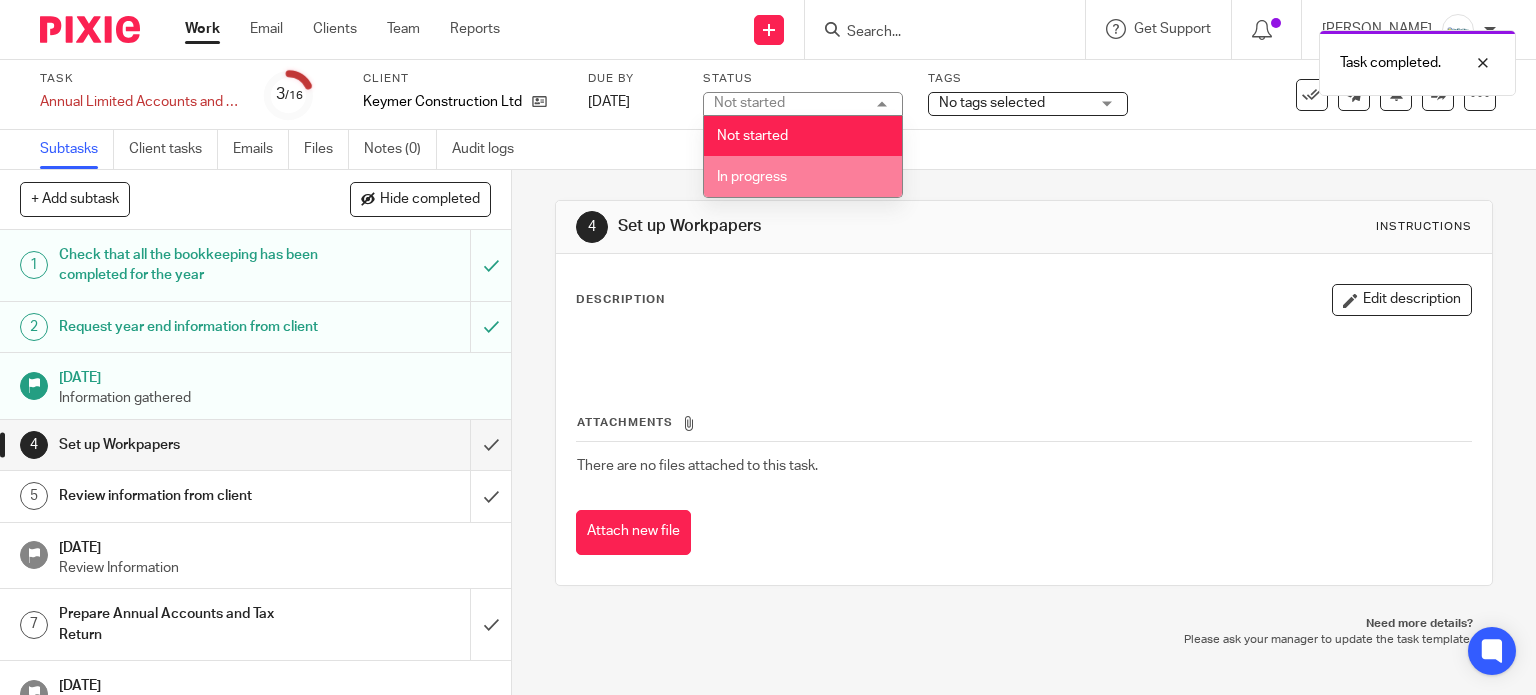
click at [788, 171] on li "In progress" at bounding box center [803, 176] width 198 height 41
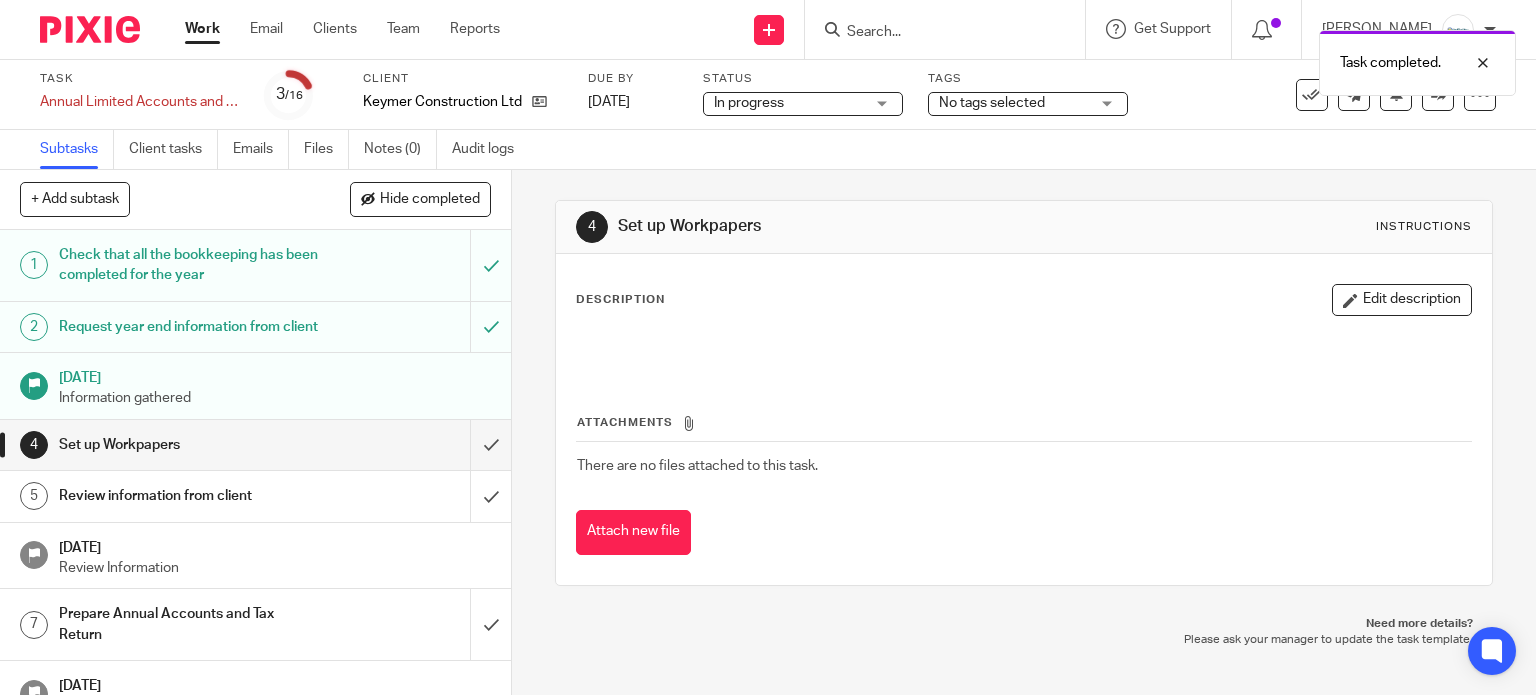
click at [1023, 99] on span "No tags selected" at bounding box center [992, 103] width 106 height 14
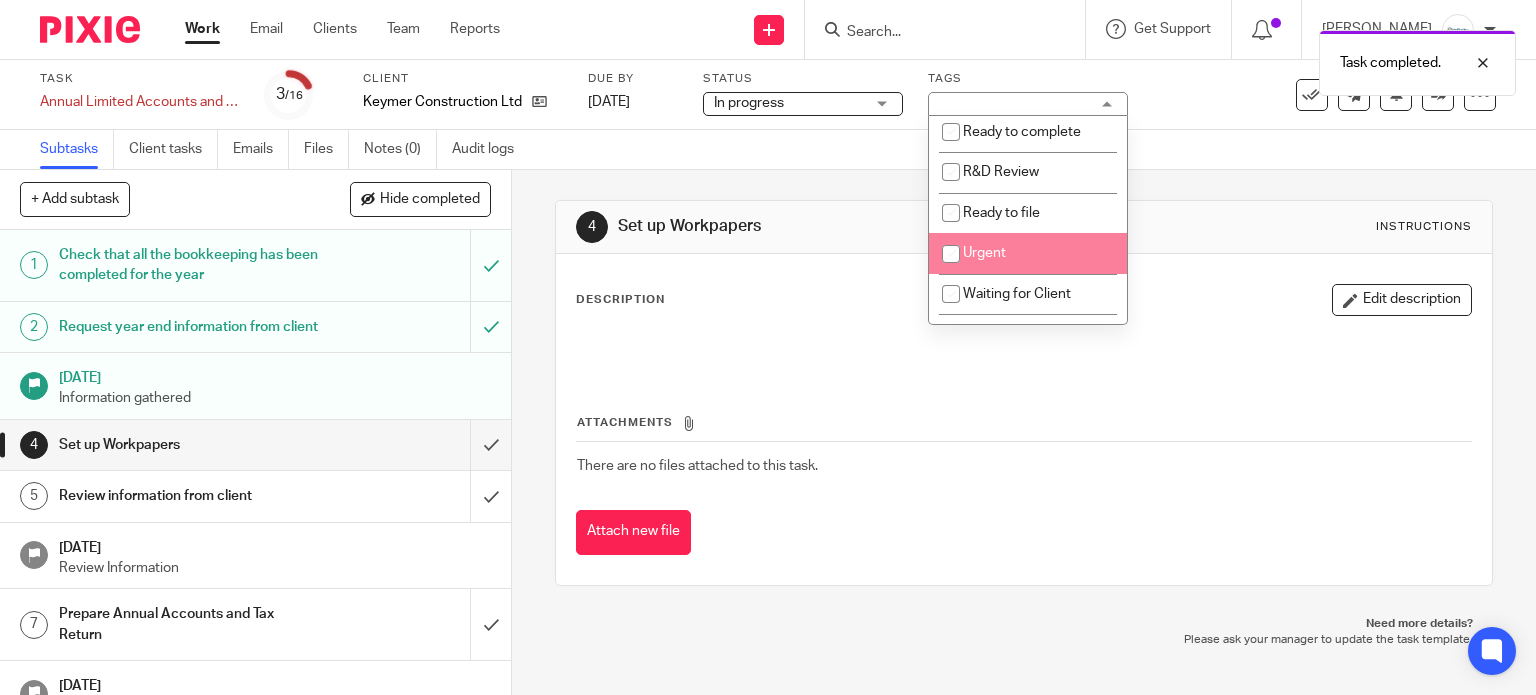
scroll to position [666, 0]
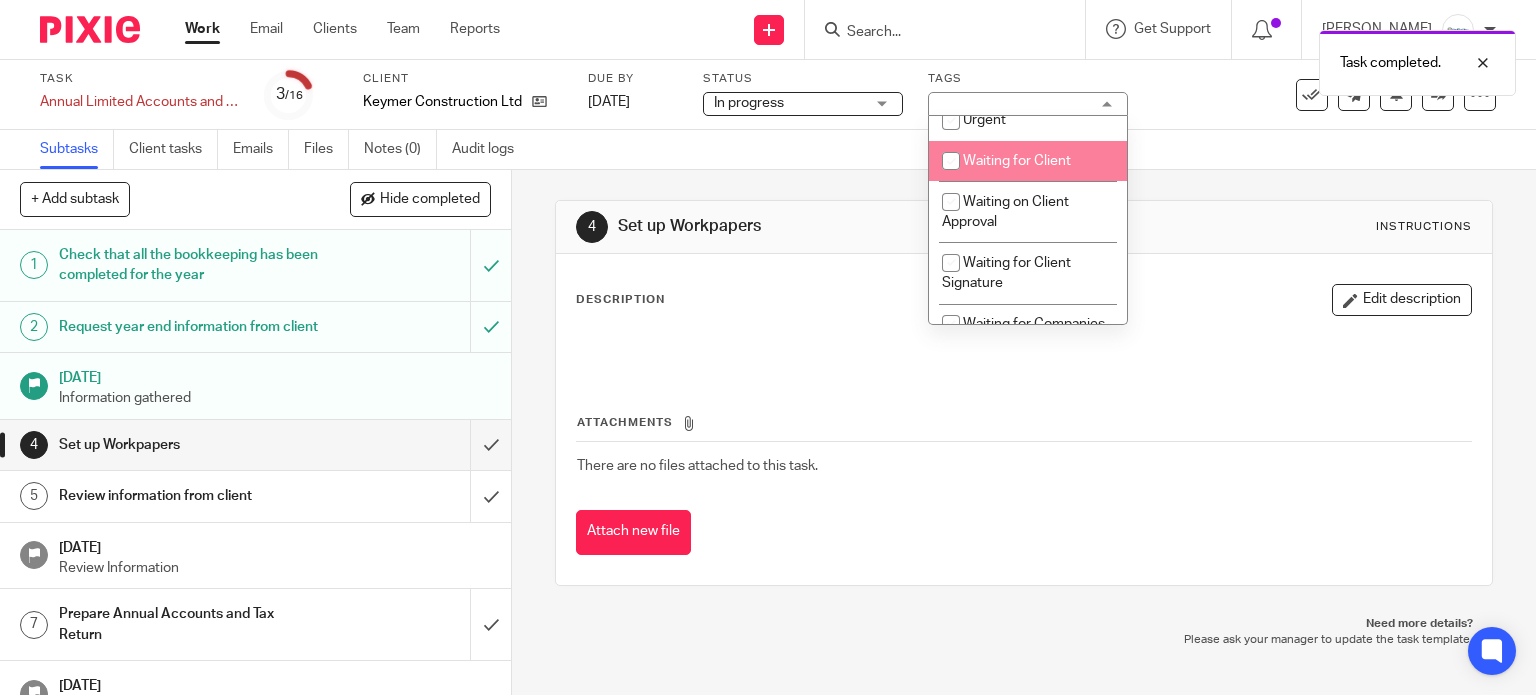
click at [1016, 182] on li "Waiting for Client" at bounding box center [1028, 161] width 198 height 41
checkbox input "true"
